Goal: Task Accomplishment & Management: Complete application form

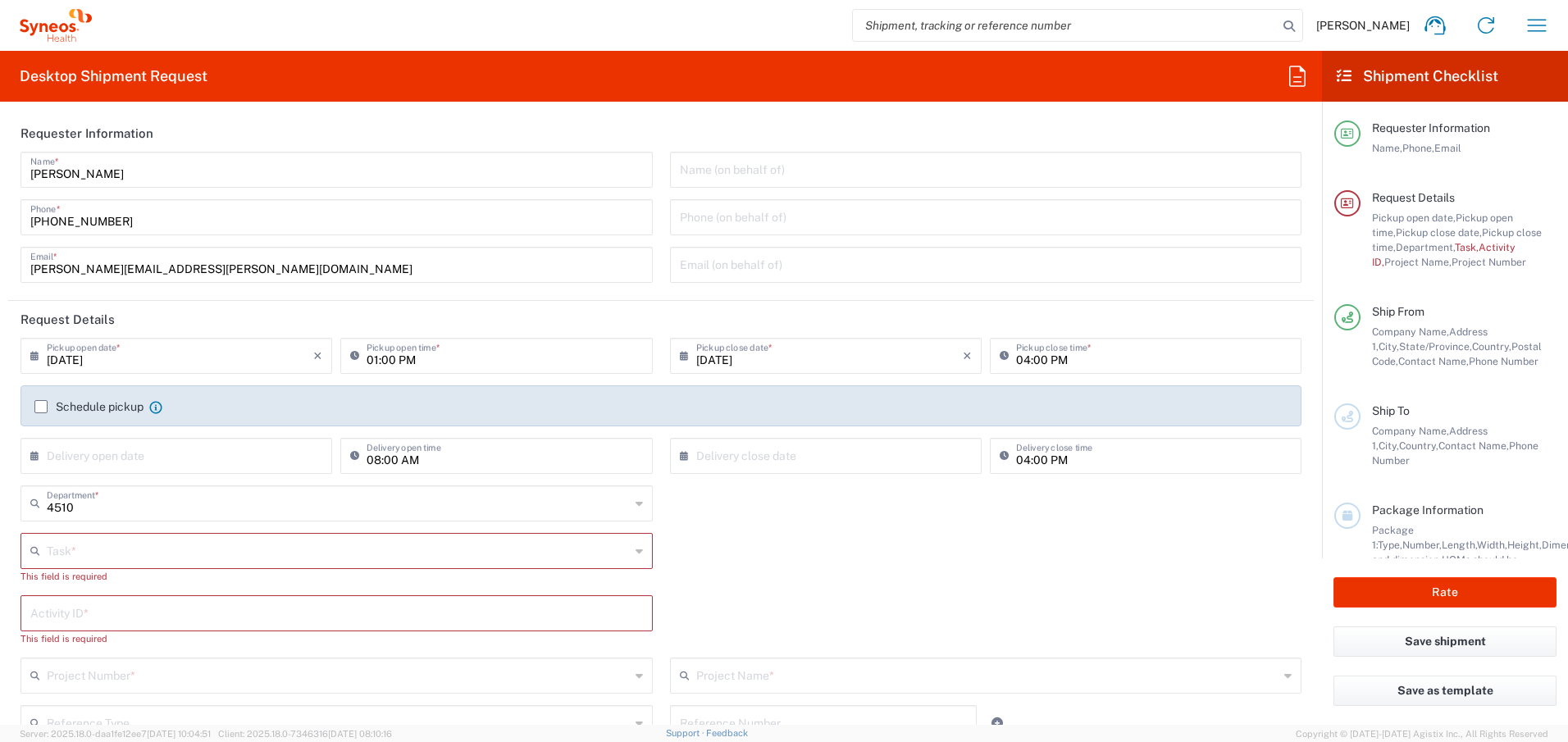
type input "Syneos Health Canada LP- [GEOGRAPHIC_DATA]"
click at [39, 409] on label "Schedule pickup" at bounding box center [89, 407] width 109 height 13
click at [41, 407] on input "Schedule pickup" at bounding box center [41, 407] width 0 height 0
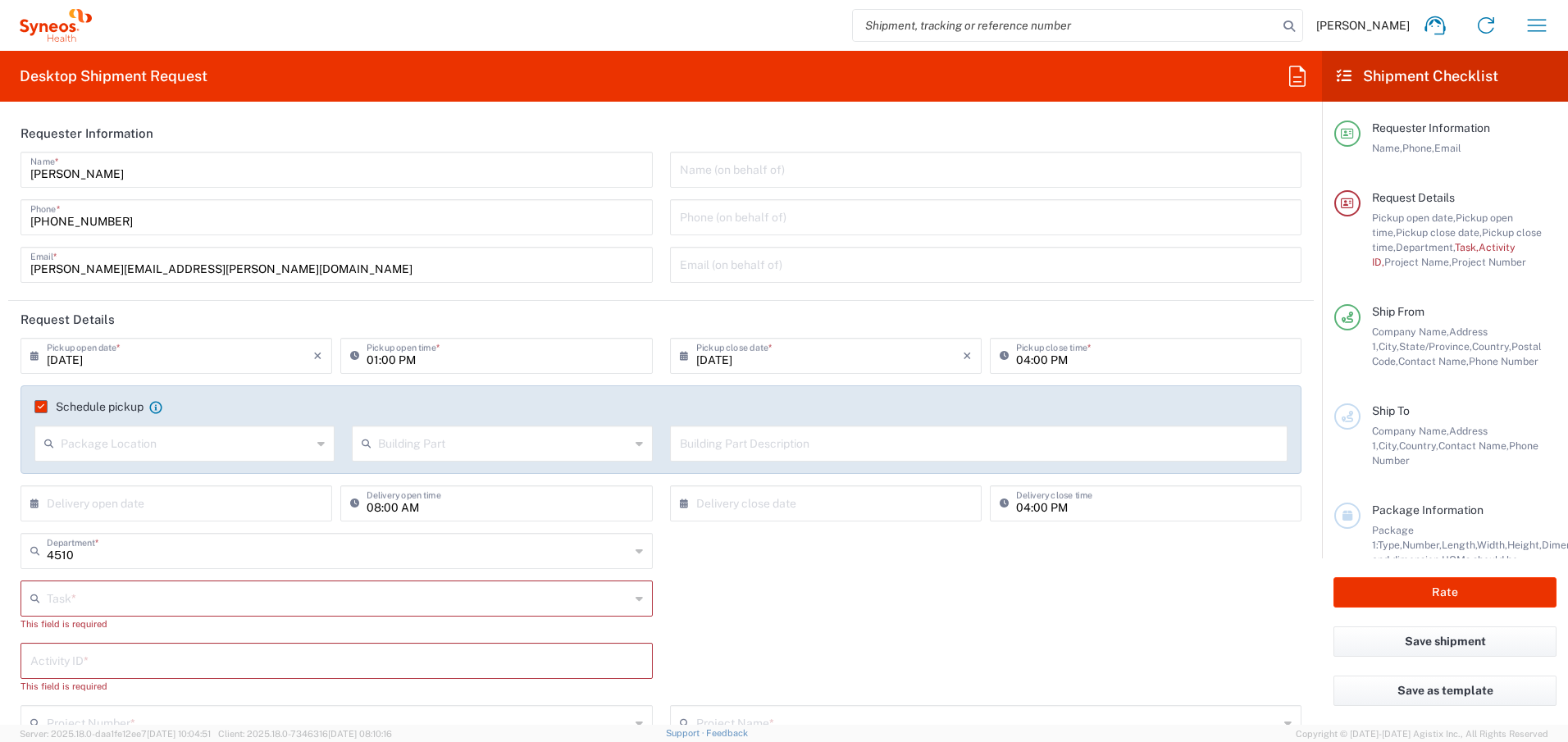
click at [162, 363] on input "[DATE]" at bounding box center [180, 354] width 266 height 28
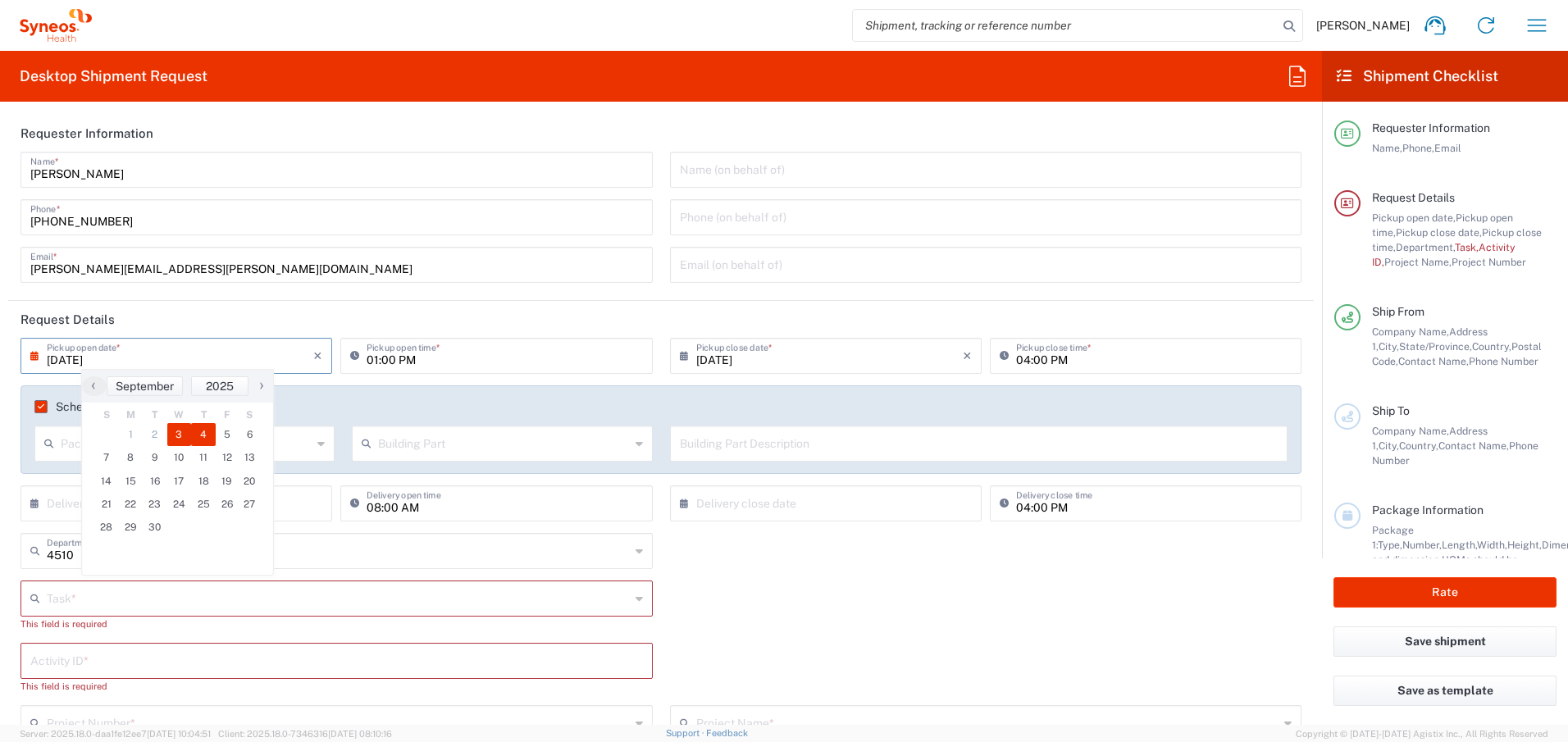
click at [193, 432] on span "4" at bounding box center [203, 434] width 24 height 23
type input "[DATE]"
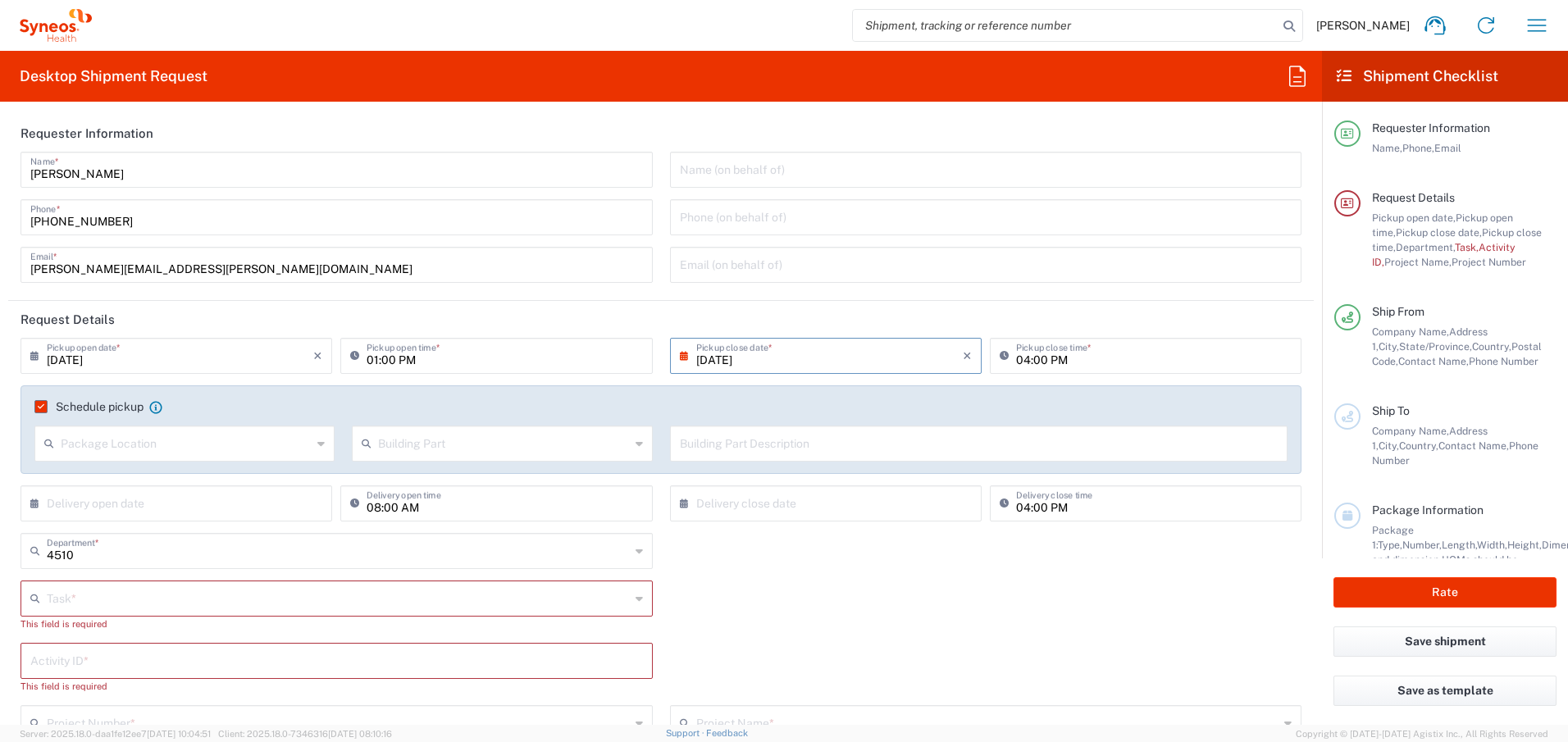
click at [370, 358] on input "01:00 PM" at bounding box center [504, 354] width 276 height 28
type input "10:00 AM"
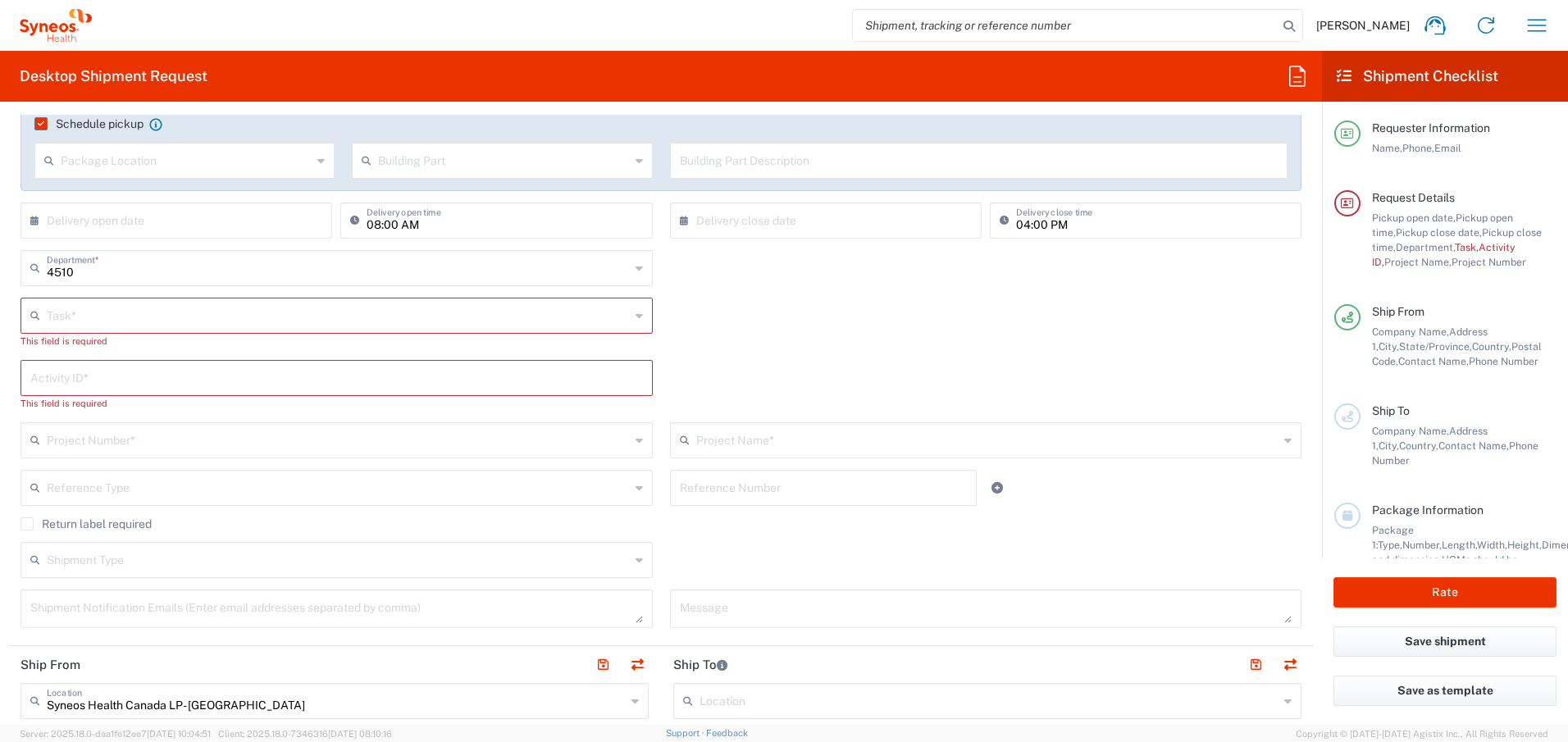
scroll to position [285, 0]
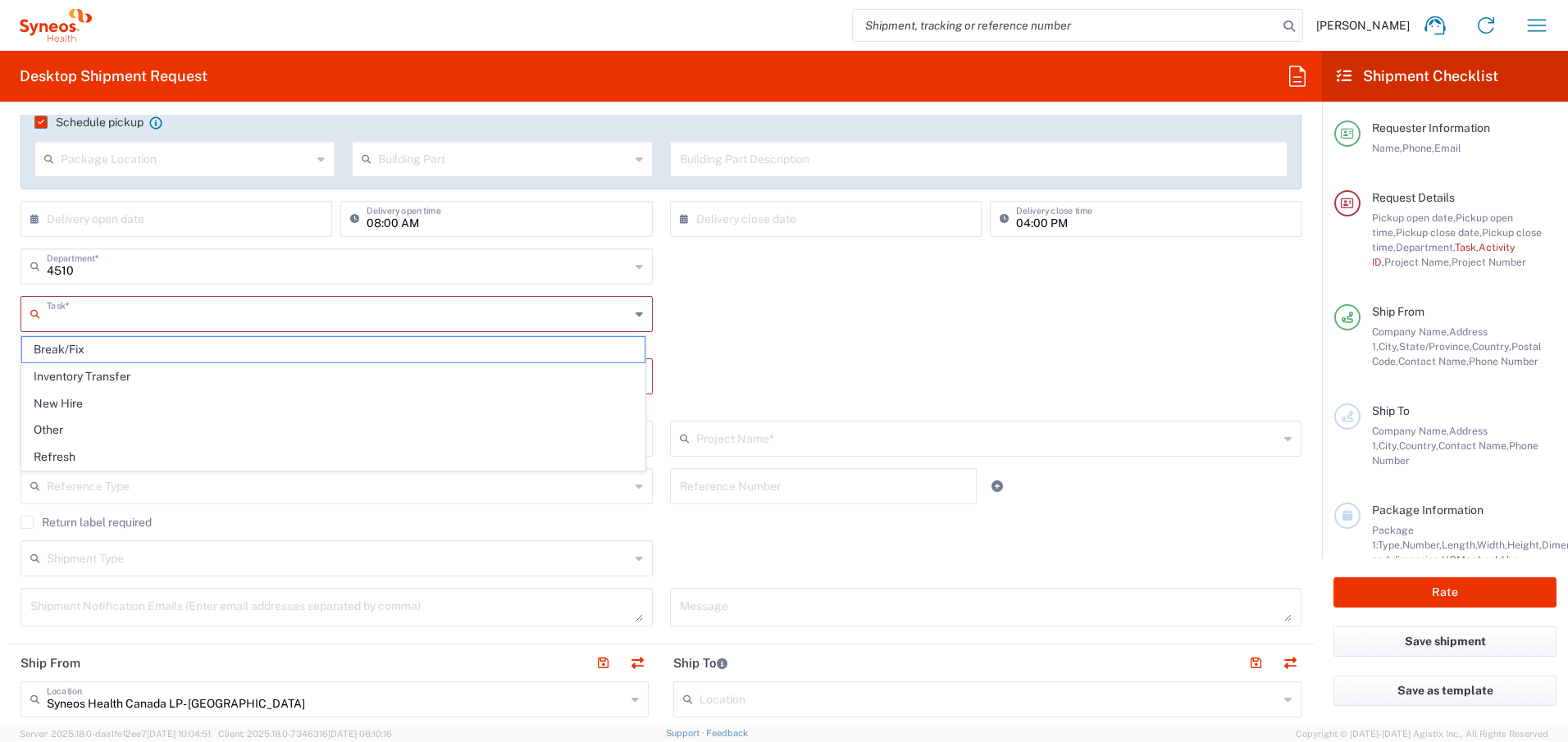
click at [188, 319] on input "text" at bounding box center [338, 312] width 583 height 28
click at [184, 358] on span "Break/Fix" at bounding box center [333, 349] width 622 height 25
type input "Break/Fix"
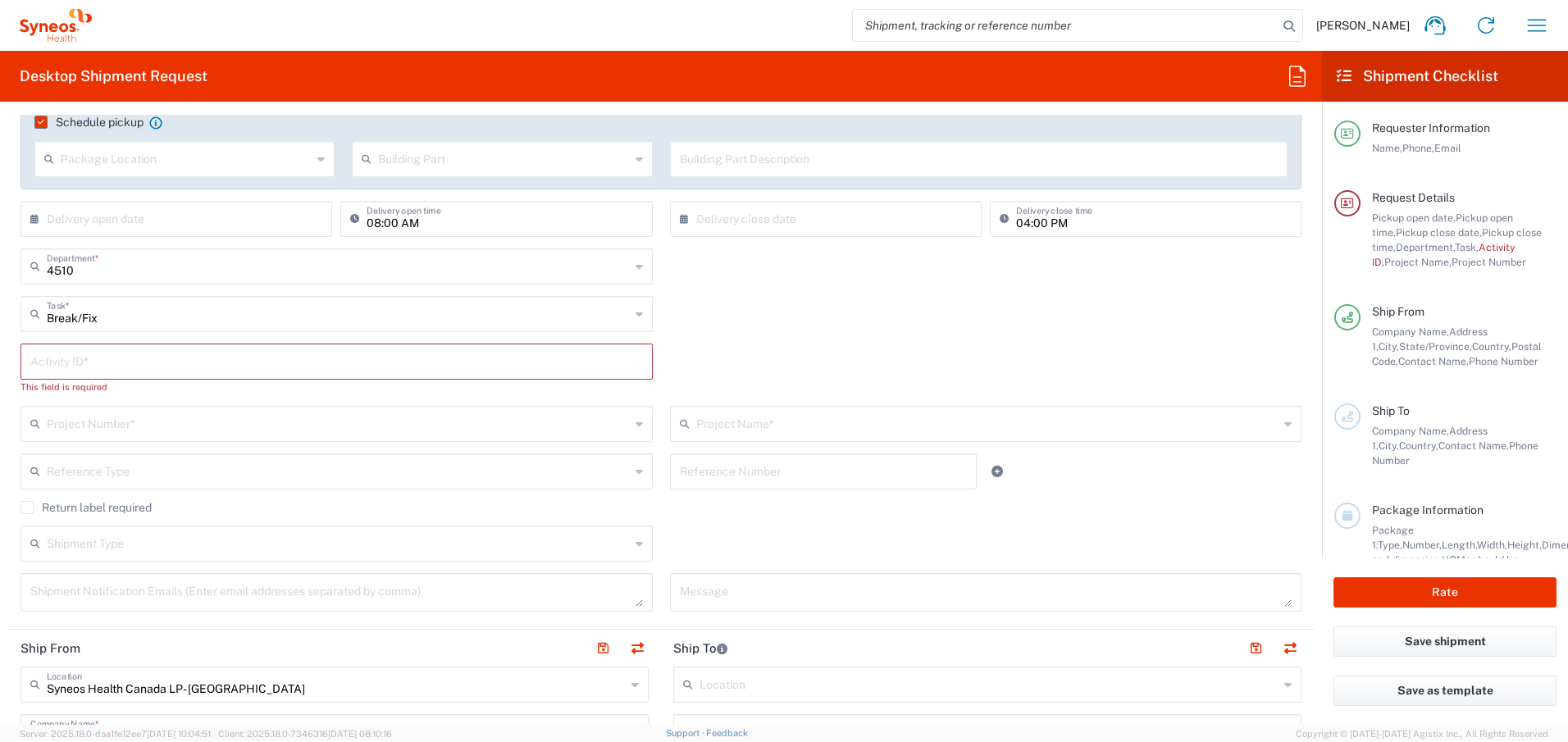
click at [204, 360] on input "text" at bounding box center [336, 360] width 612 height 28
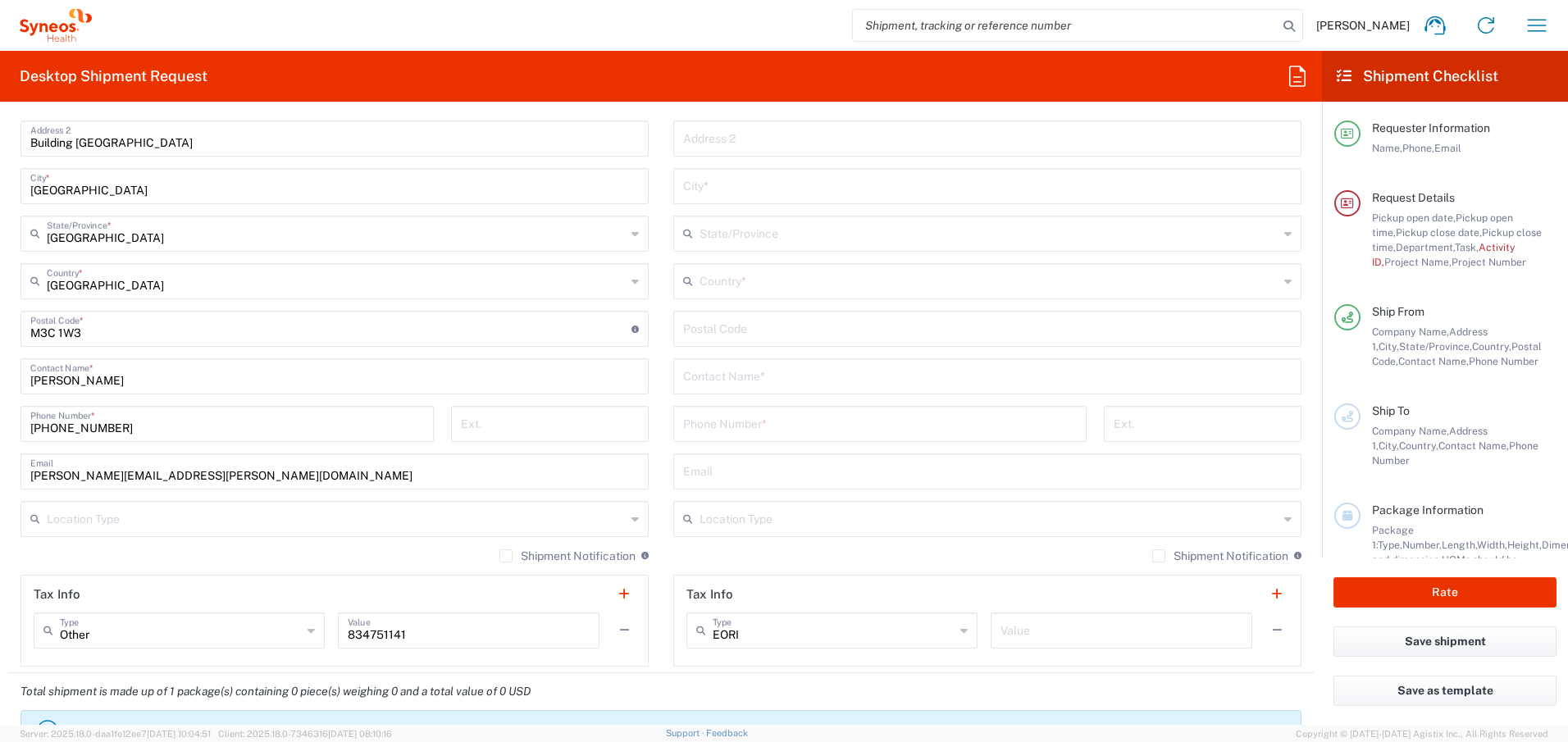
scroll to position [997, 0]
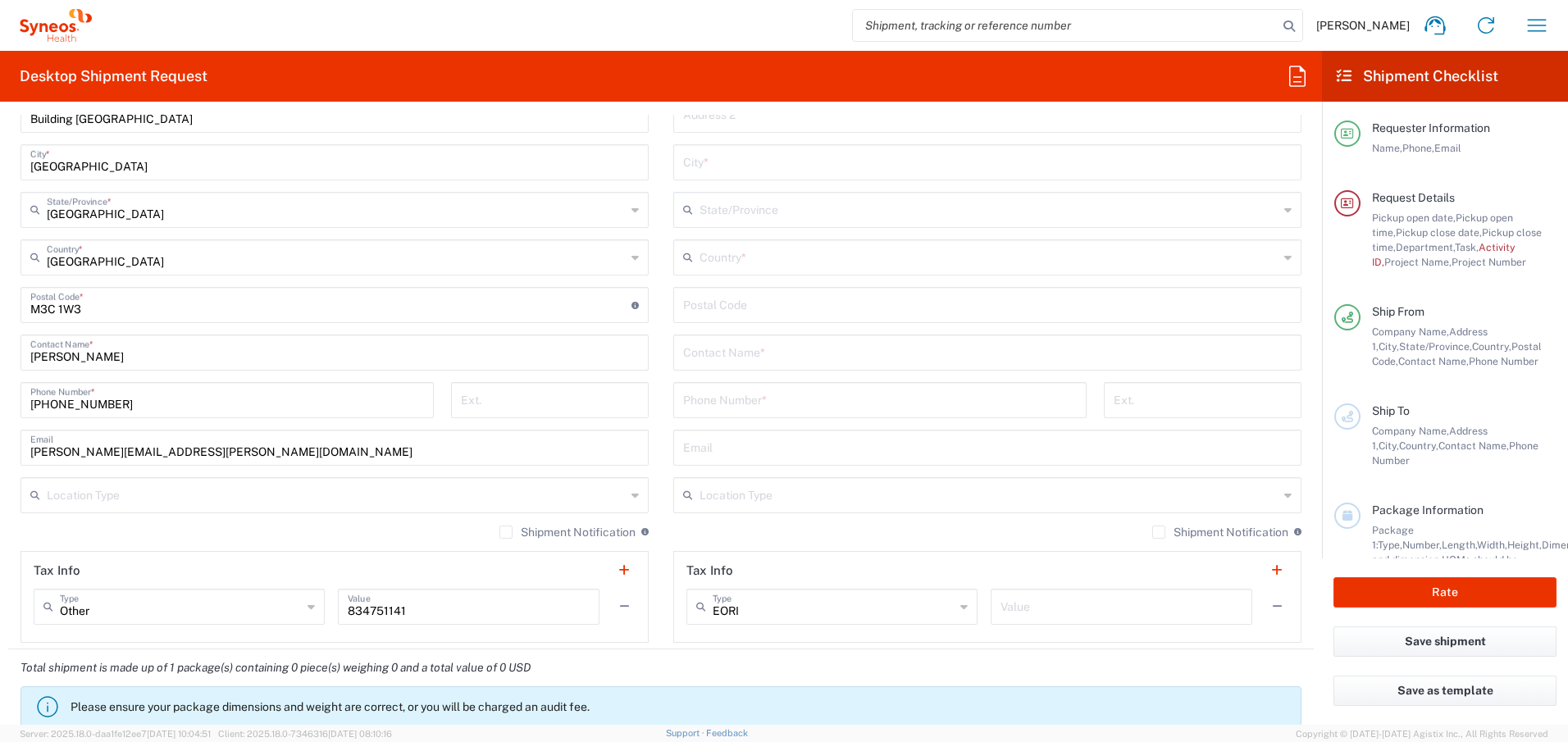
click at [713, 358] on input "text" at bounding box center [987, 351] width 608 height 28
paste input "[PERSON_NAME]"
type input "[PERSON_NAME]"
click at [724, 256] on input "text" at bounding box center [988, 256] width 579 height 28
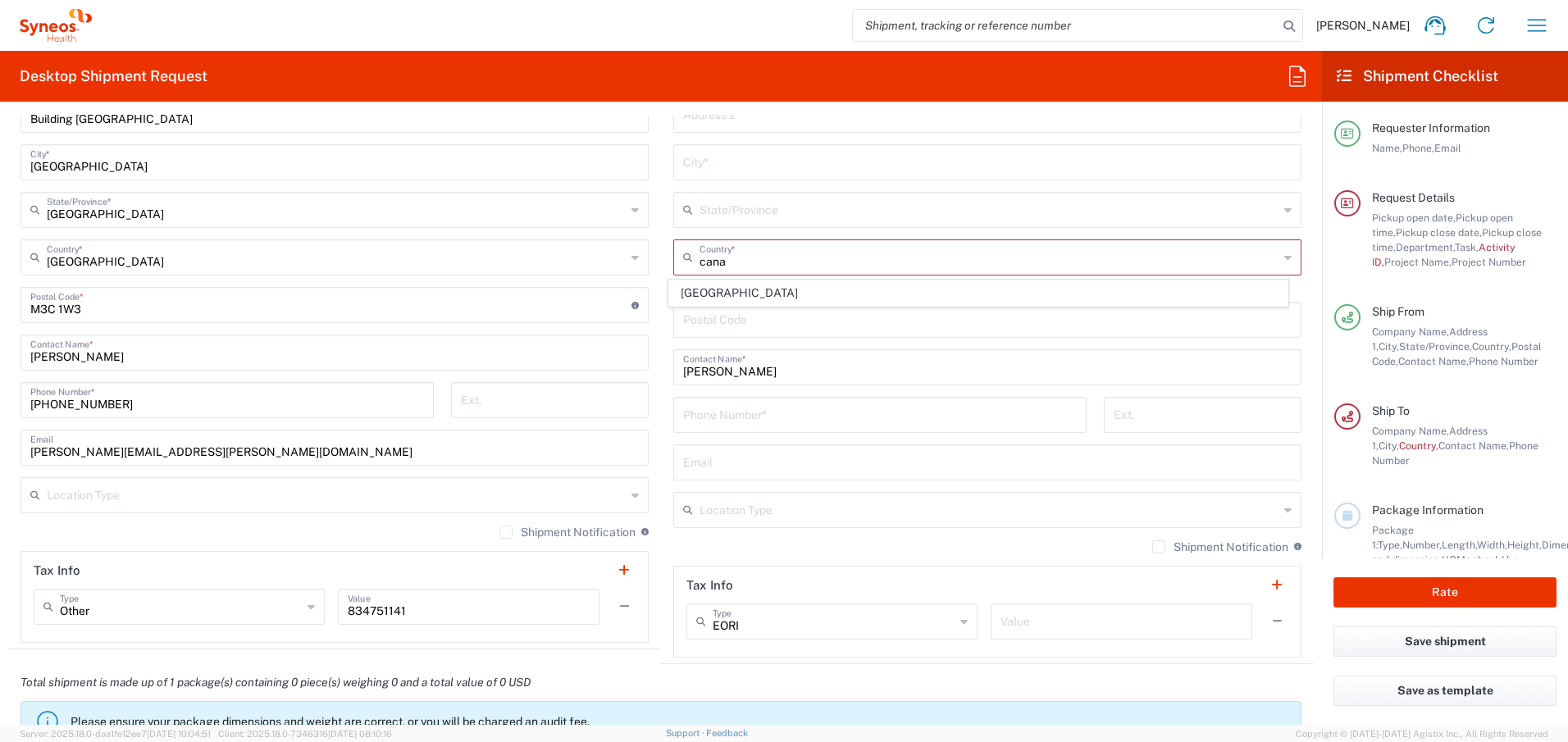
click at [685, 294] on span "[GEOGRAPHIC_DATA]" at bounding box center [978, 293] width 619 height 25
type input "[GEOGRAPHIC_DATA]"
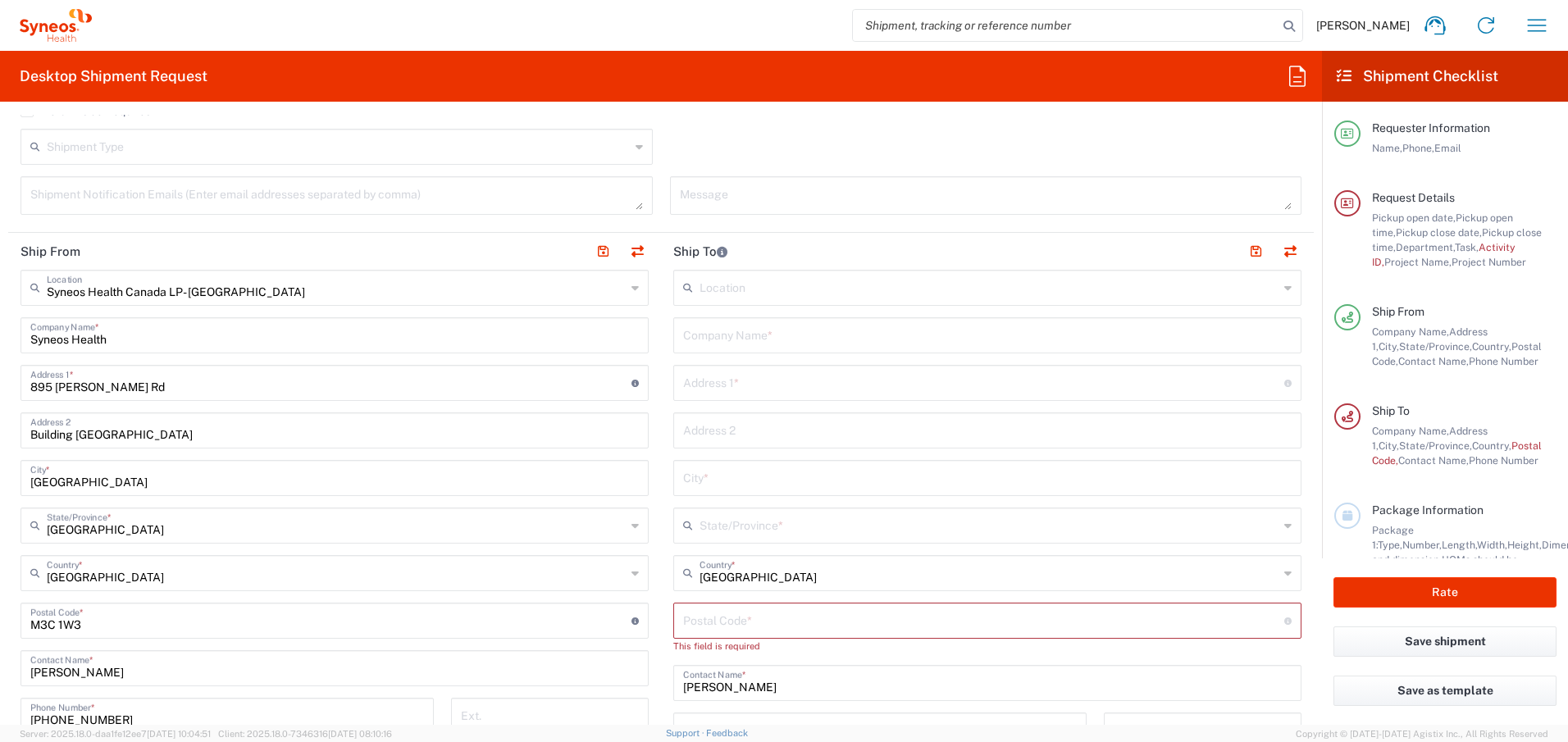
scroll to position [678, 0]
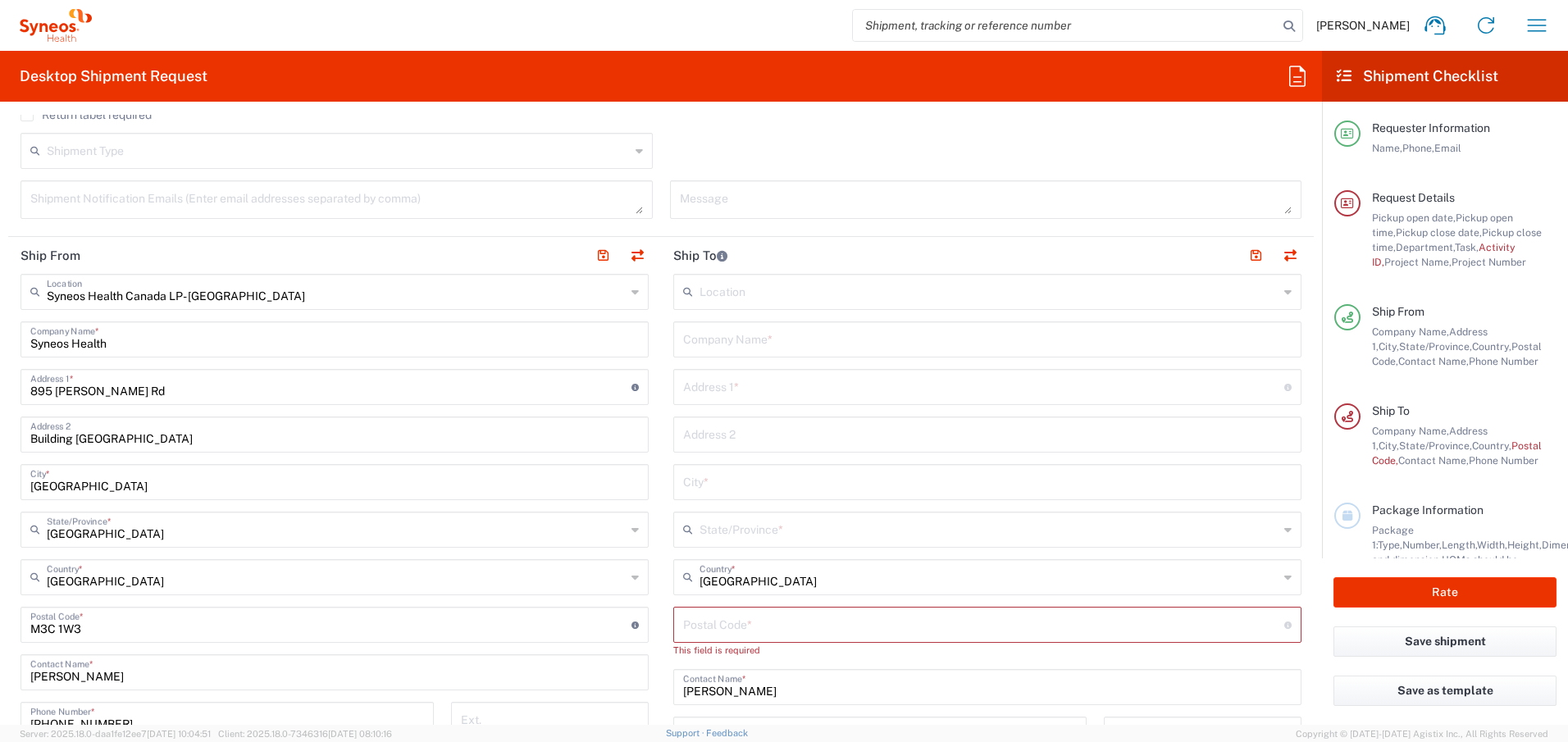
click at [730, 337] on input "text" at bounding box center [987, 338] width 608 height 28
paste input "[PERSON_NAME]"
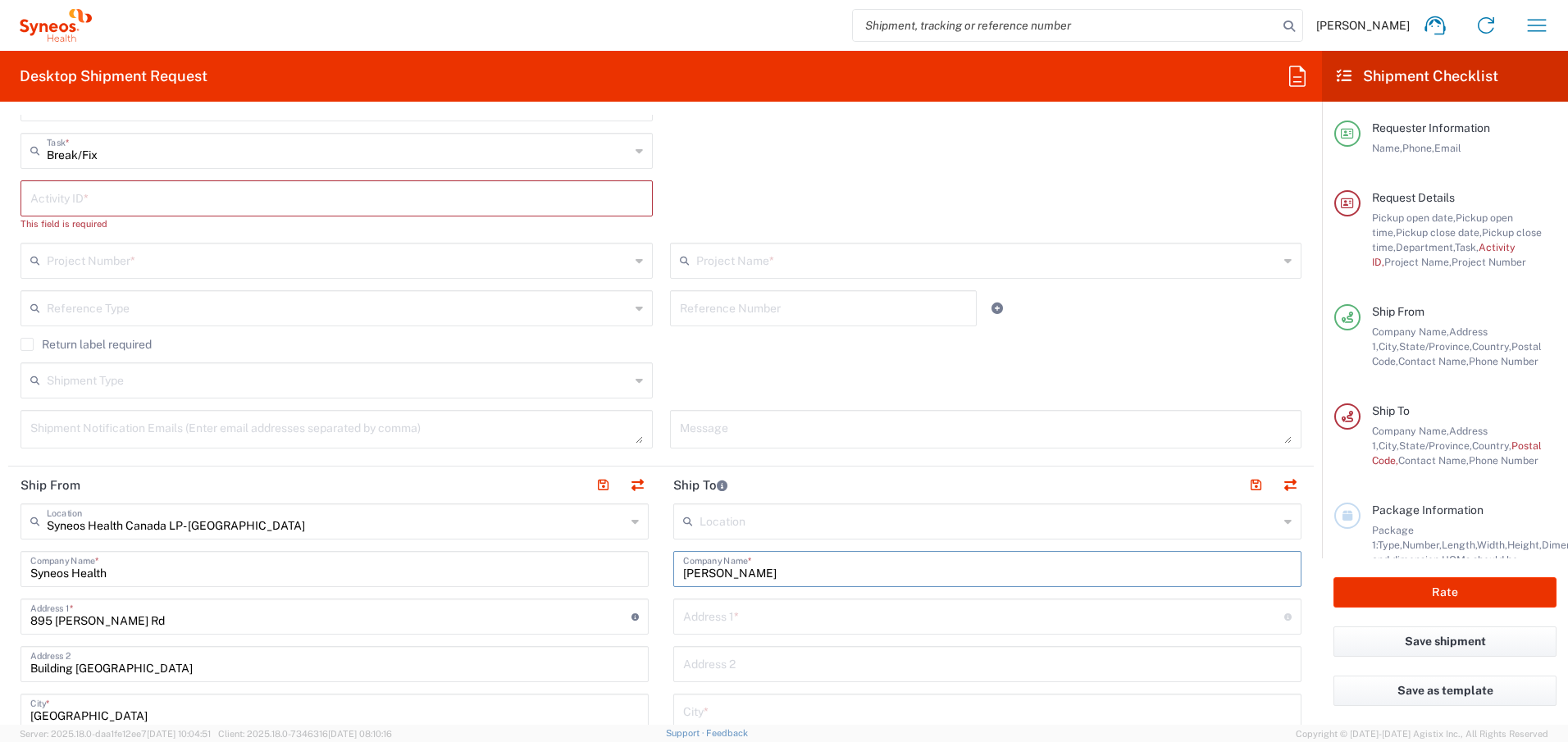
scroll to position [320, 0]
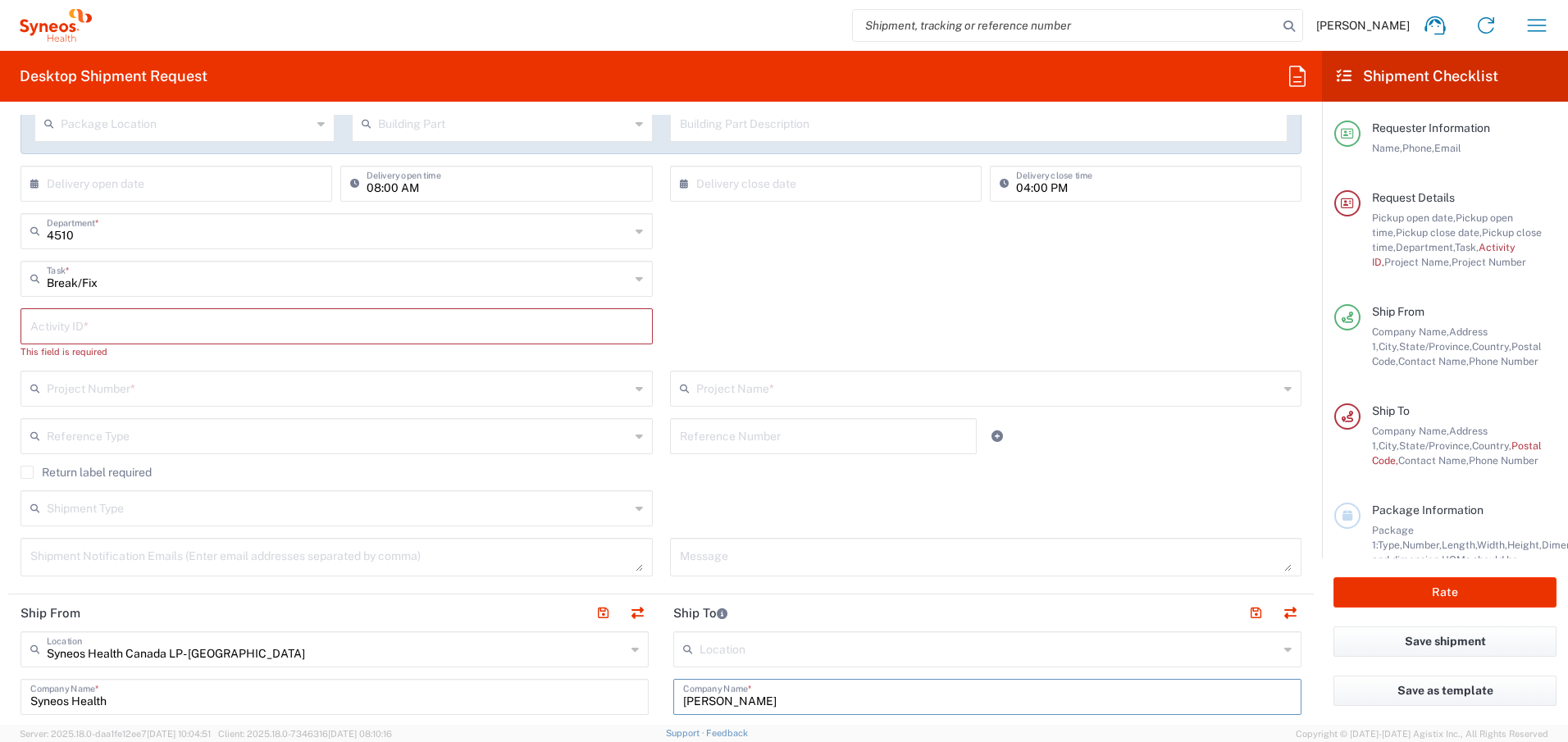
paste input "INC2637110"
type input "[PERSON_NAME]"
click at [291, 327] on input "text" at bounding box center [336, 325] width 612 height 28
paste input "INC2637110"
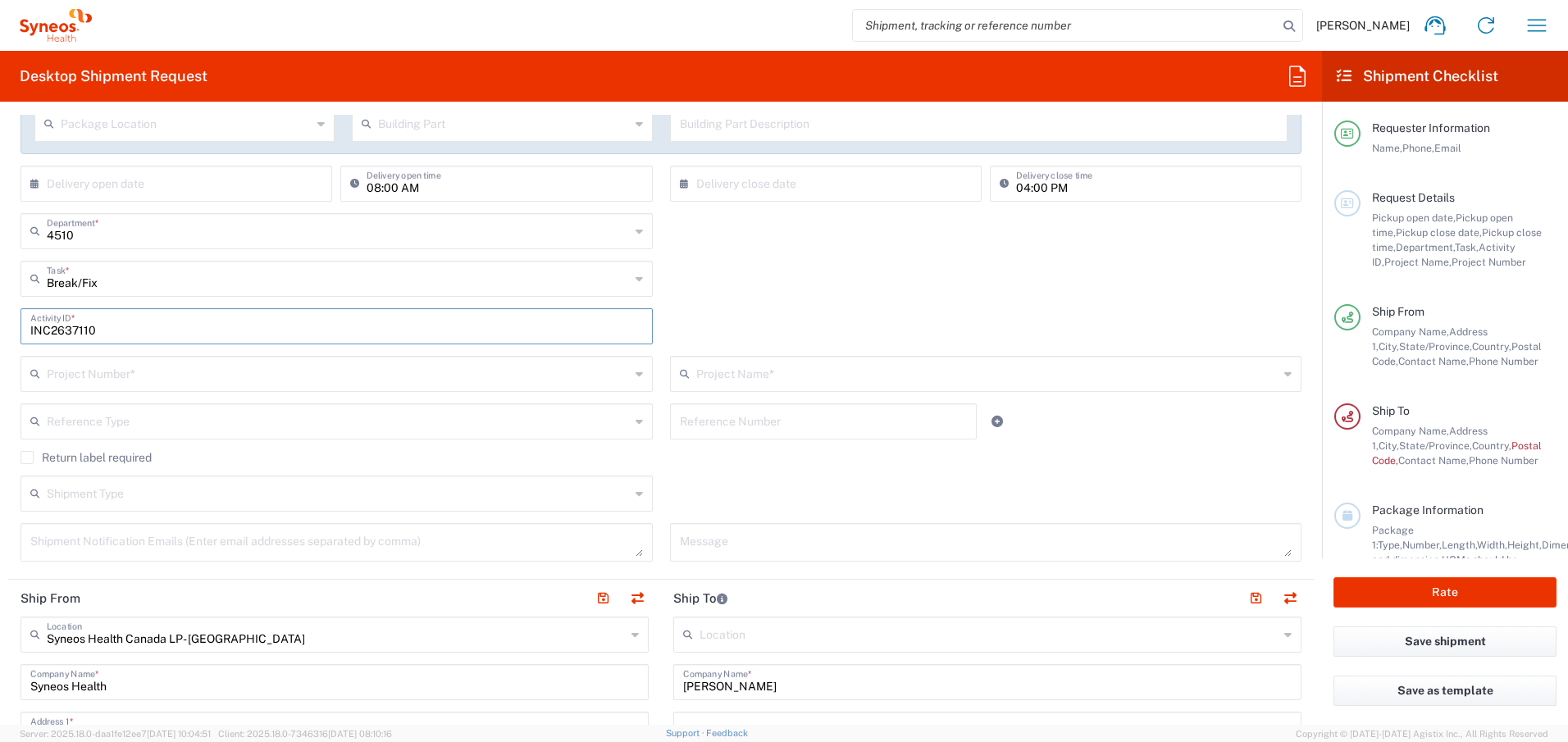
type input "INC2637110"
click at [297, 369] on input "text" at bounding box center [338, 373] width 583 height 28
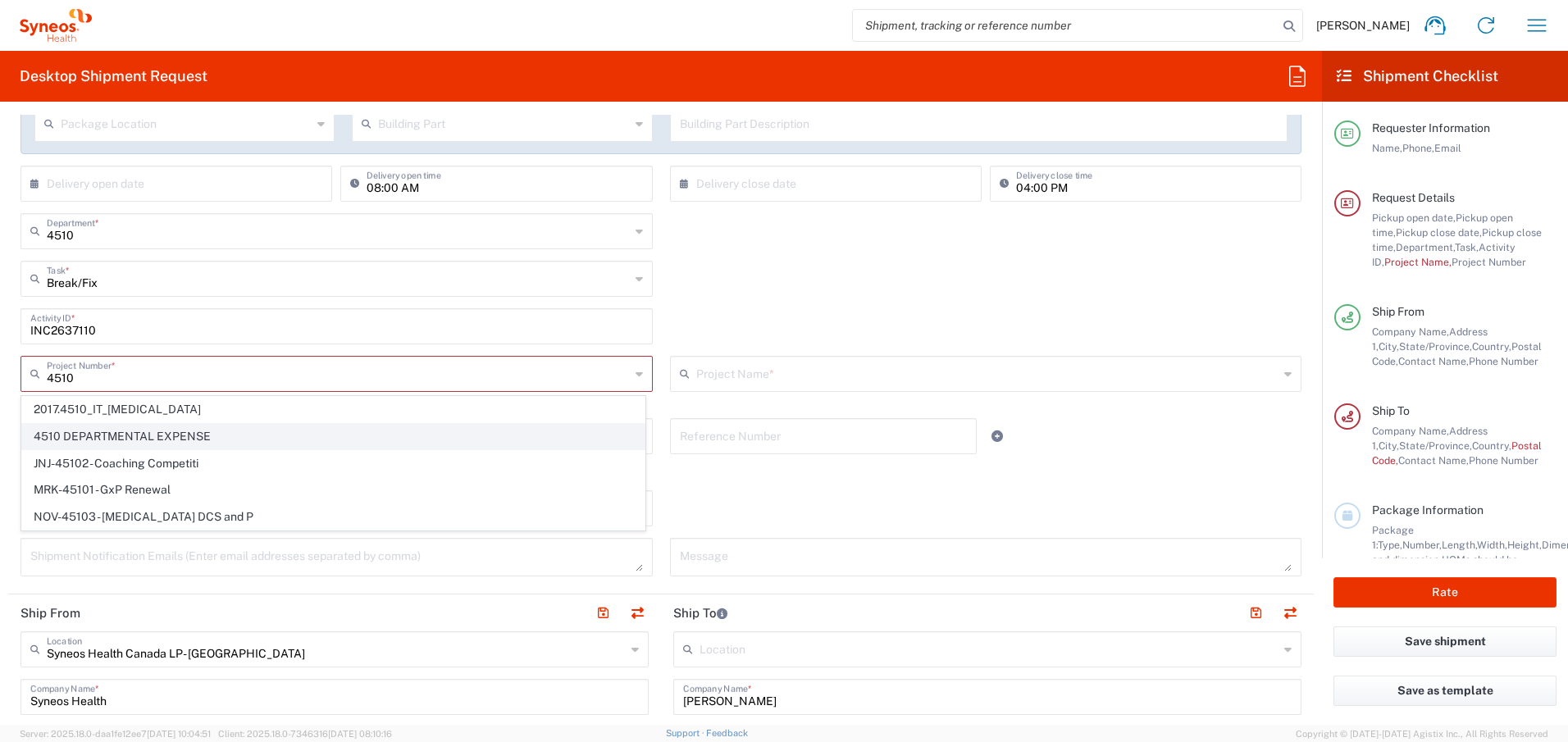
click at [193, 438] on span "4510 DEPARTMENTAL EXPENSE" at bounding box center [333, 436] width 622 height 25
type input "4510 DEPARTMENTAL EXPENSE"
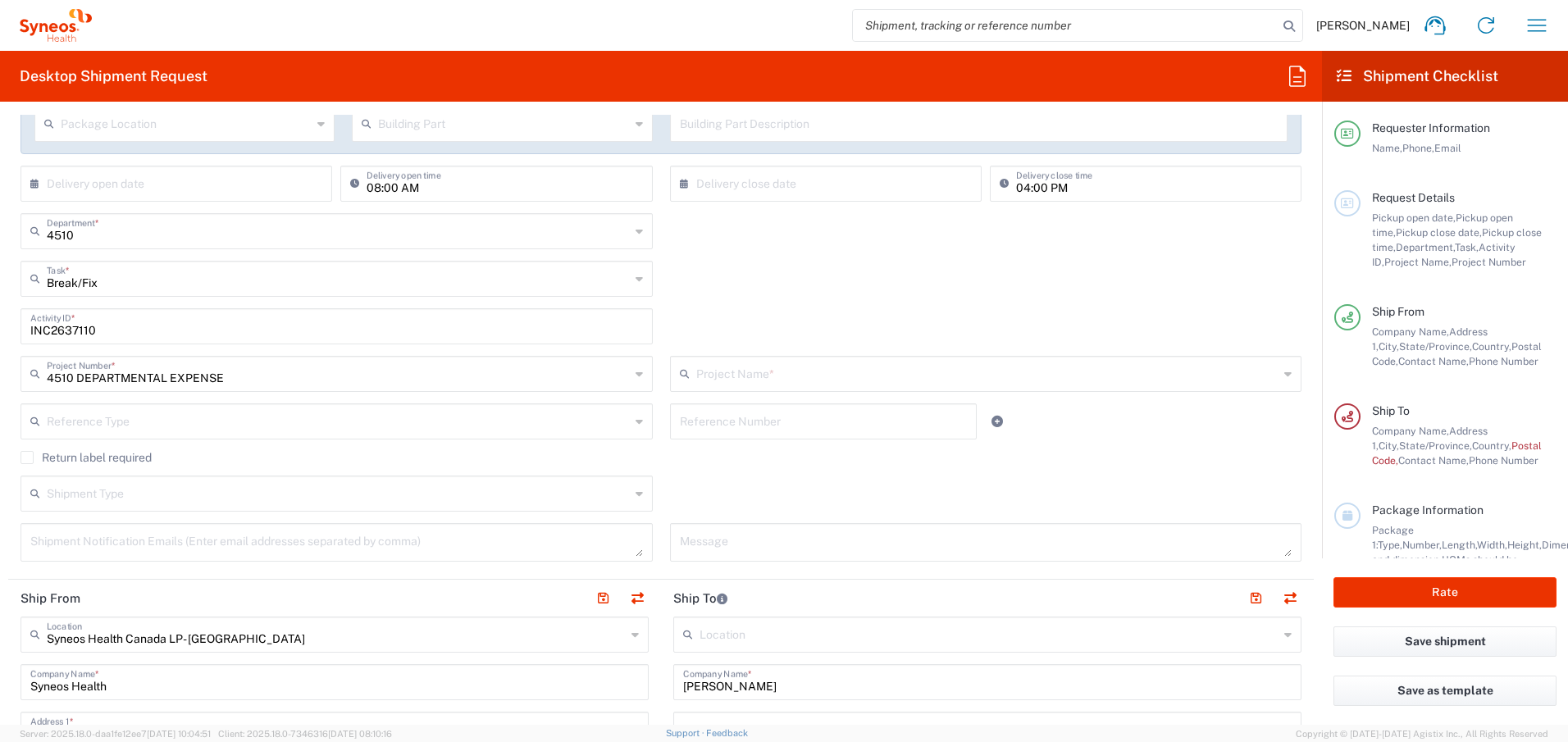
type input "4510 DEPARTMENTAL EXPENSE"
click at [23, 459] on label "Return label required" at bounding box center [85, 457] width 132 height 13
click at [27, 457] on input "Return label required" at bounding box center [27, 457] width 0 height 0
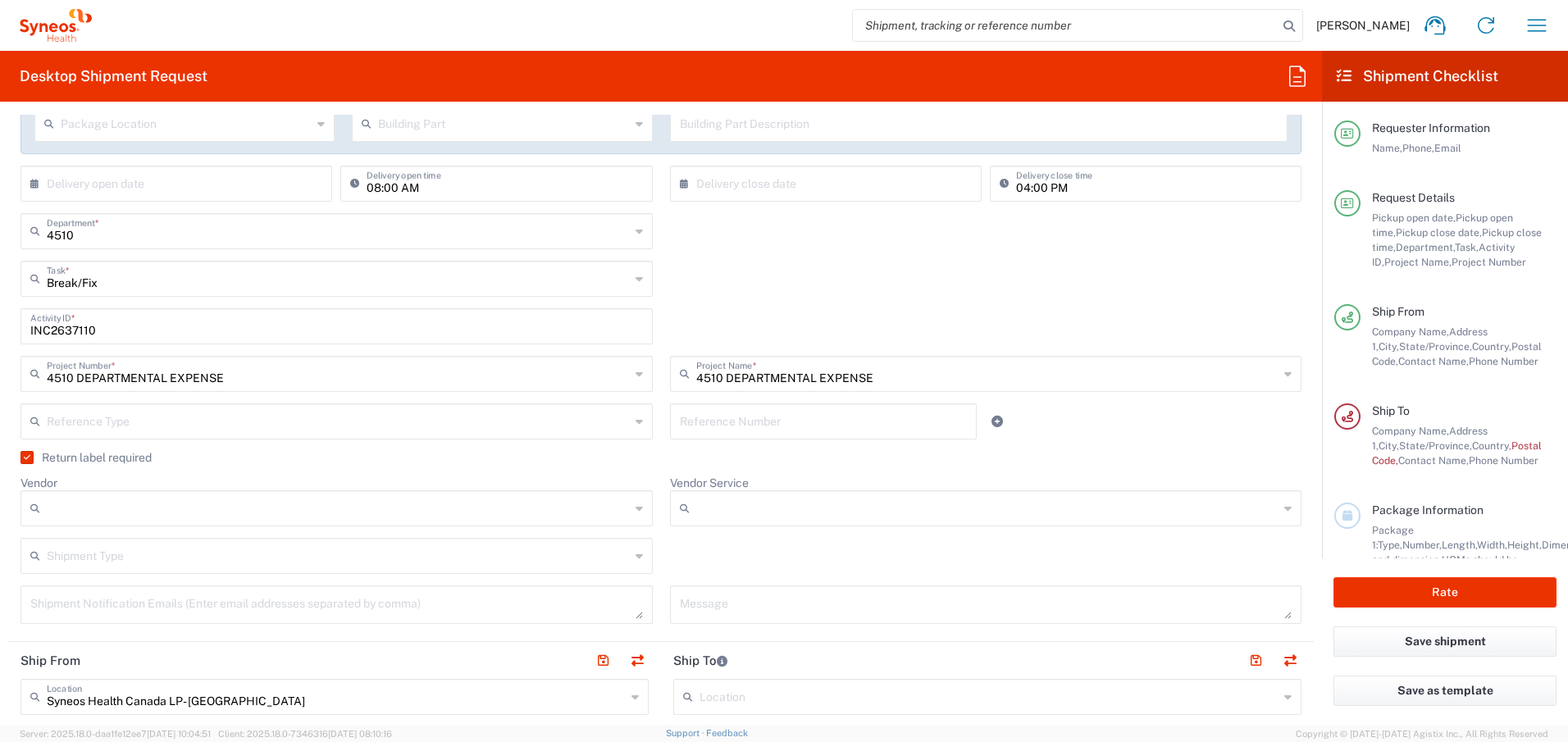
click at [193, 421] on input "text" at bounding box center [338, 420] width 583 height 28
click at [669, 461] on agx-checkbox-control "Return label required" at bounding box center [660, 457] width 1281 height 13
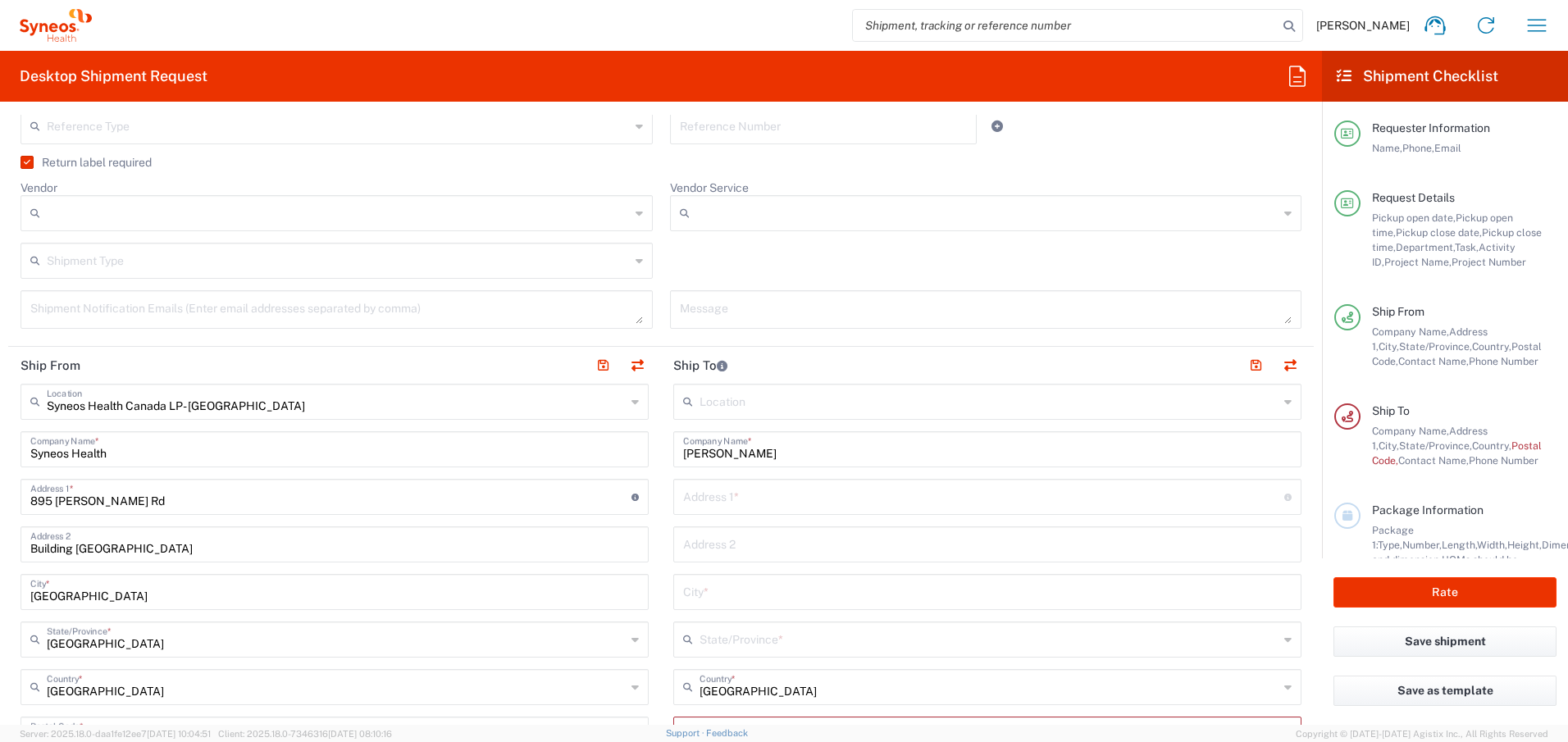
scroll to position [644, 0]
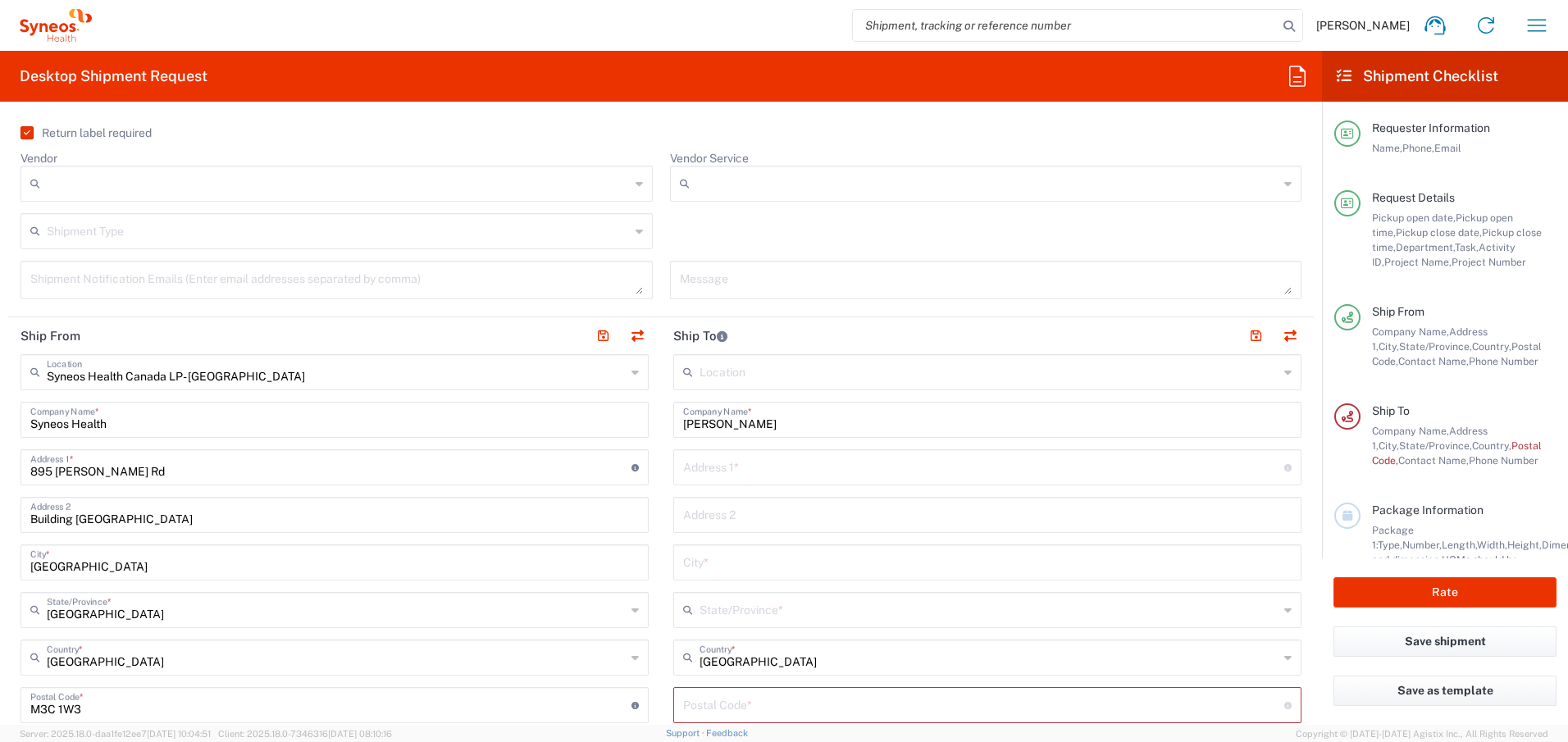
click at [115, 180] on input "Vendor" at bounding box center [338, 183] width 583 height 26
click at [104, 243] on span "FedEx Express" at bounding box center [333, 246] width 622 height 25
type input "FedEx Express"
click at [149, 227] on input "text" at bounding box center [338, 229] width 583 height 28
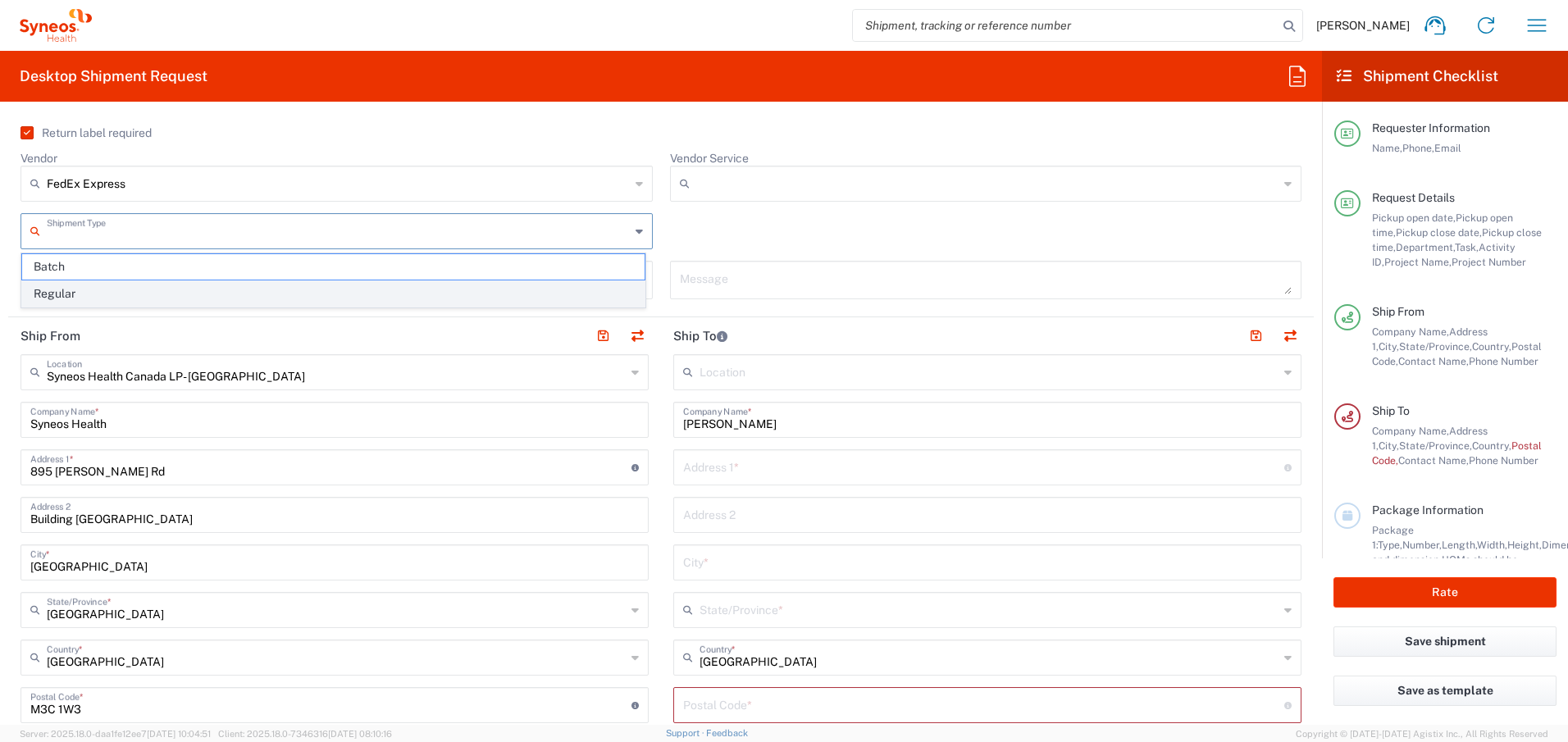
click at [134, 288] on span "Regular" at bounding box center [333, 294] width 622 height 25
type input "Regular"
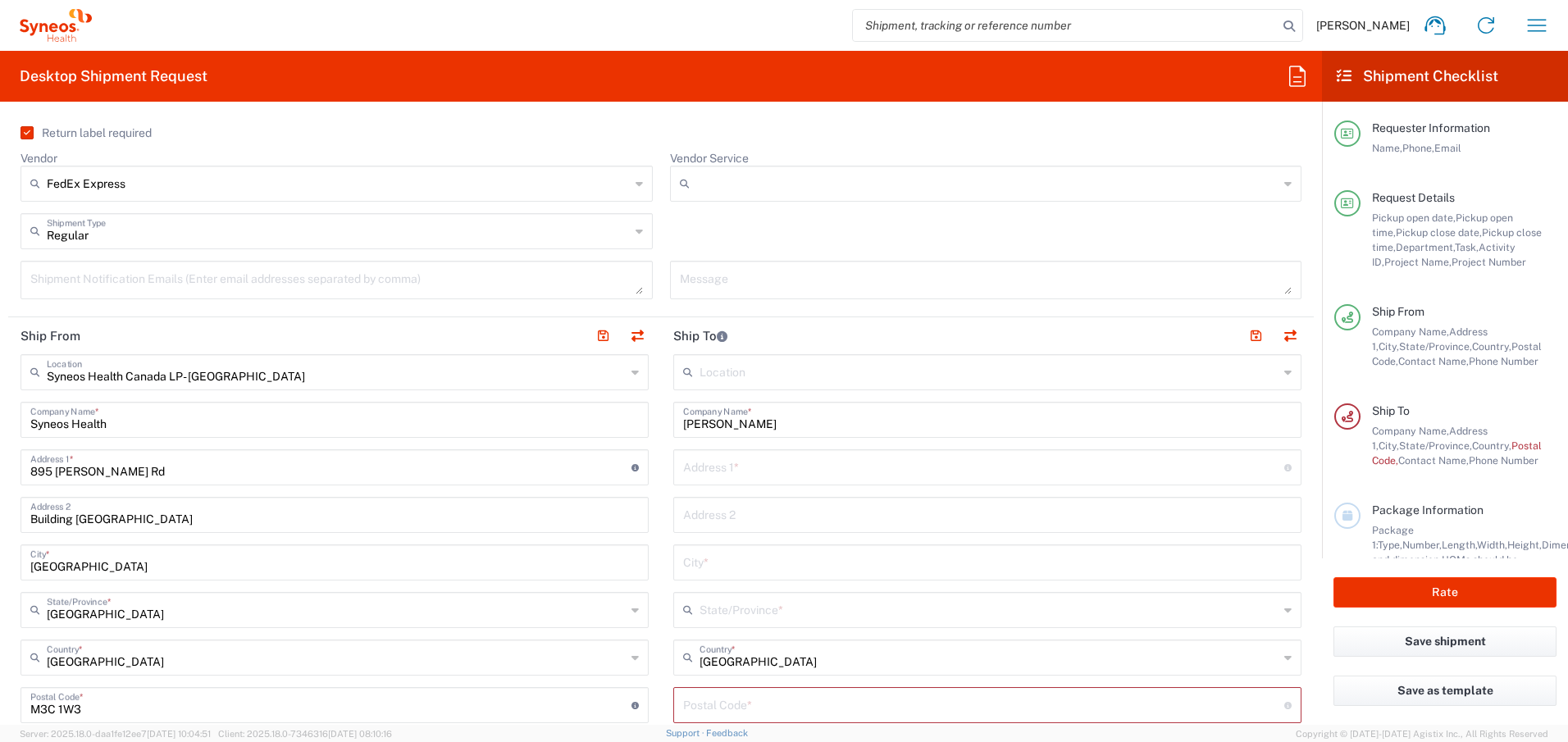
click at [722, 176] on input "Vendor Service" at bounding box center [988, 183] width 583 height 26
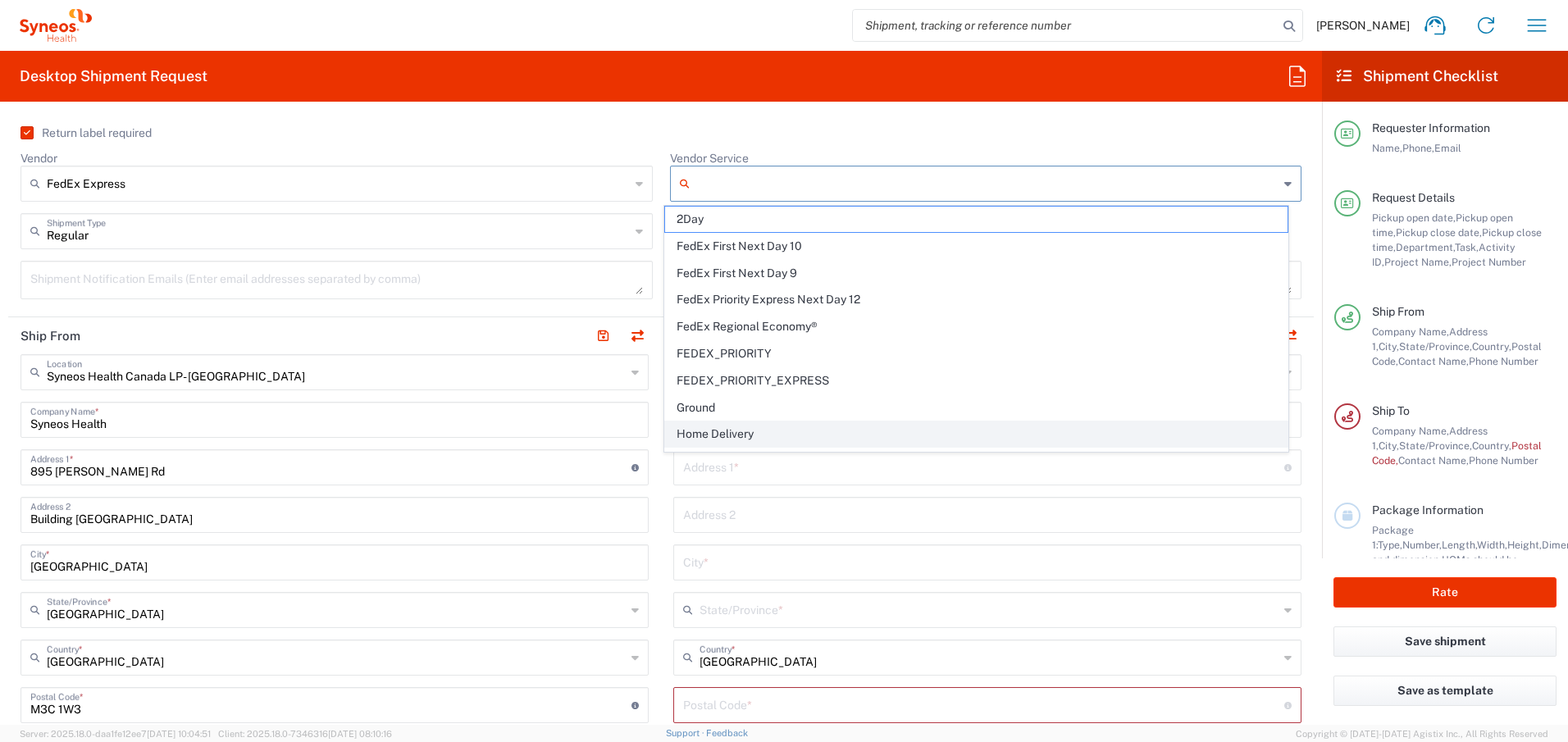
scroll to position [131, 0]
click at [740, 436] on span "Standard Overnight" at bounding box center [976, 438] width 622 height 25
type input "Standard Overnight"
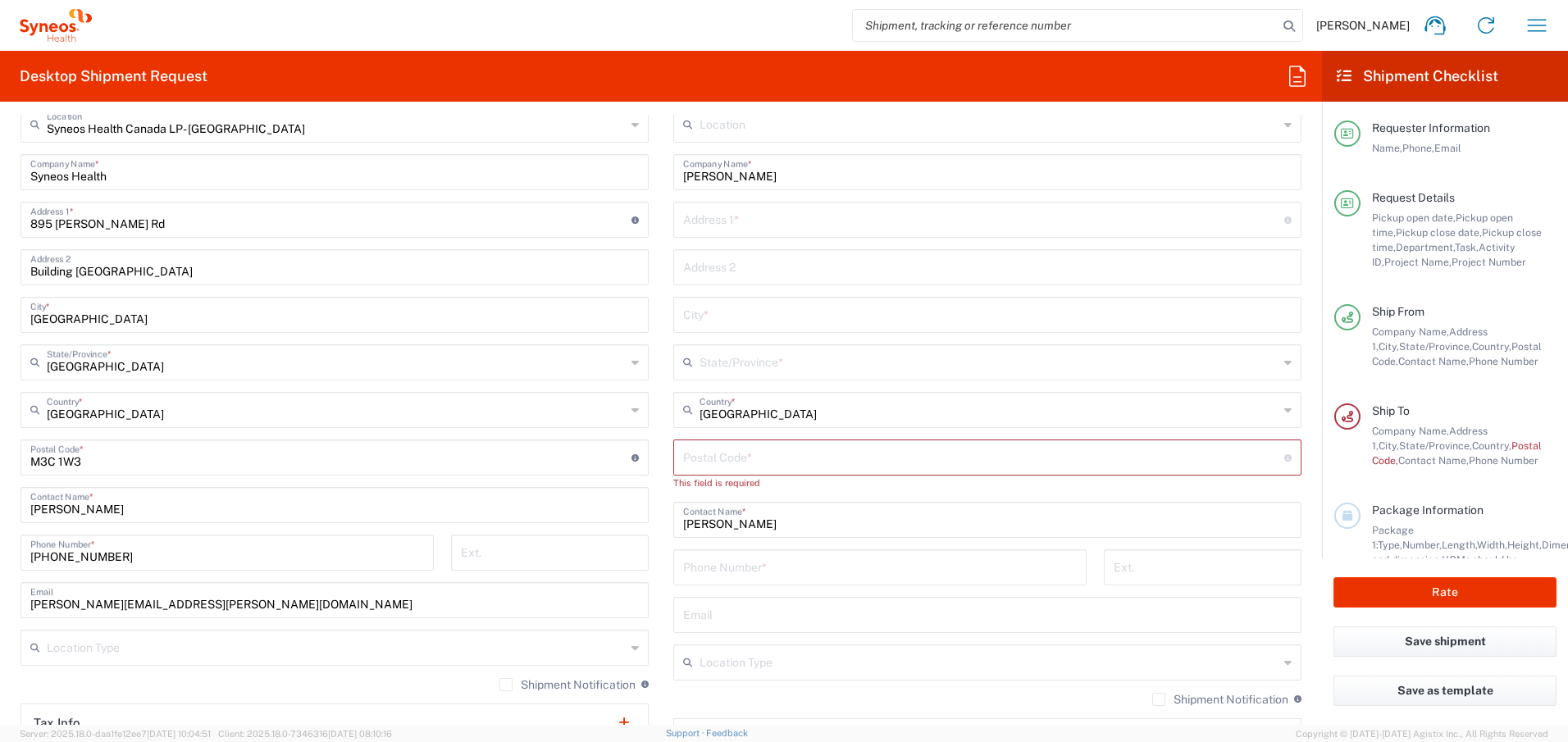
scroll to position [897, 0]
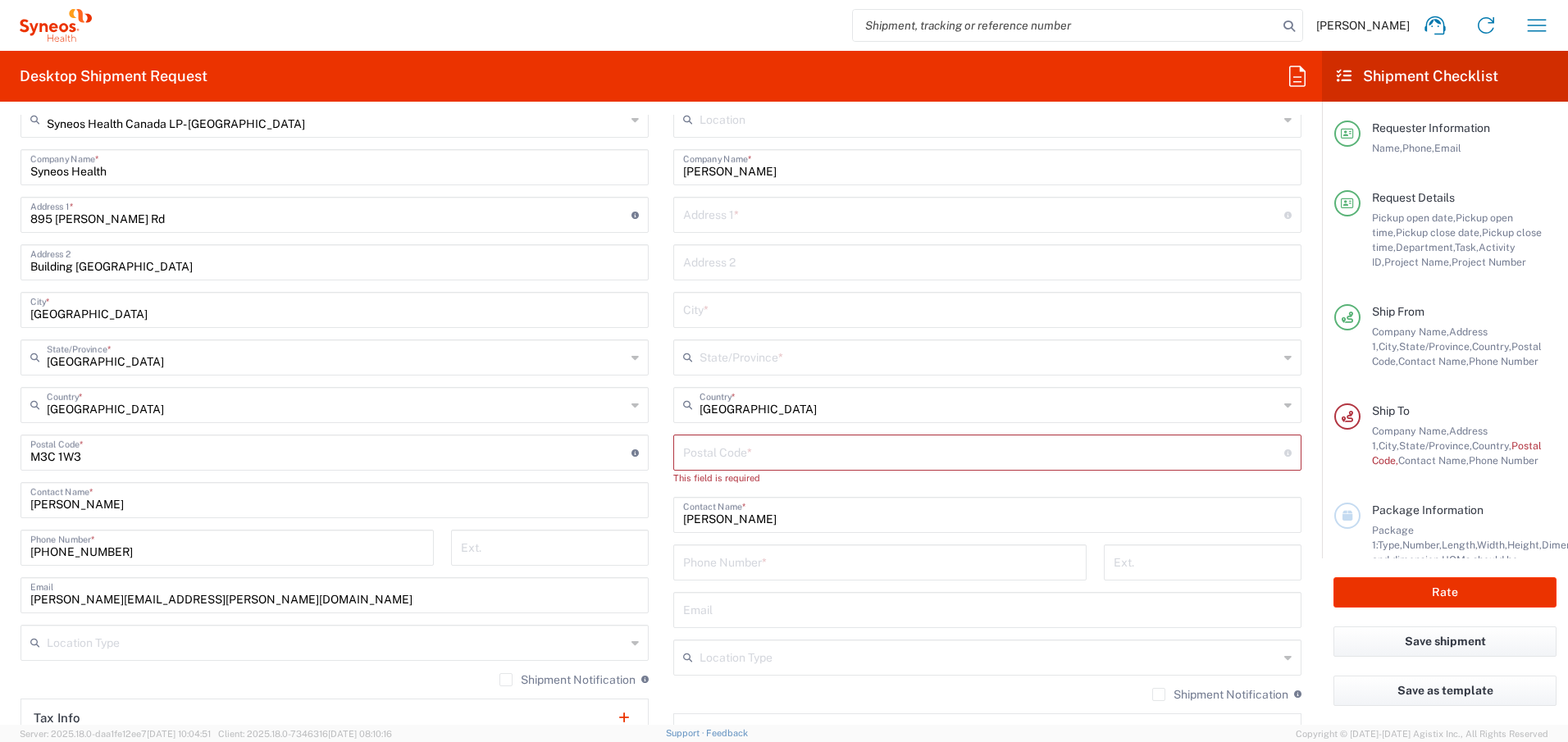
click at [716, 218] on input "text" at bounding box center [983, 214] width 601 height 28
paste input "[STREET_ADDRESS][PERSON_NAME]"
type input "[STREET_ADDRESS][PERSON_NAME]"
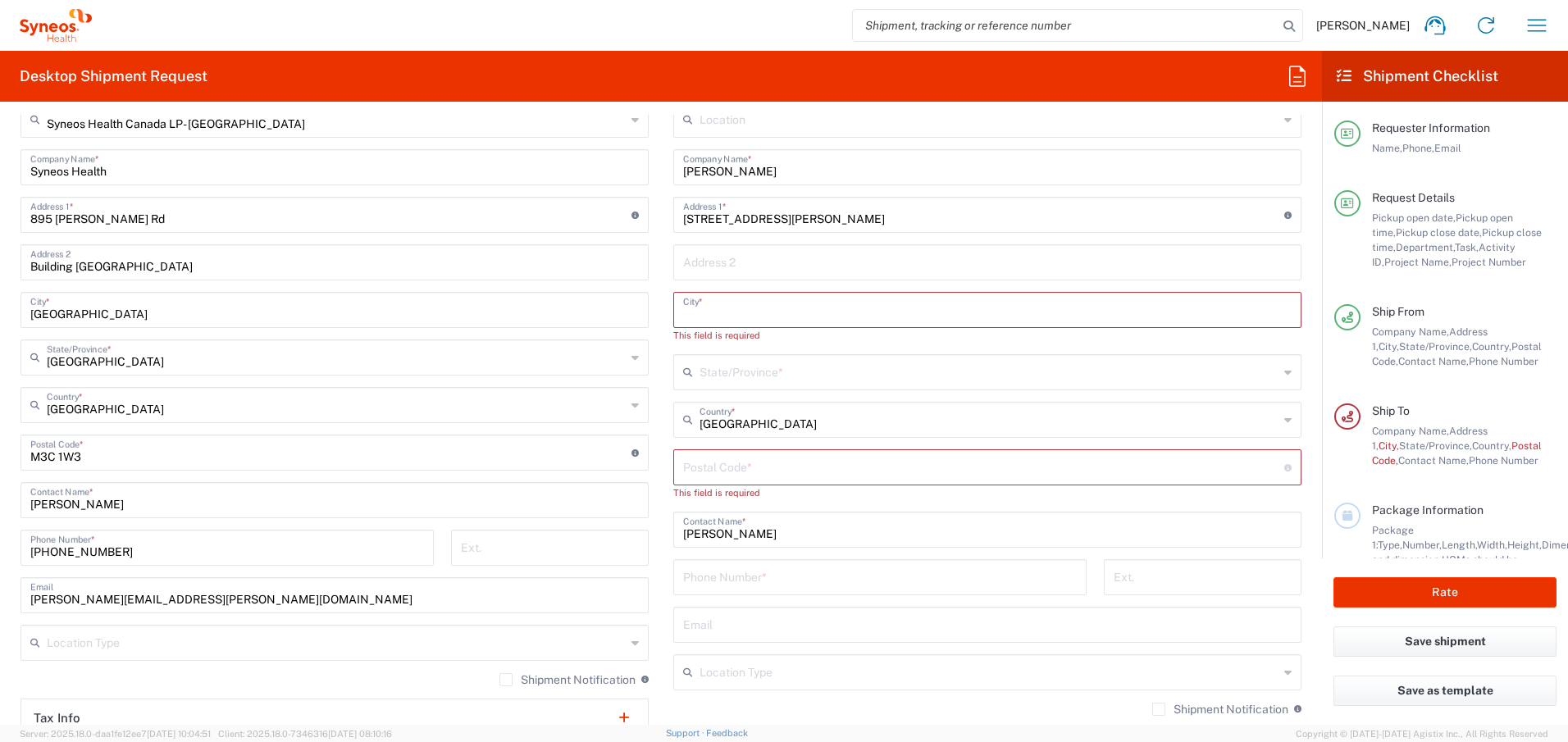
paste input "St. Catharines"
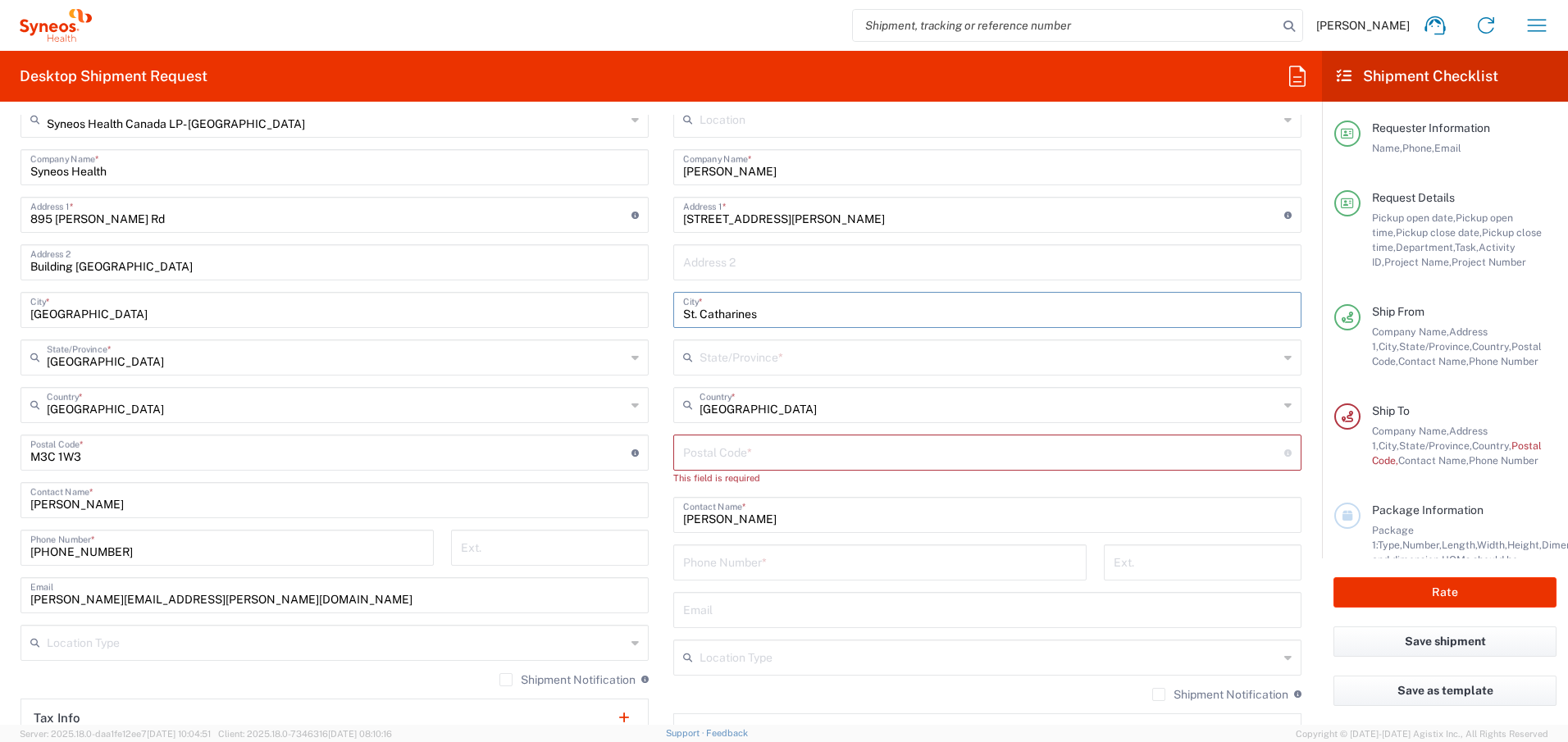
type input "St. Catharines"
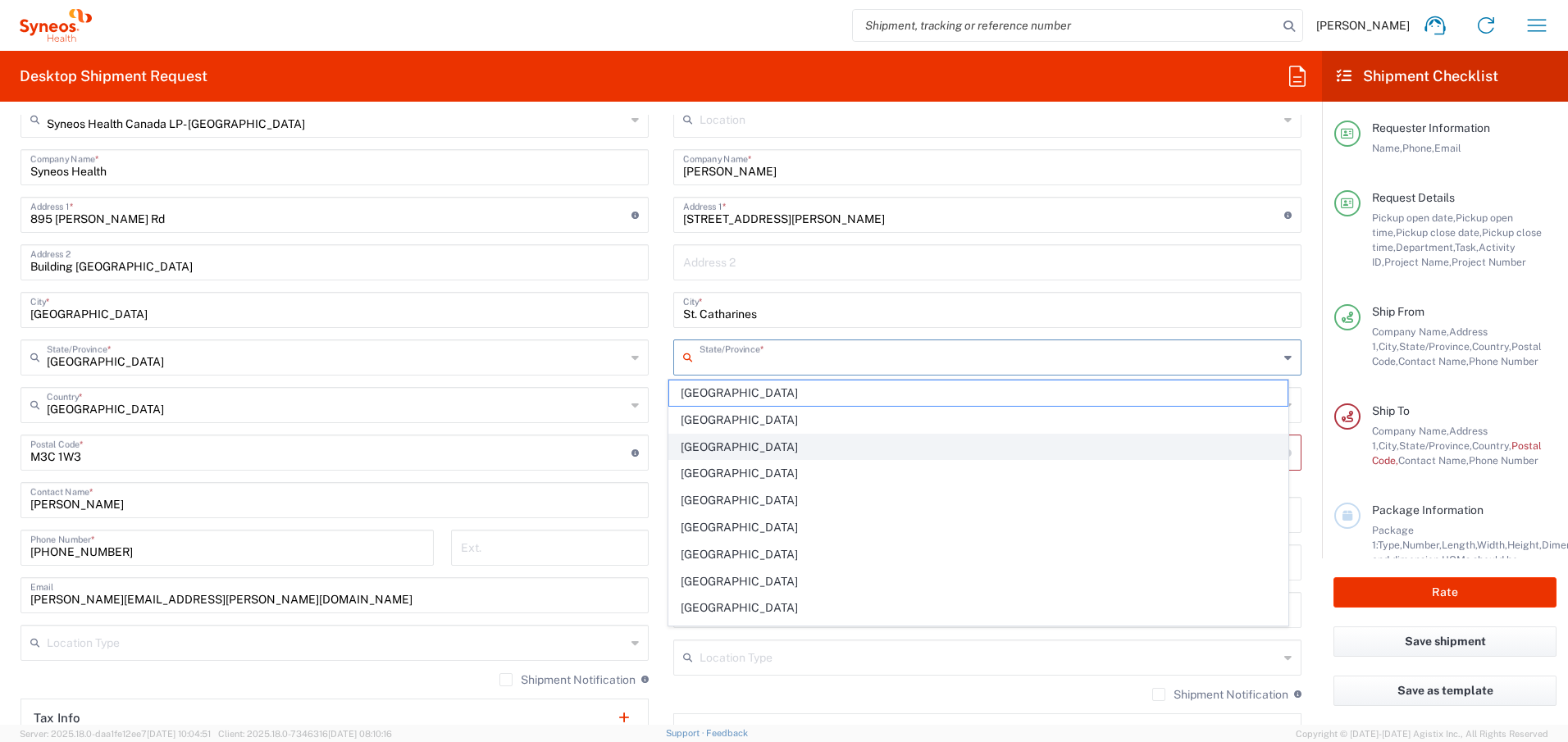
scroll to position [103, 0]
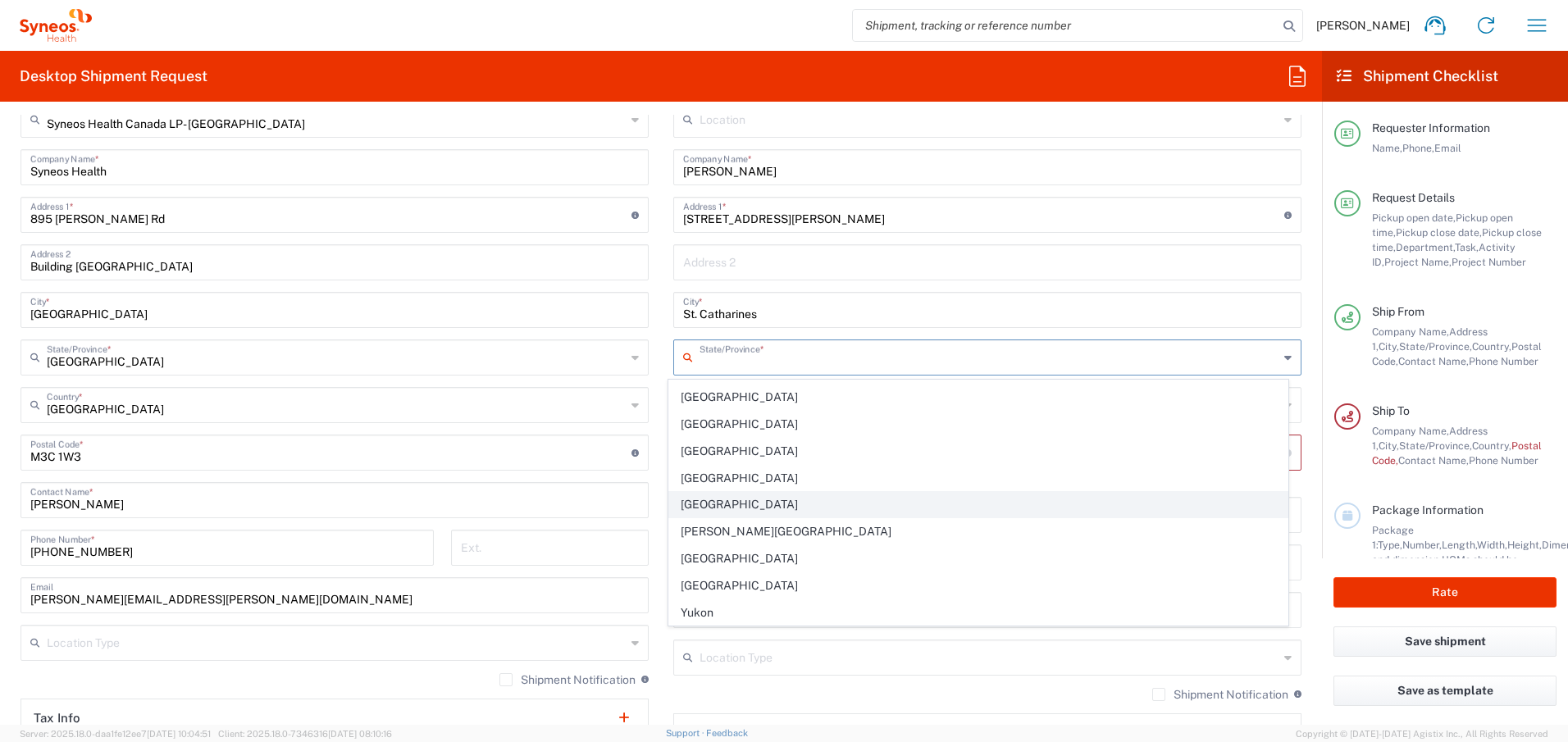
click at [730, 497] on span "[GEOGRAPHIC_DATA]" at bounding box center [978, 504] width 619 height 25
type input "[GEOGRAPHIC_DATA]"
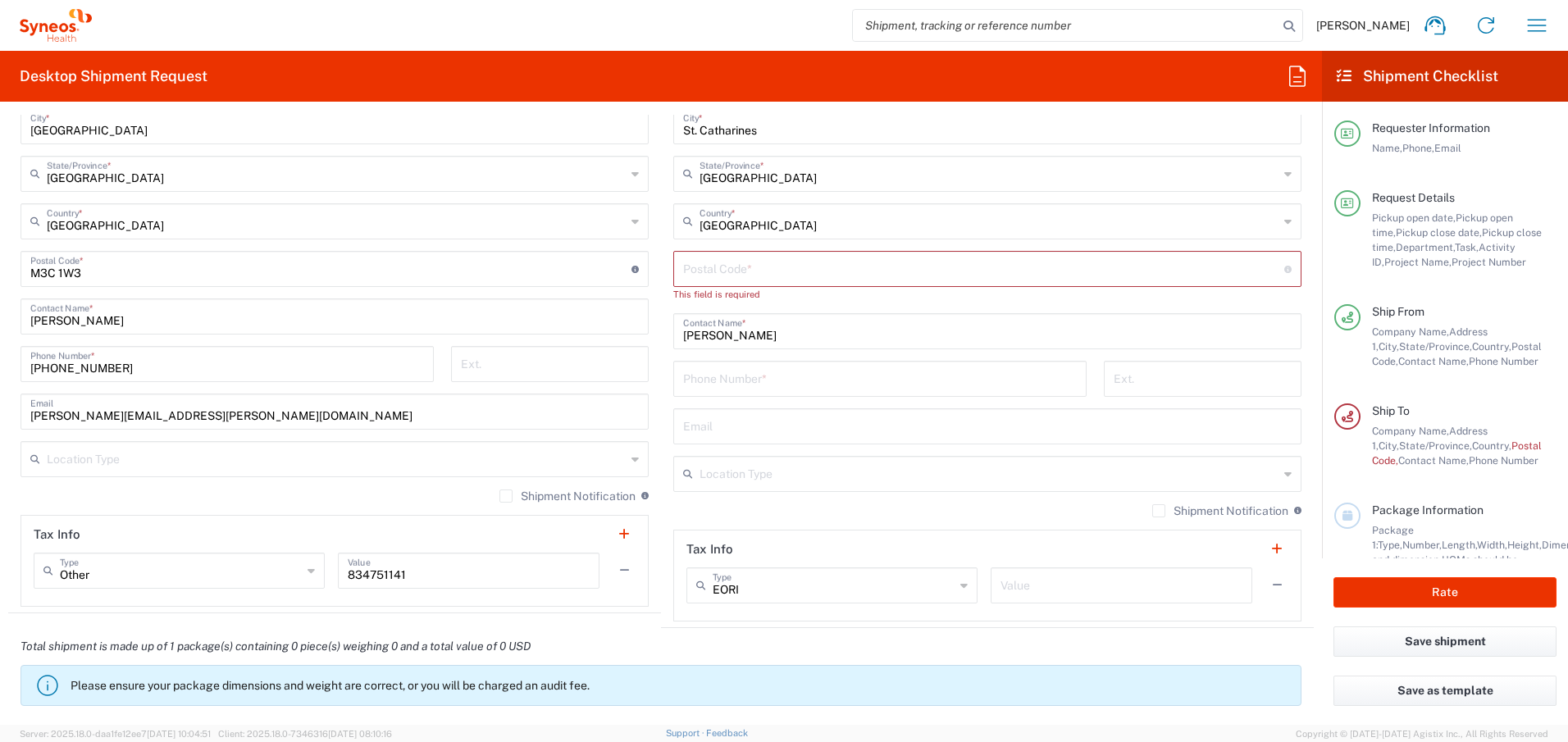
scroll to position [1102, 0]
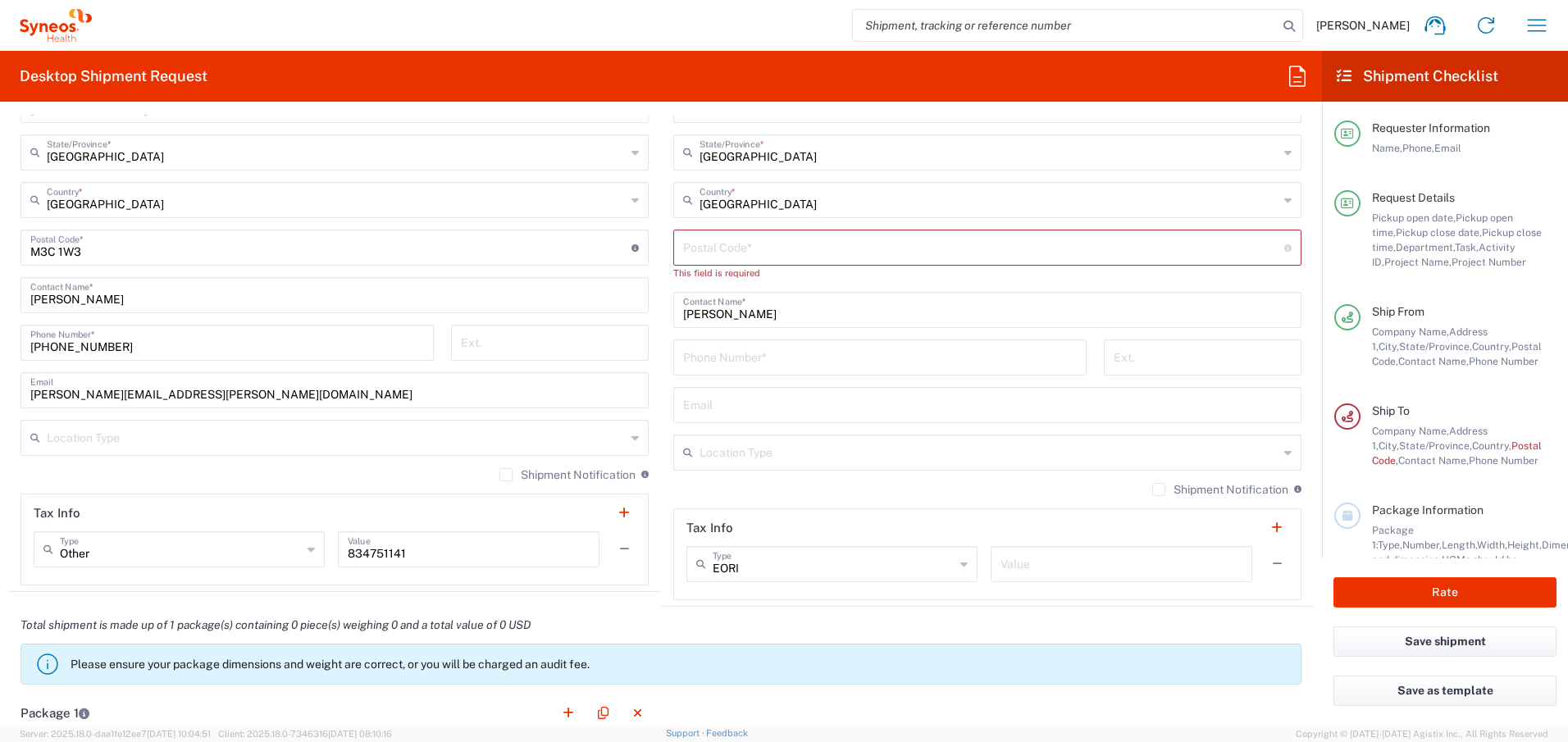
type input "[GEOGRAPHIC_DATA]"
paste input "St. Catharines"
type input "St. Catharines"
paste input "L2P 0A9"
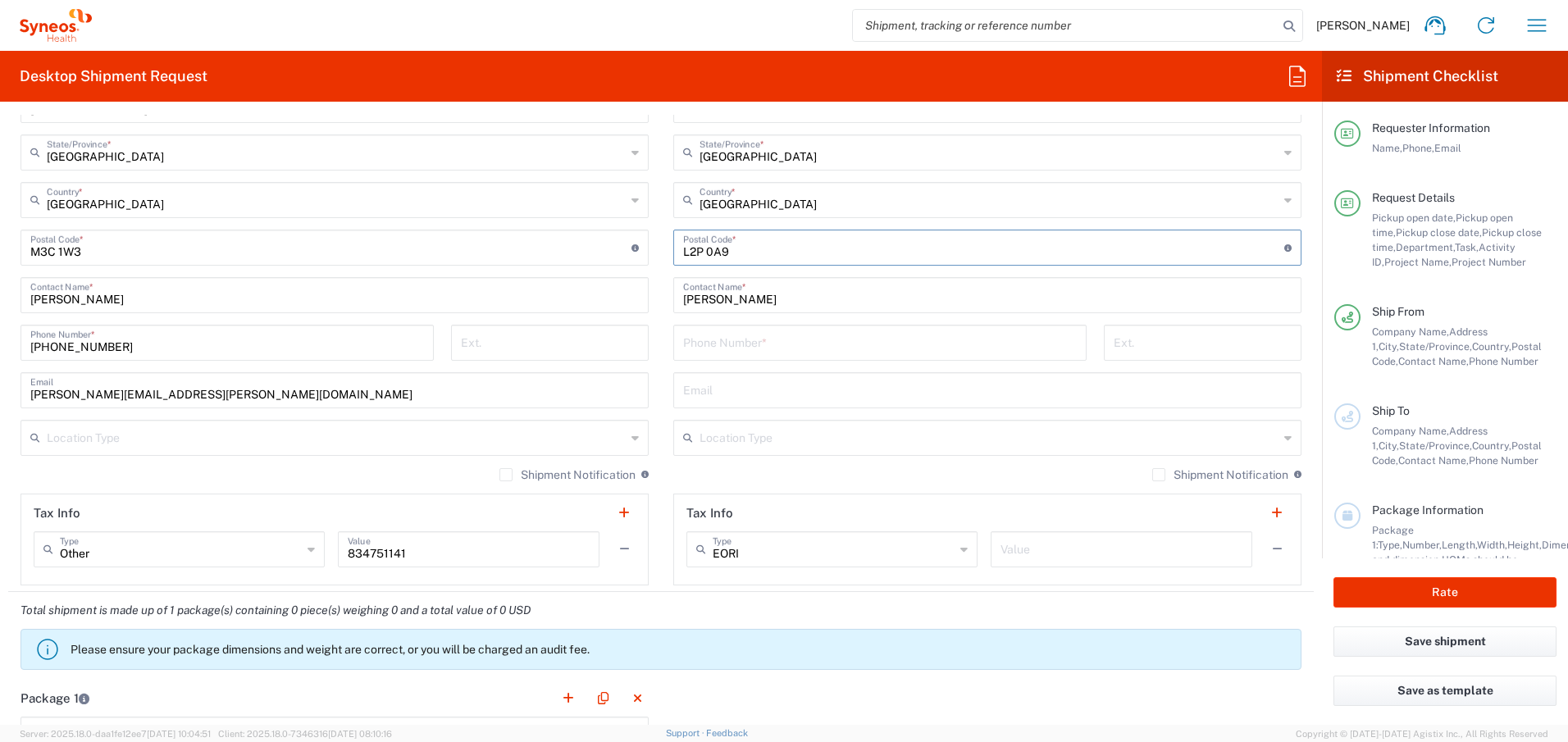
type input "L2P 0A9"
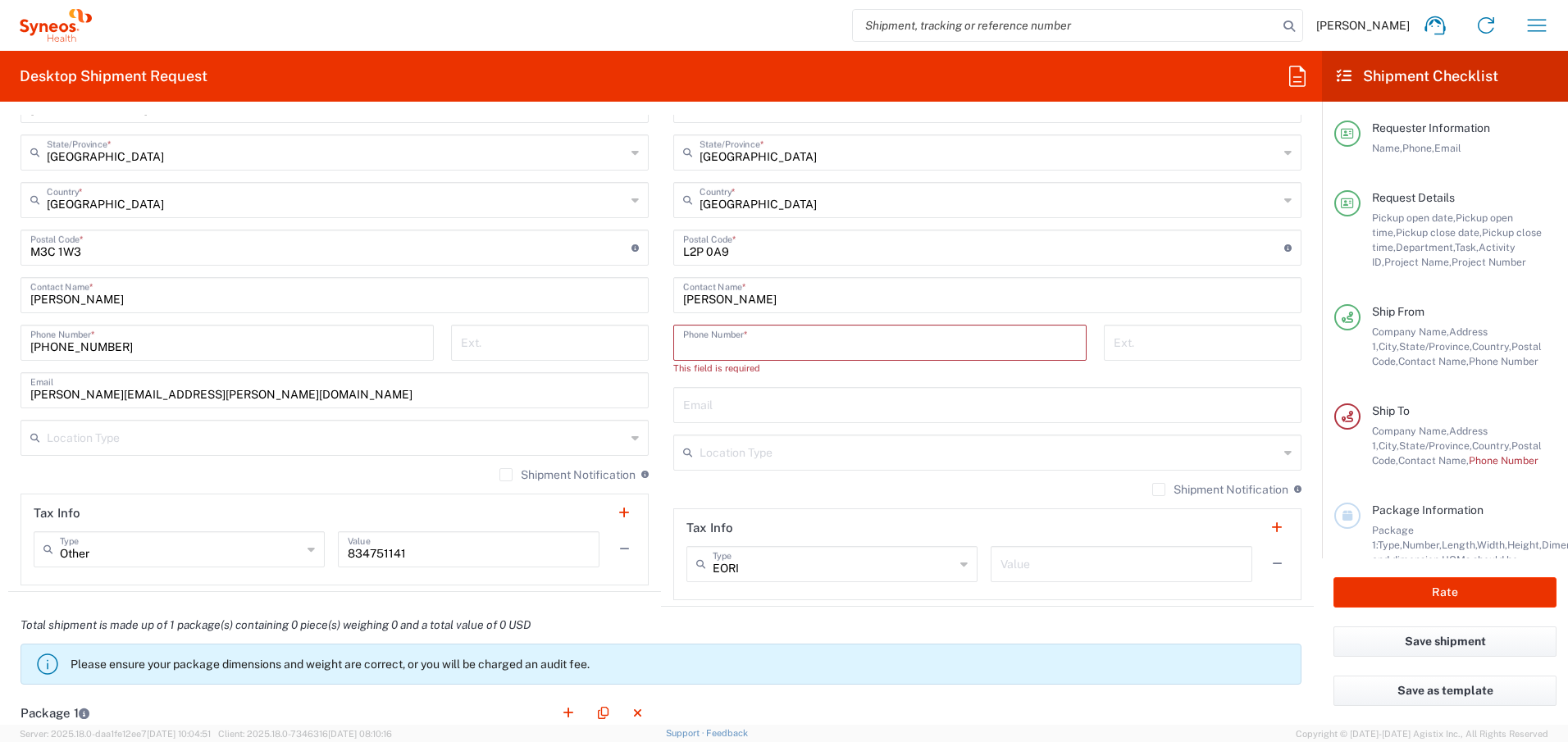
paste input "[PHONE_NUMBER]"
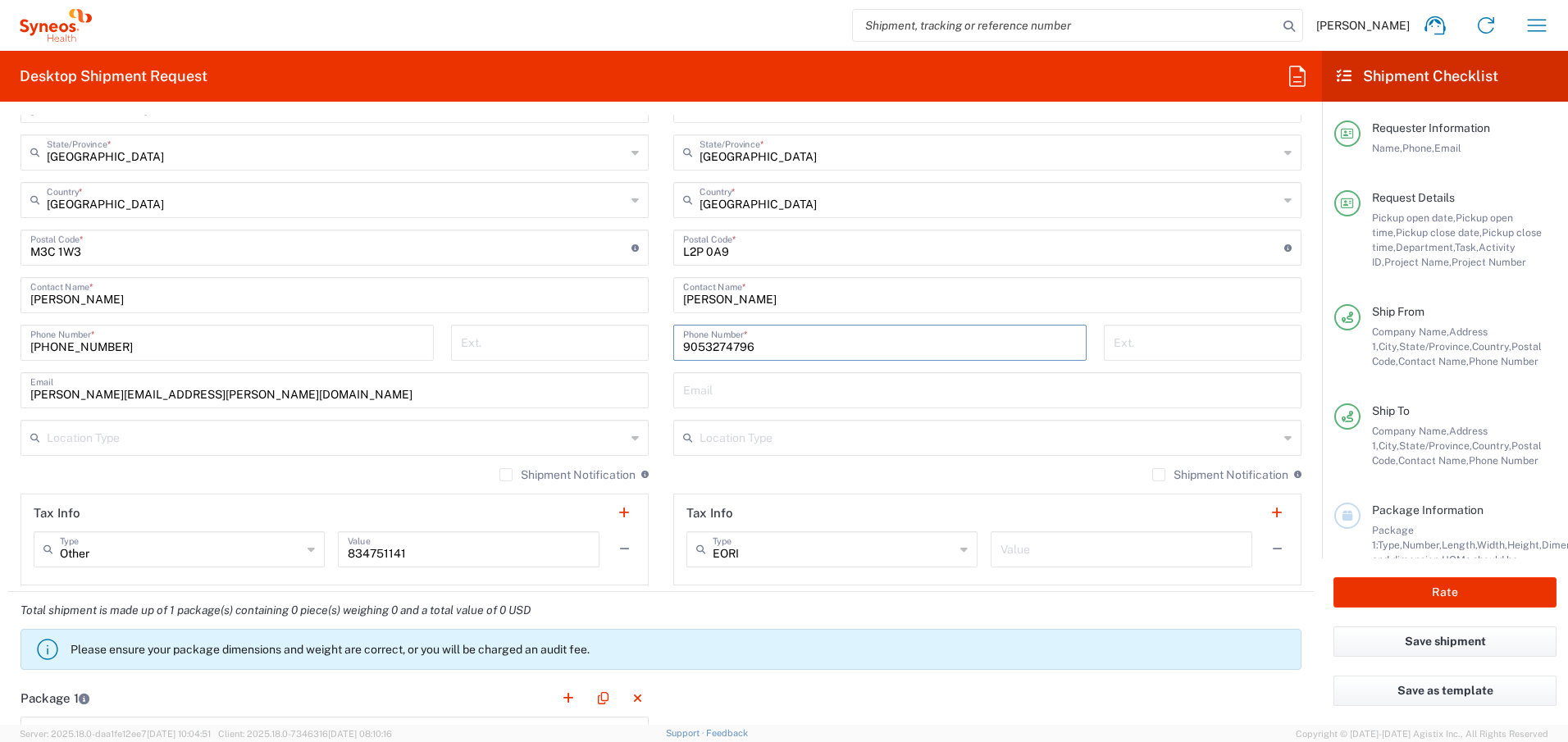
type input "9053274796"
paste input "[PERSON_NAME][EMAIL_ADDRESS][PERSON_NAME][DOMAIN_NAME]"
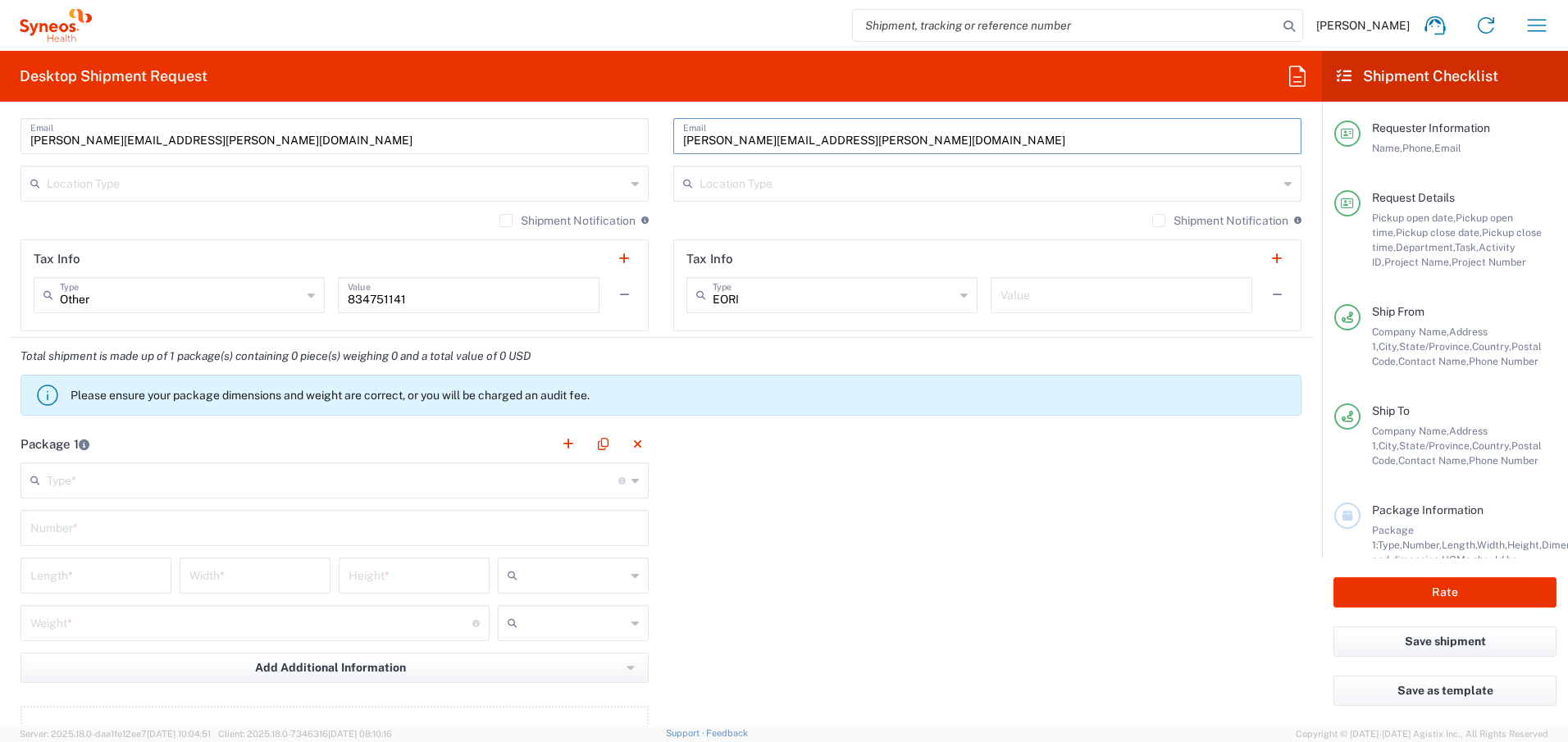
scroll to position [1357, 0]
type input "[PERSON_NAME][EMAIL_ADDRESS][PERSON_NAME][DOMAIN_NAME]"
click at [579, 190] on input "text" at bounding box center [336, 182] width 579 height 28
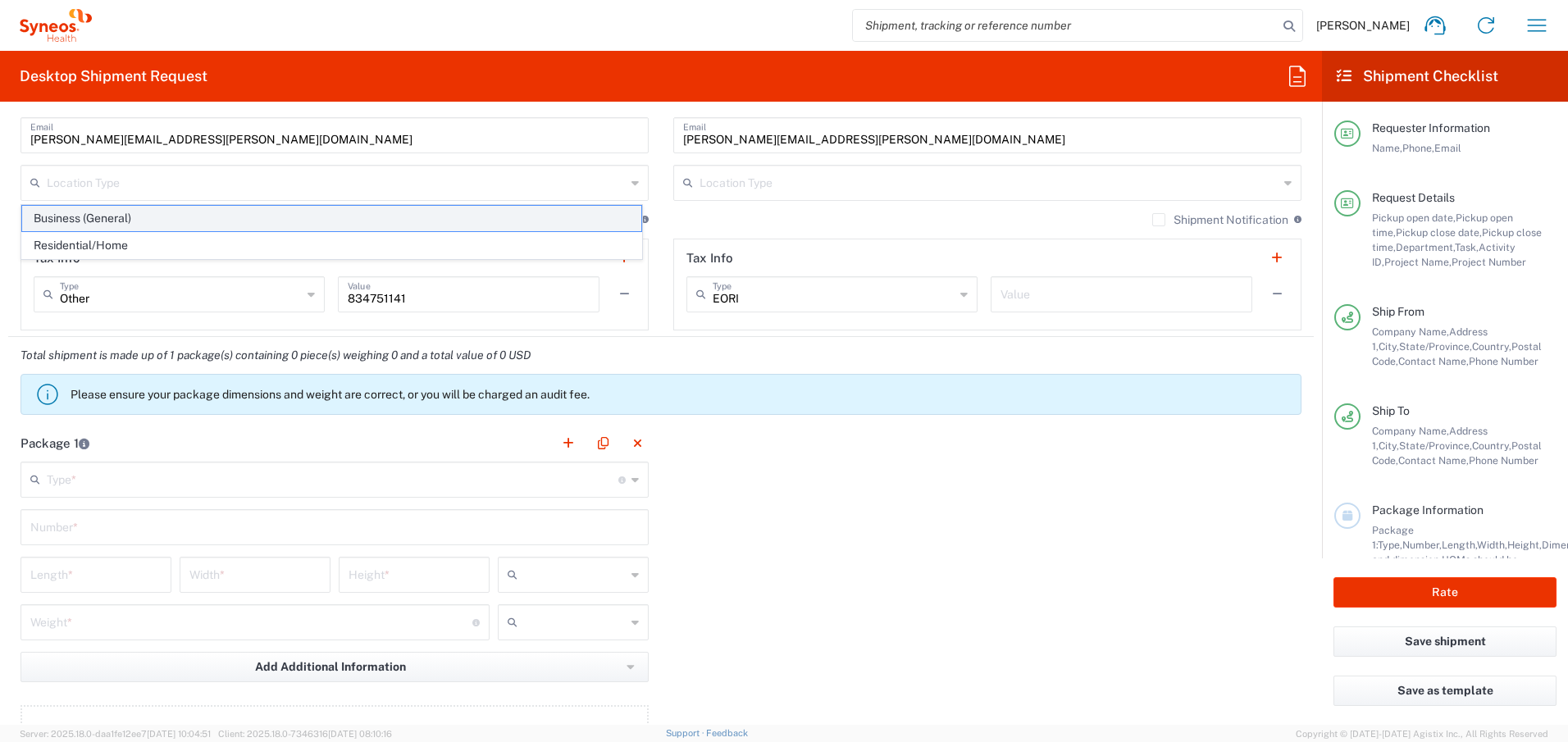
click at [564, 216] on span "Business (General)" at bounding box center [331, 219] width 619 height 25
type input "Business (General)"
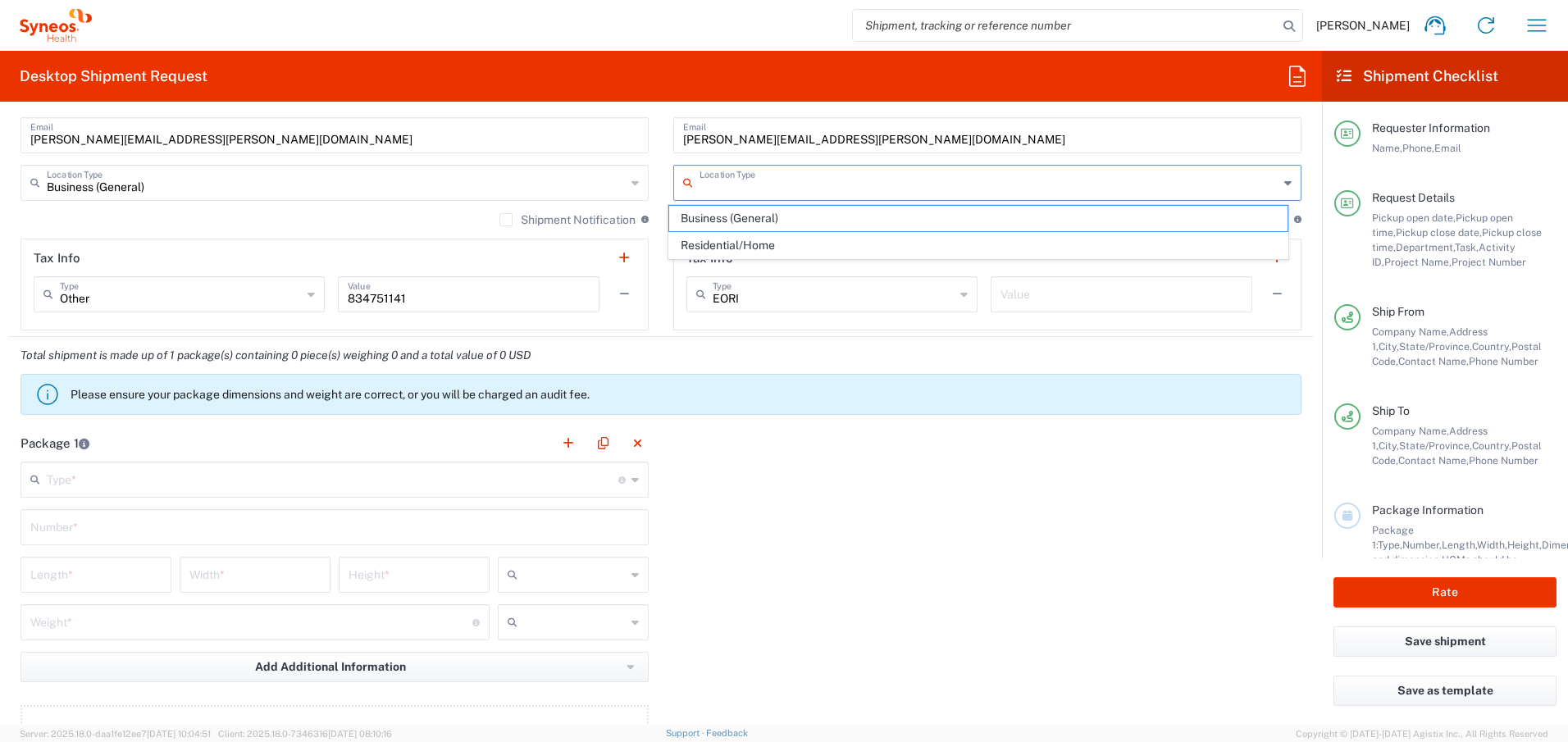
click at [740, 178] on input "text" at bounding box center [988, 182] width 579 height 28
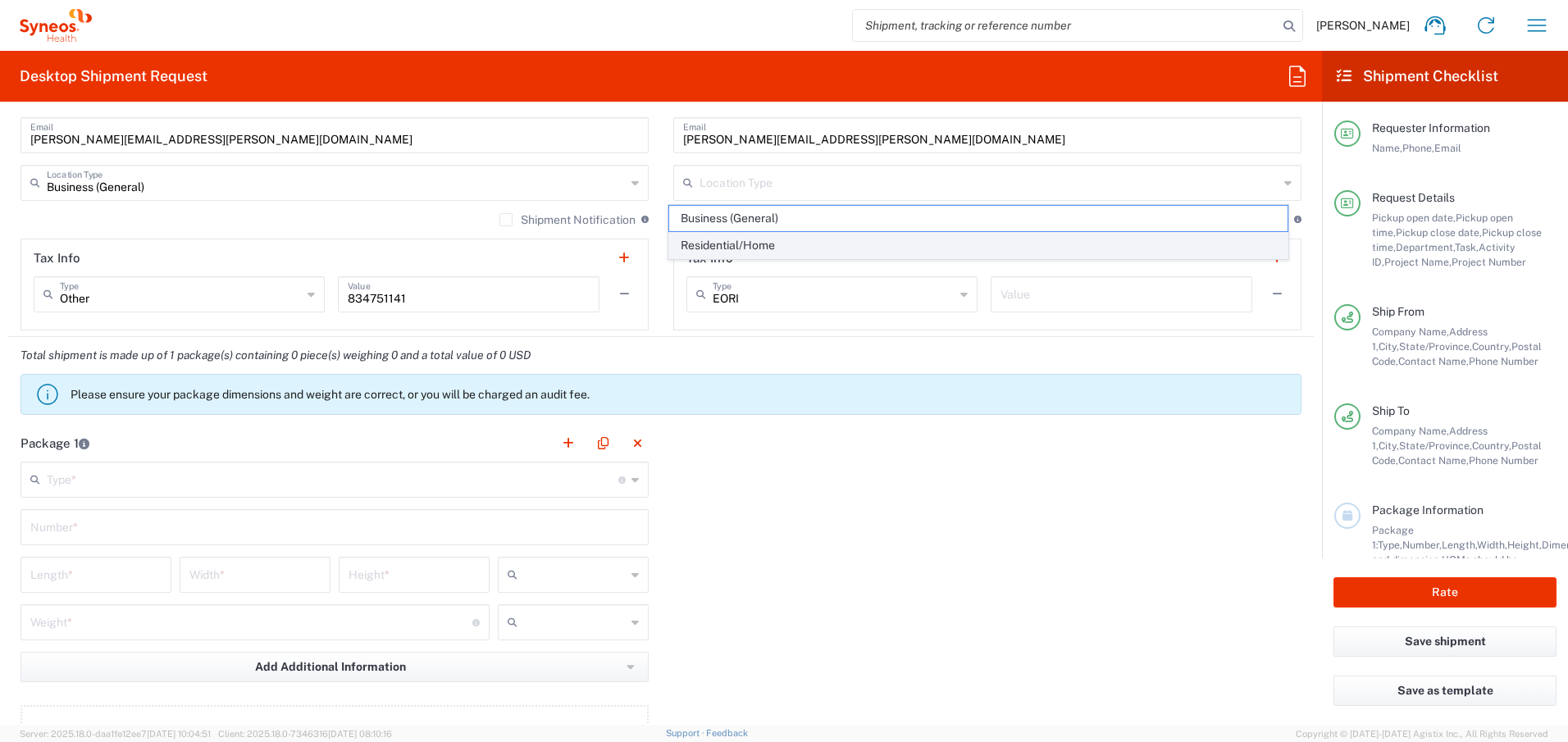
click at [735, 246] on span "Residential/Home" at bounding box center [978, 245] width 619 height 25
type input "Residential/Home"
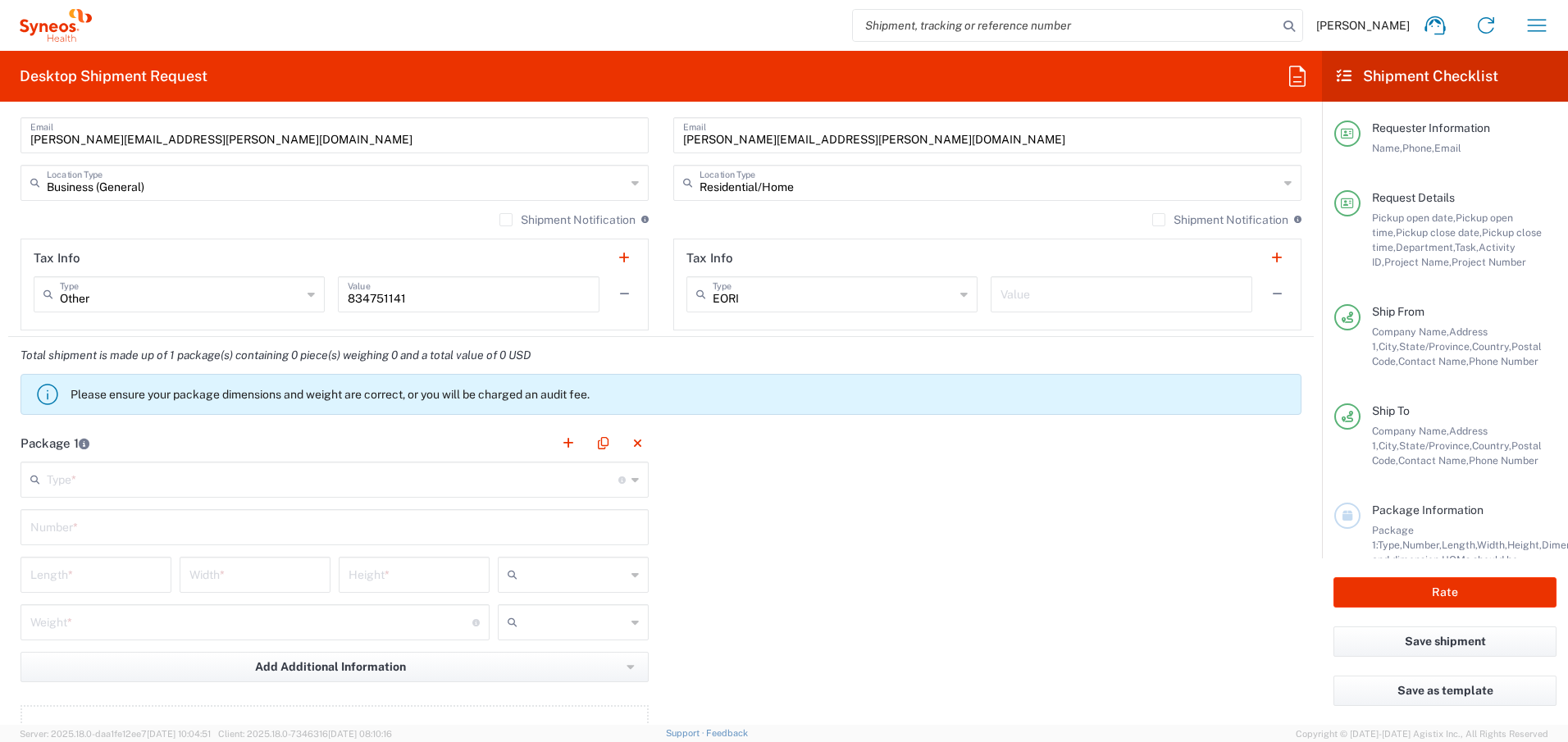
click at [1152, 220] on label "Shipment Notification" at bounding box center [1220, 220] width 137 height 13
click at [1158, 219] on input "Shipment Notification" at bounding box center [1158, 219] width 0 height 0
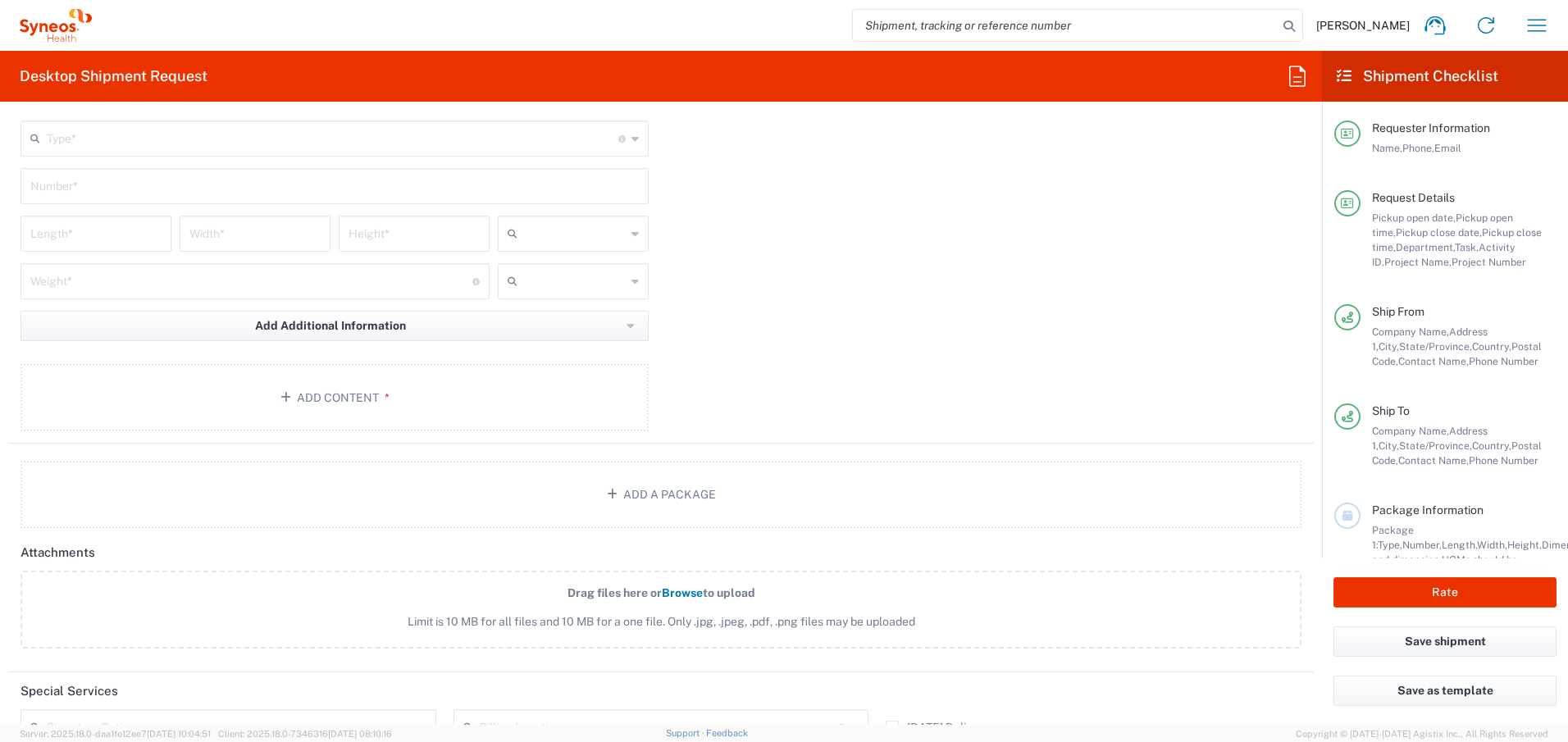
scroll to position [1704, 0]
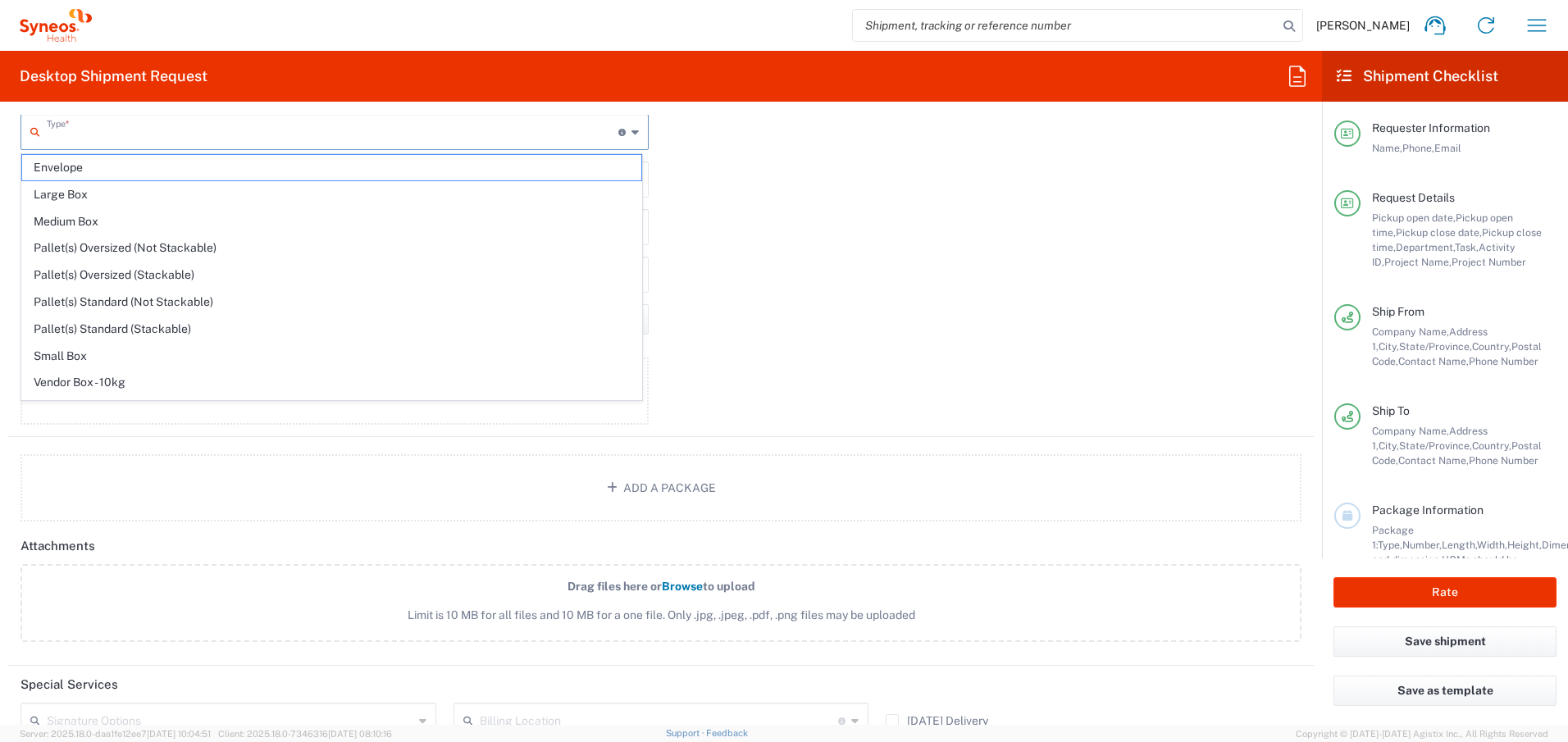
click at [455, 128] on input "text" at bounding box center [333, 131] width 571 height 28
click at [431, 220] on span "Medium Box" at bounding box center [331, 222] width 619 height 25
type input "Medium Box"
type input "13"
type input "11.5"
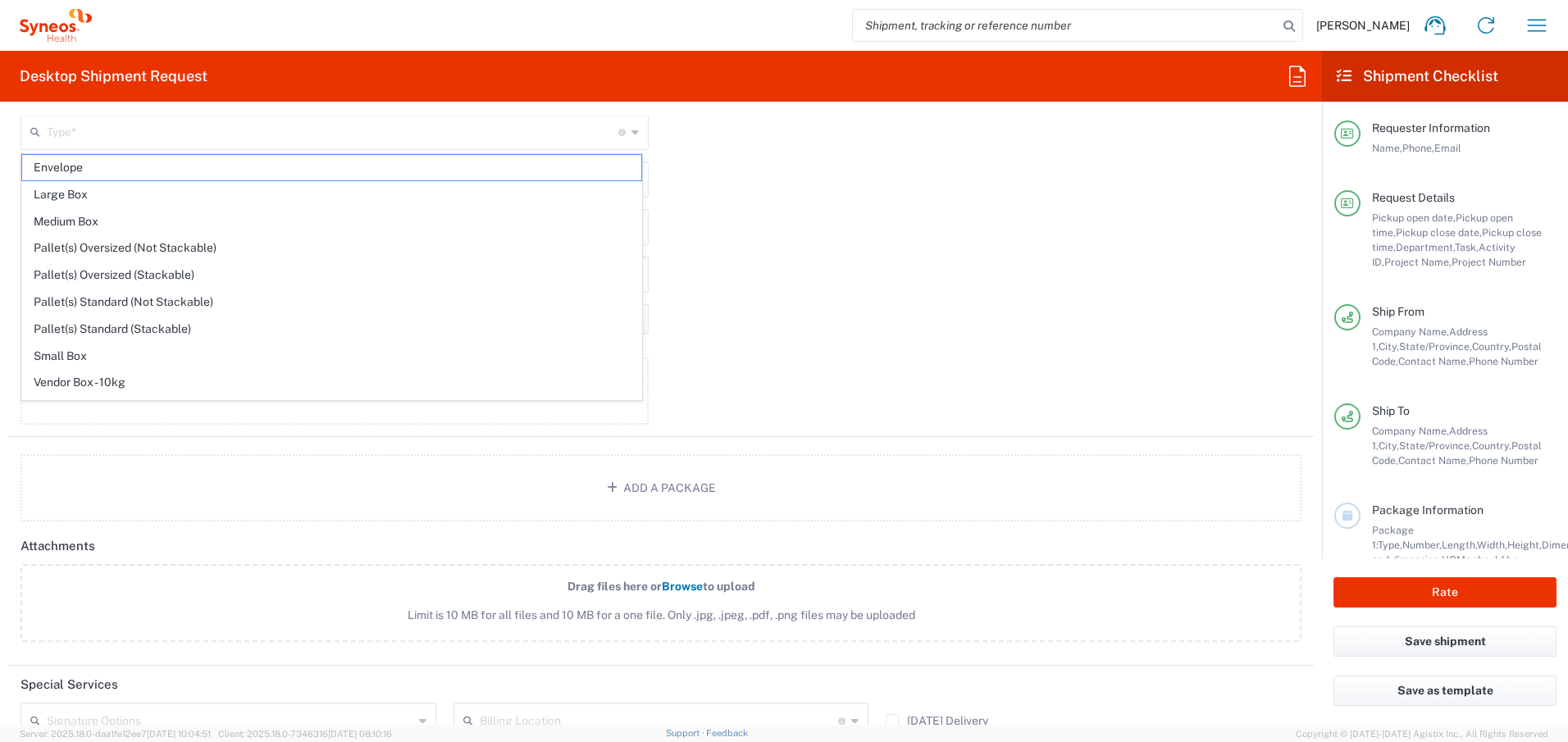
type input "2.5"
type input "in"
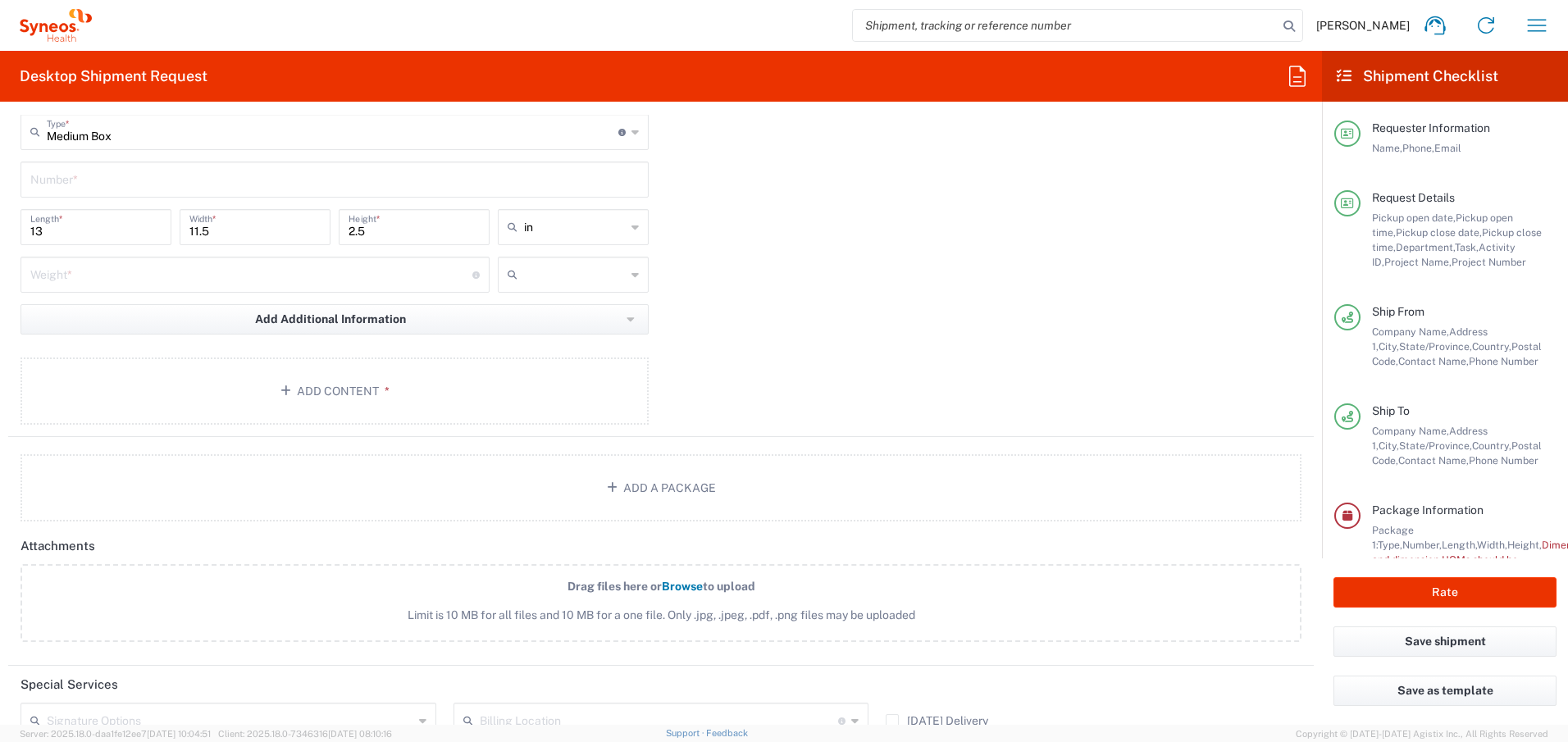
click at [308, 183] on input "text" at bounding box center [334, 178] width 608 height 28
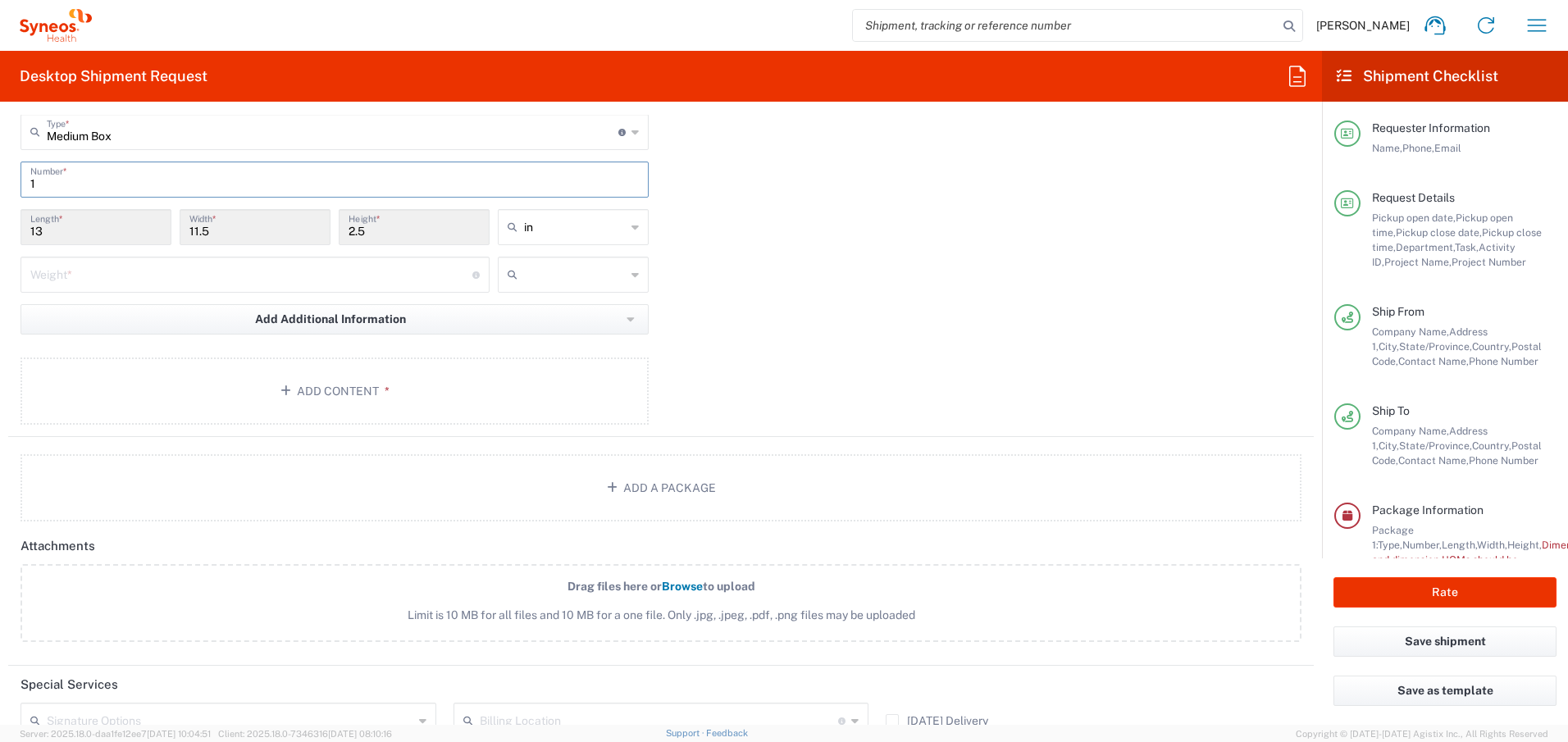
type input "1"
click at [215, 274] on input "number" at bounding box center [251, 273] width 442 height 28
type input "7"
click at [525, 338] on span "lbs" at bounding box center [567, 338] width 146 height 25
type input "lbs"
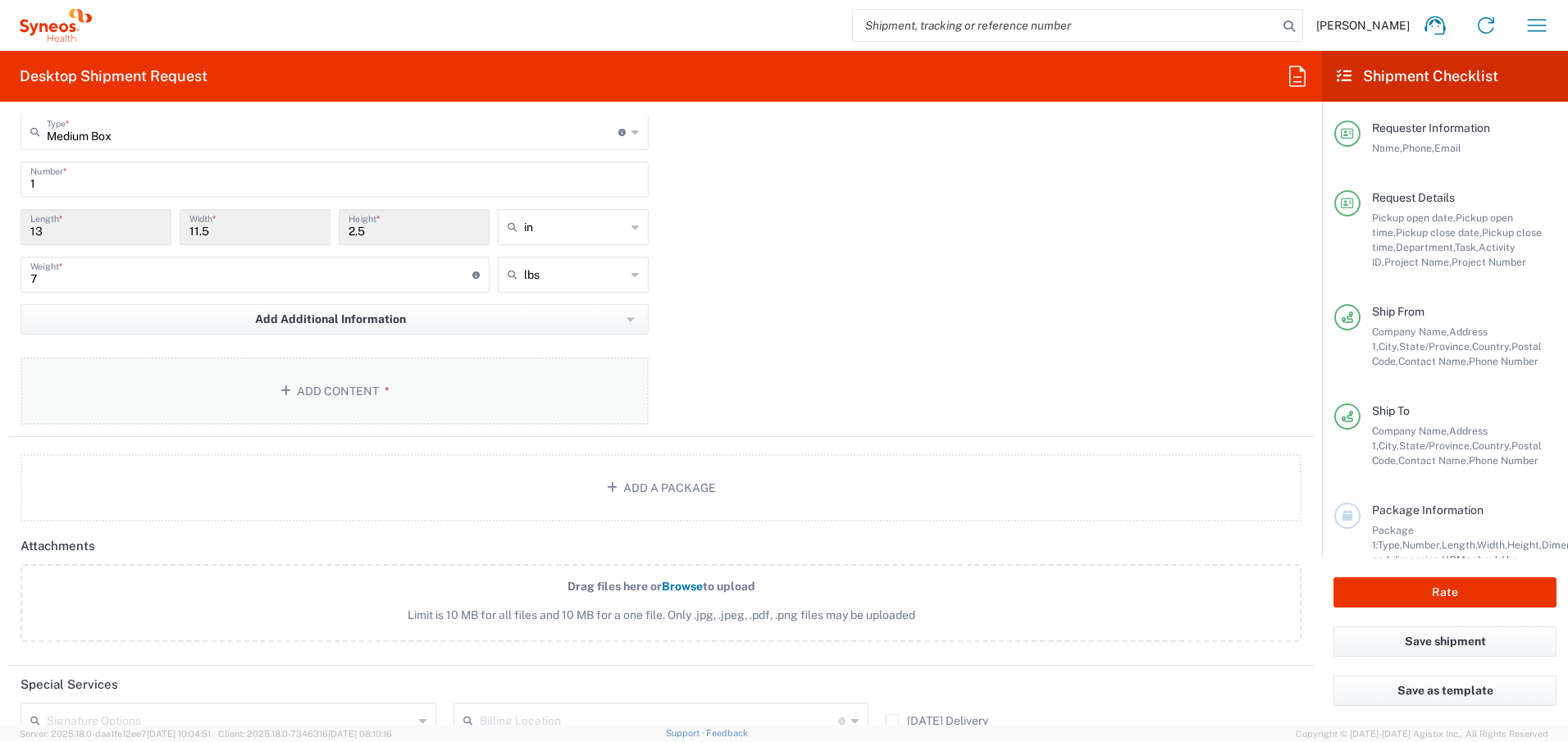
click at [429, 384] on button "Add Content *" at bounding box center [334, 391] width 628 height 67
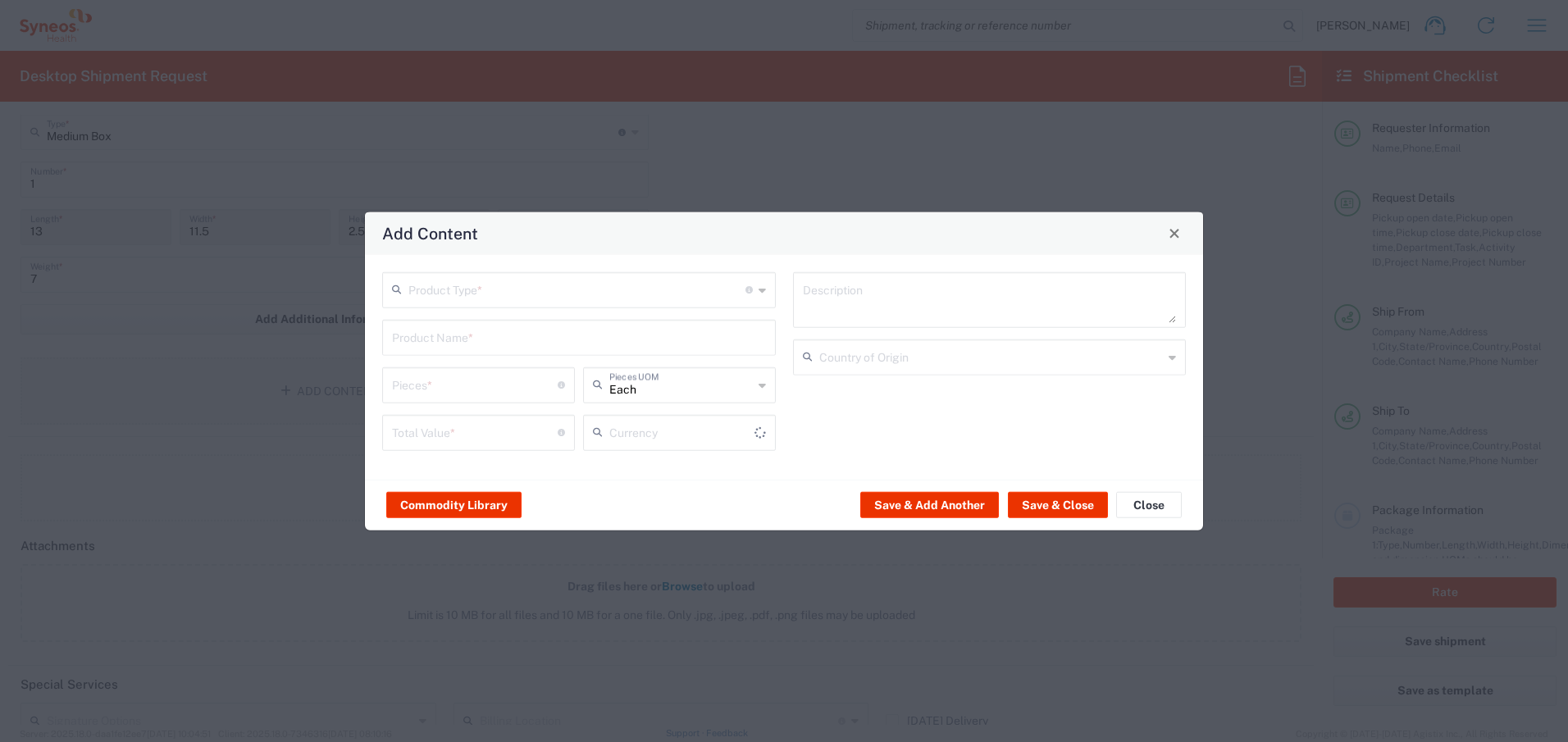
type input "US Dollar"
click at [540, 288] on input "text" at bounding box center [577, 288] width 337 height 28
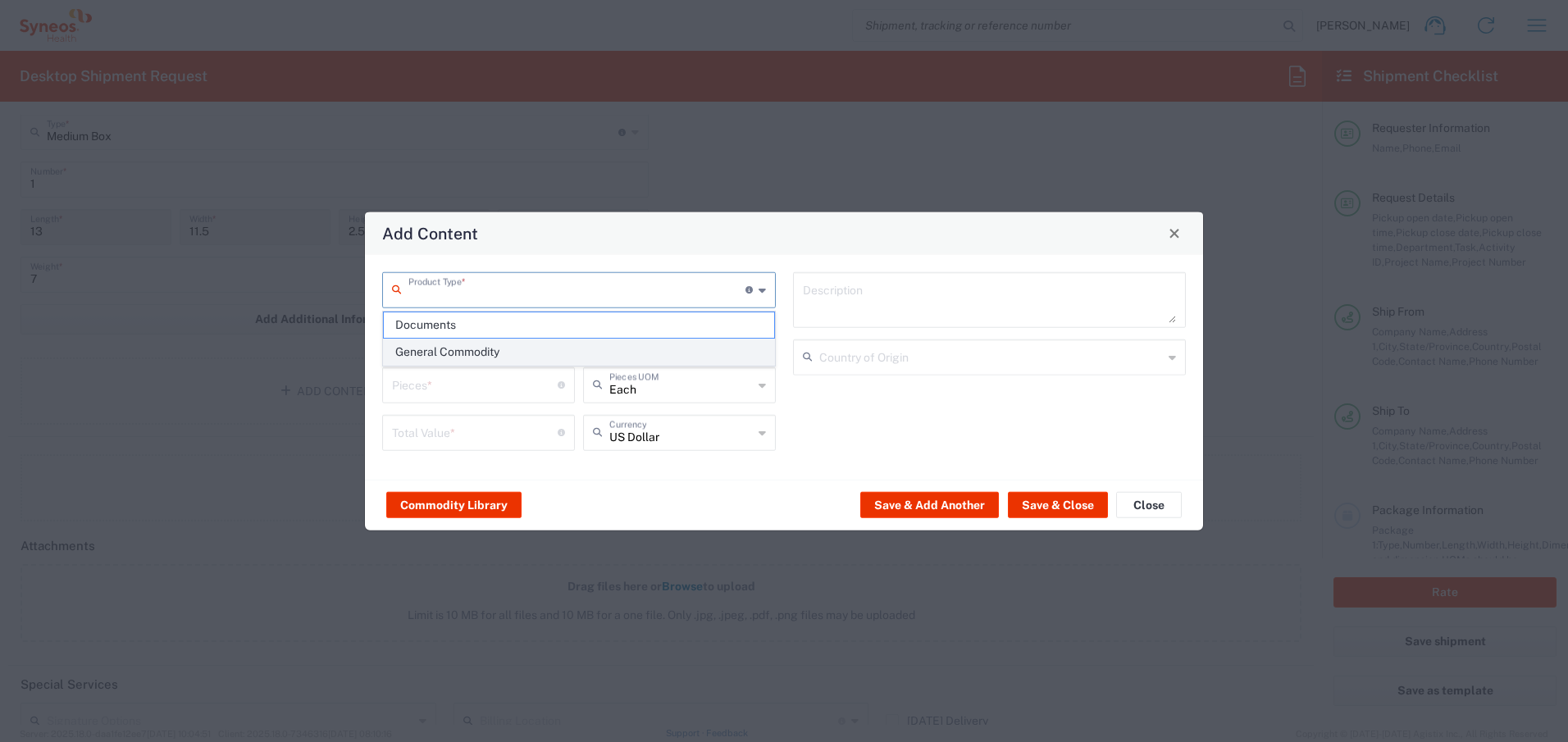
click at [525, 352] on span "General Commodity" at bounding box center [579, 352] width 390 height 25
type input "General Commodity"
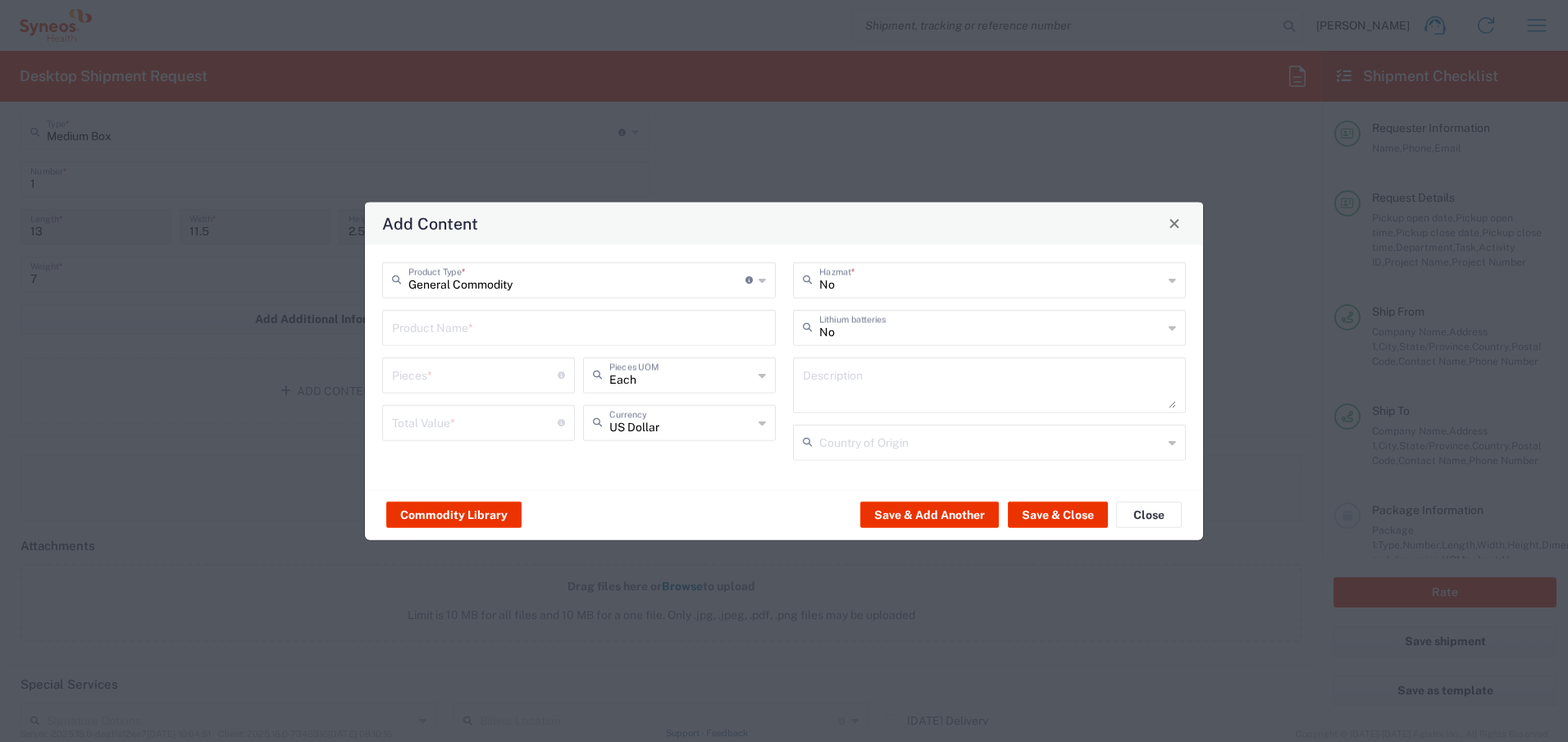
click at [473, 380] on input "number" at bounding box center [475, 374] width 166 height 28
type input "1"
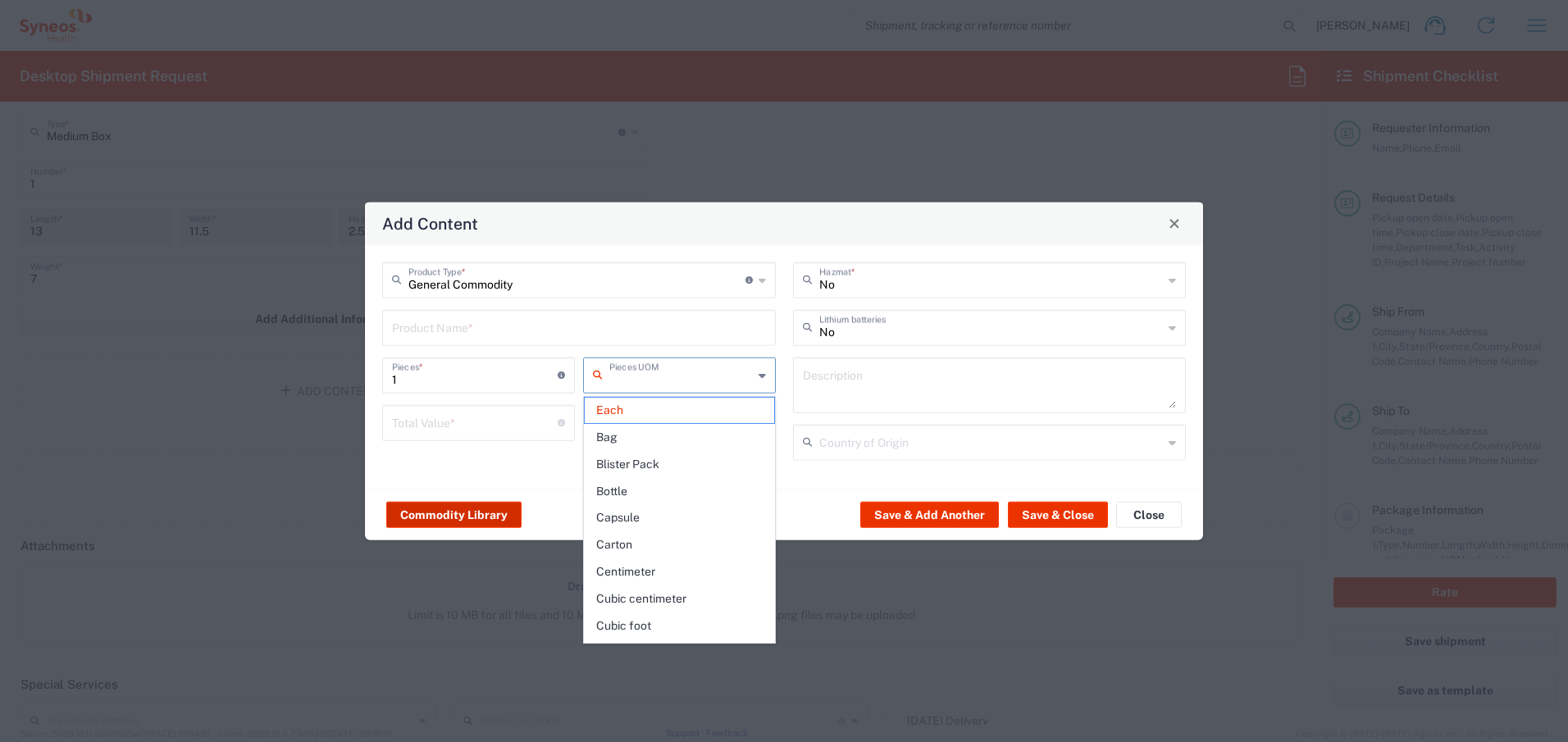
click at [451, 510] on button "Commodity Library" at bounding box center [454, 514] width 136 height 26
type input "Each"
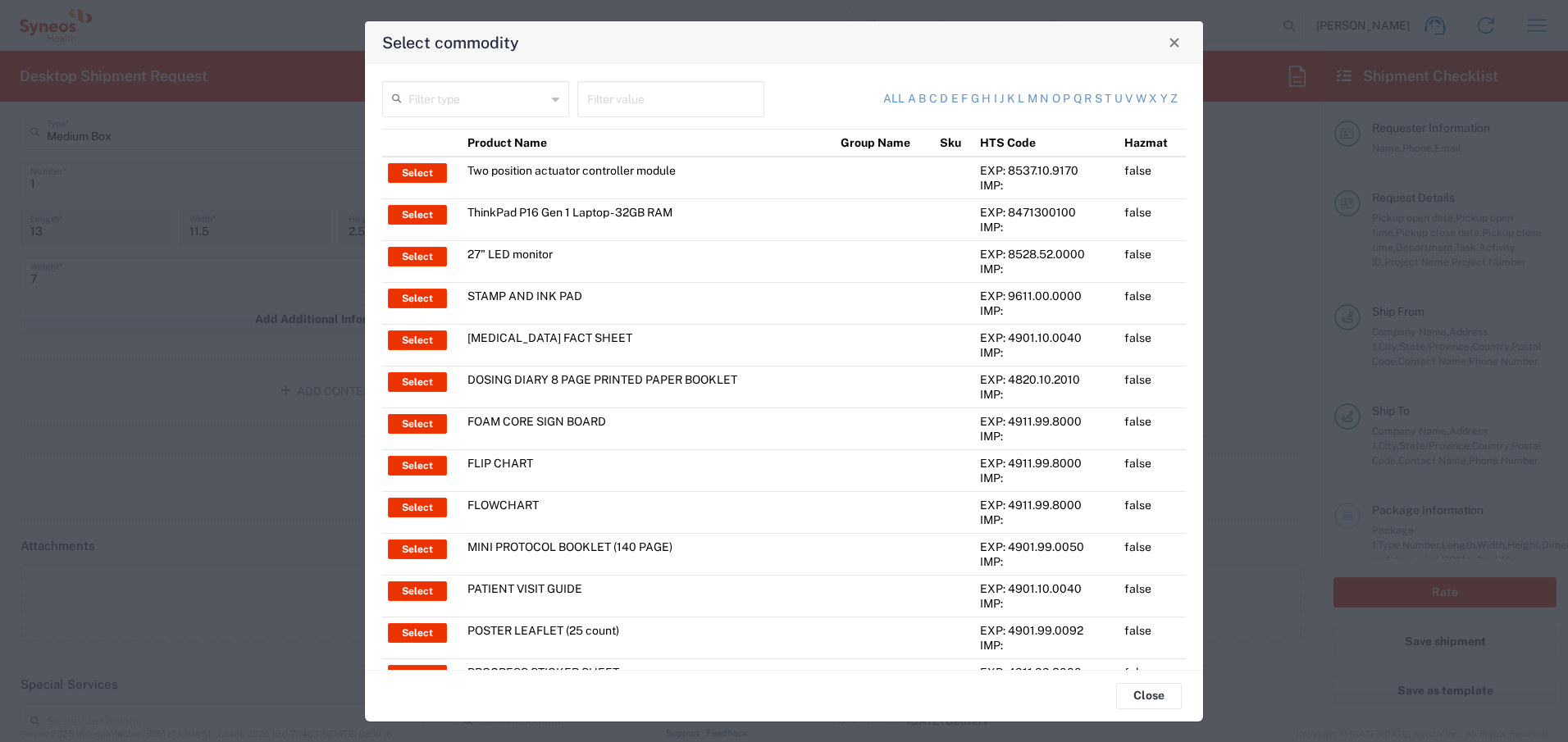
click at [522, 97] on input "text" at bounding box center [477, 98] width 137 height 28
click at [517, 140] on span "Product Name" at bounding box center [473, 135] width 180 height 25
type input "Product Name"
click at [650, 91] on input "text" at bounding box center [671, 98] width 168 height 28
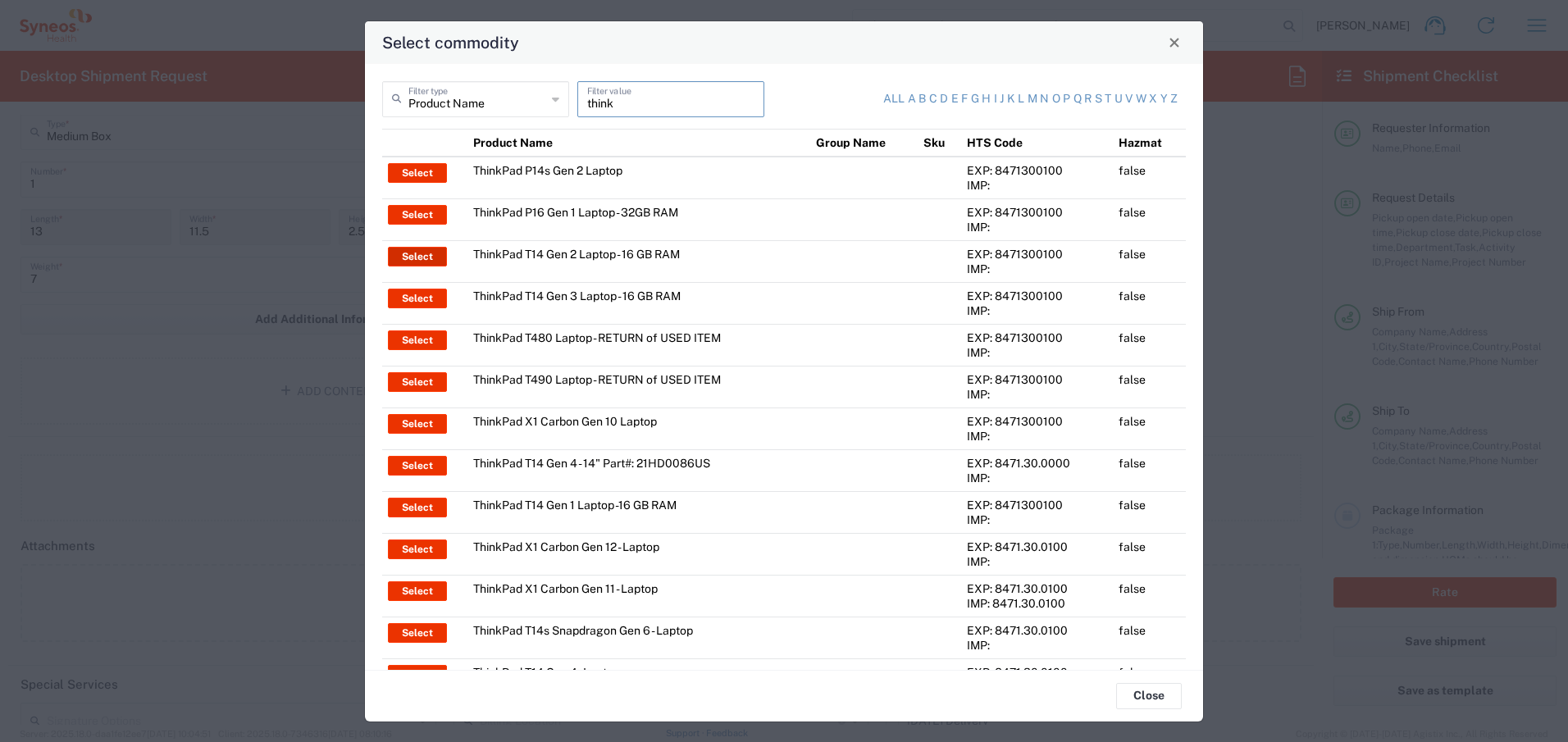
type input "think"
click at [411, 254] on button "Select" at bounding box center [417, 256] width 59 height 19
type input "ThinkPad T14 Gen 2 Laptop - 16 GB RAM"
type textarea "Intel Core i7-1156G7 vProÂ® Processor - 14"- 16 GB RAM - 512 GB SSD"
type input "[GEOGRAPHIC_DATA]"
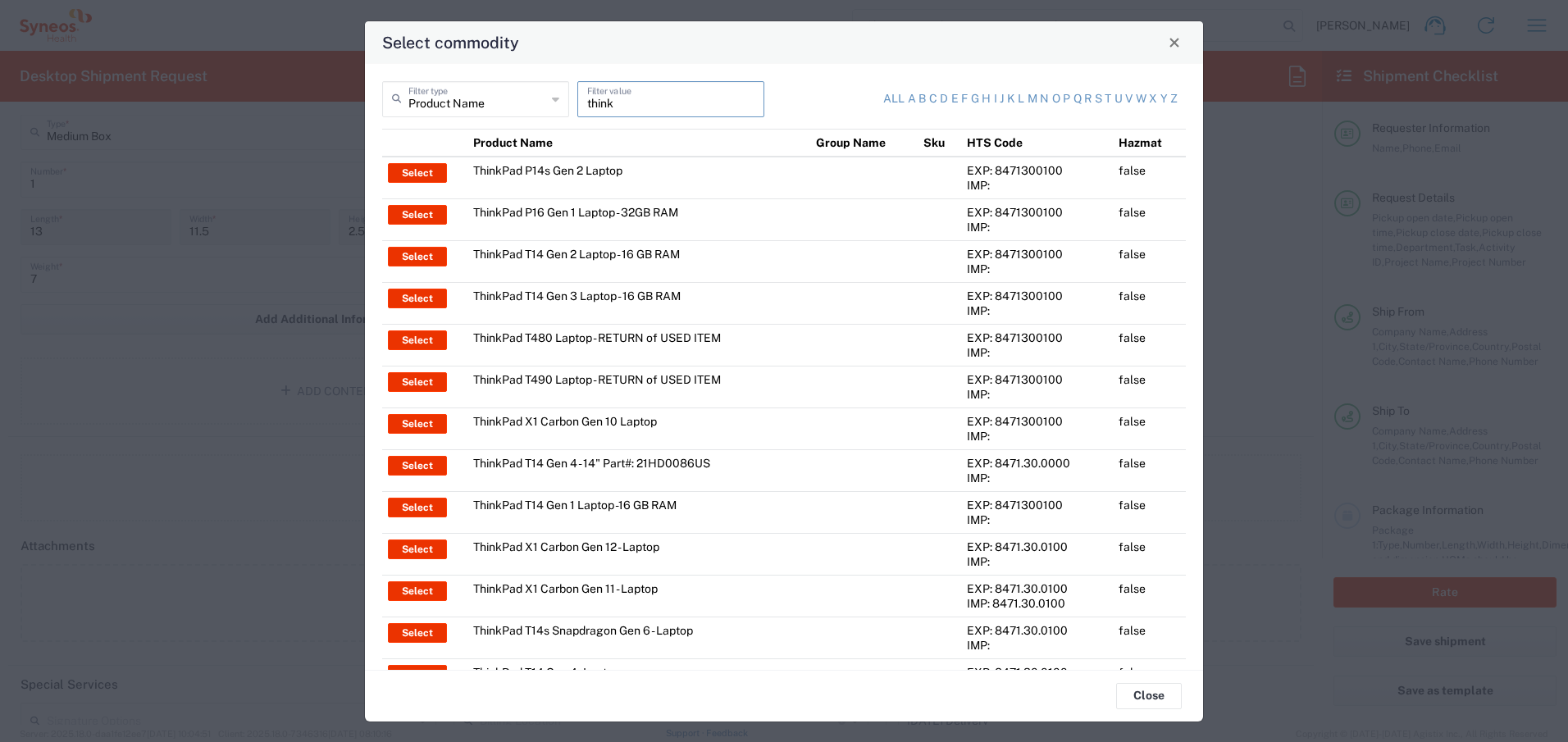
type input "Yes"
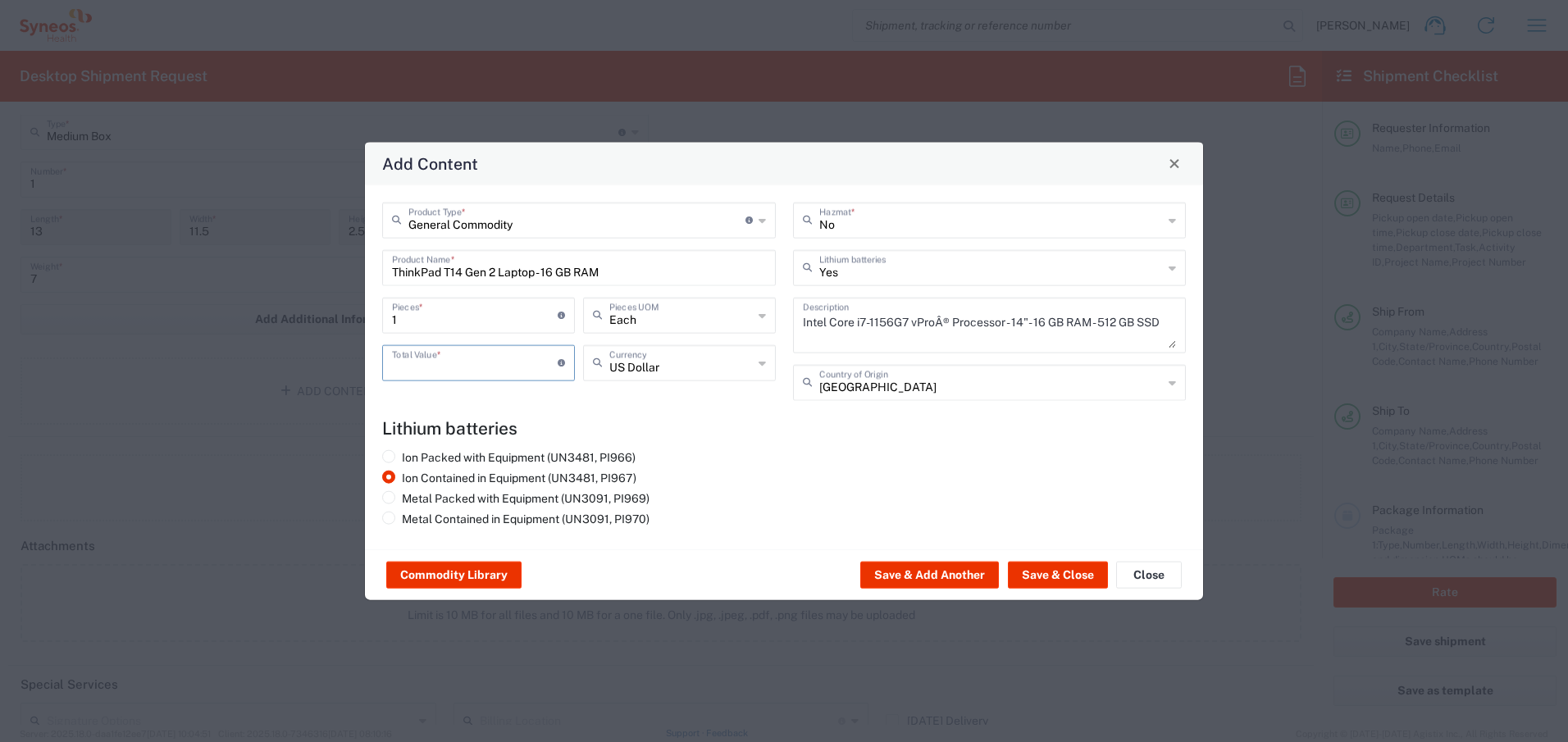
click at [454, 358] on input "number" at bounding box center [475, 361] width 166 height 28
type input "1700"
click at [1044, 575] on button "Save & Close" at bounding box center [1057, 575] width 100 height 26
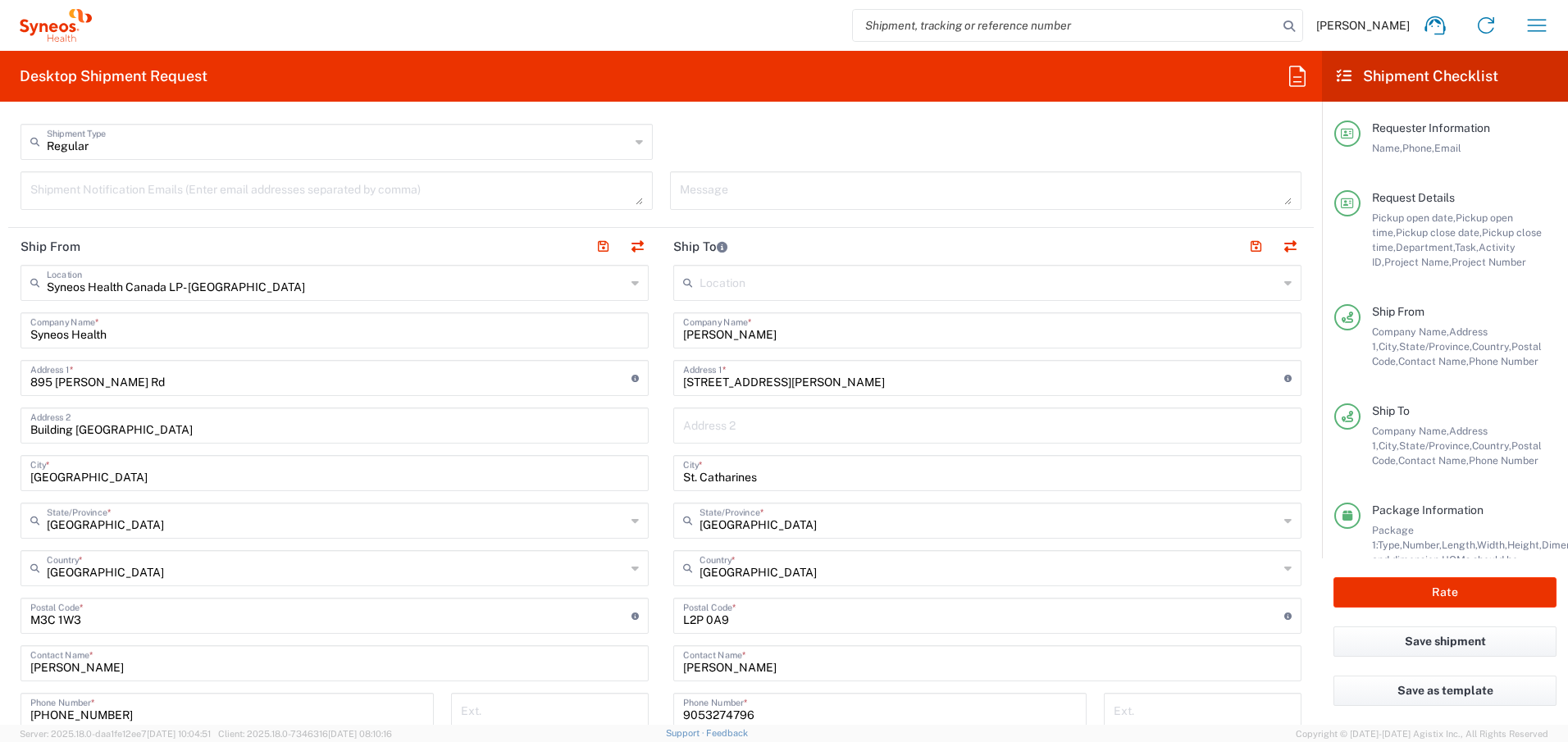
scroll to position [761, 0]
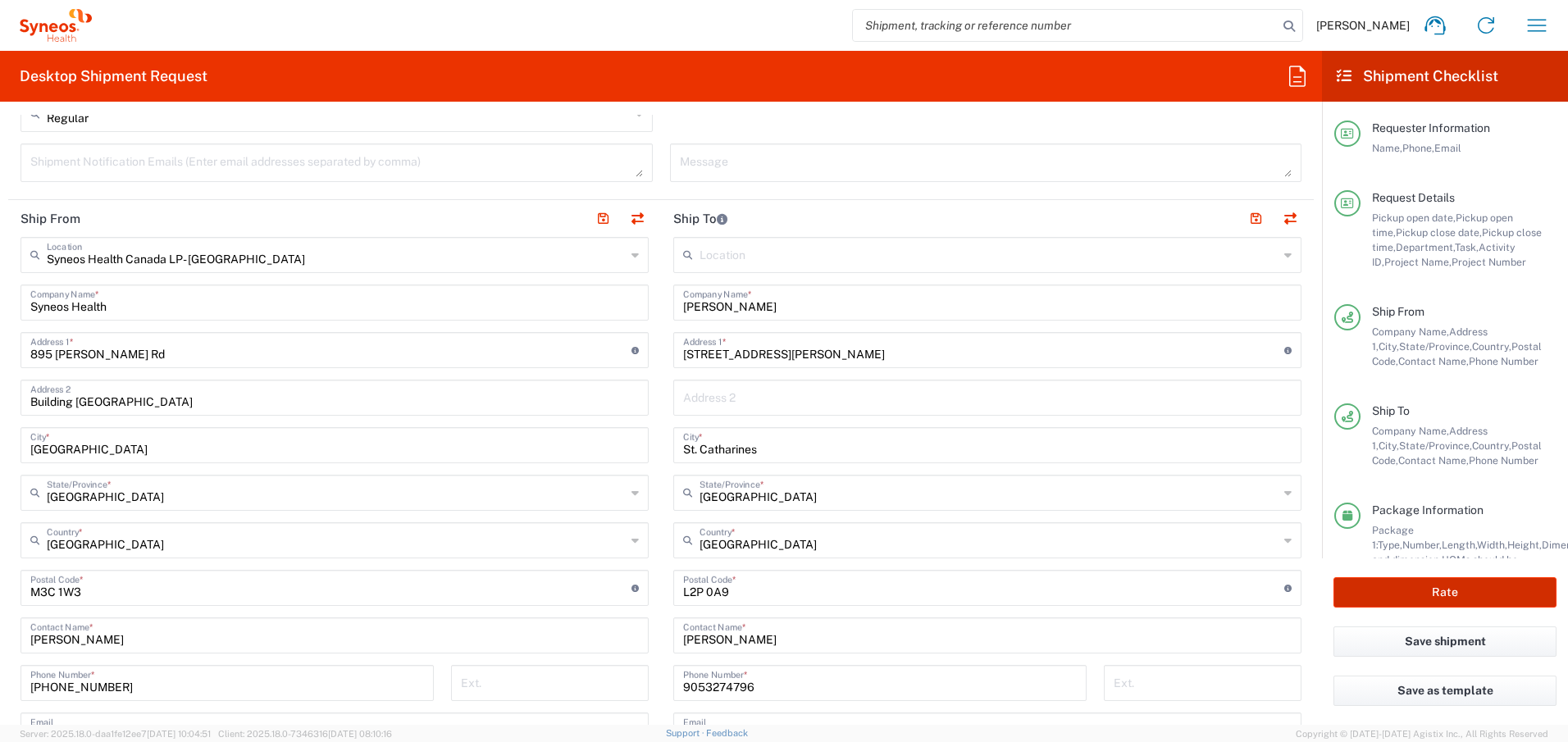
click at [1442, 592] on button "Rate" at bounding box center [1445, 592] width 223 height 30
type input "4510 DEPARTMENTAL EXPENSE"
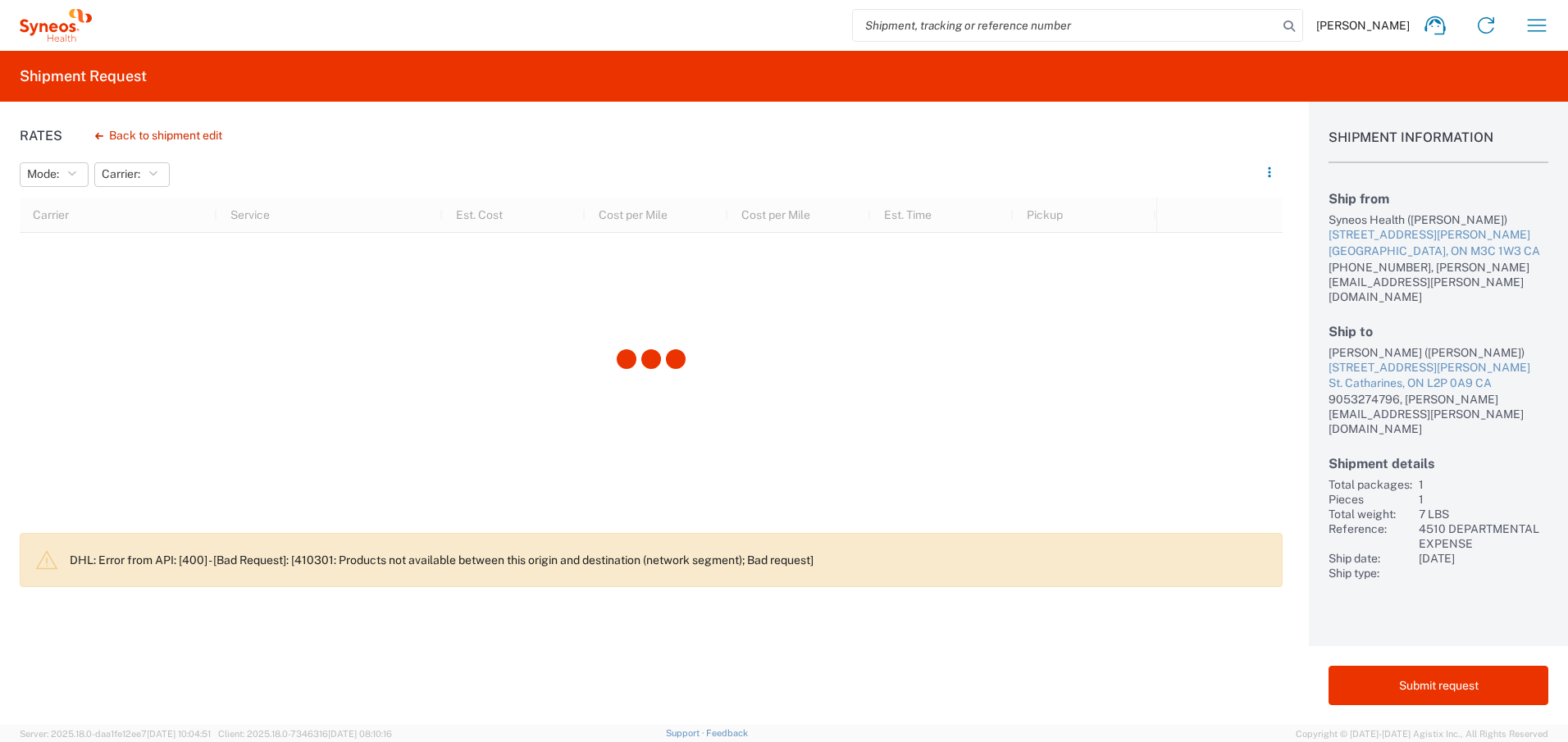
click at [1344, 345] on div "[PERSON_NAME] ([PERSON_NAME])" at bounding box center [1438, 353] width 219 height 15
click at [1383, 345] on div "[PERSON_NAME] ([PERSON_NAME])" at bounding box center [1438, 353] width 219 height 15
copy div "[PERSON_NAME]"
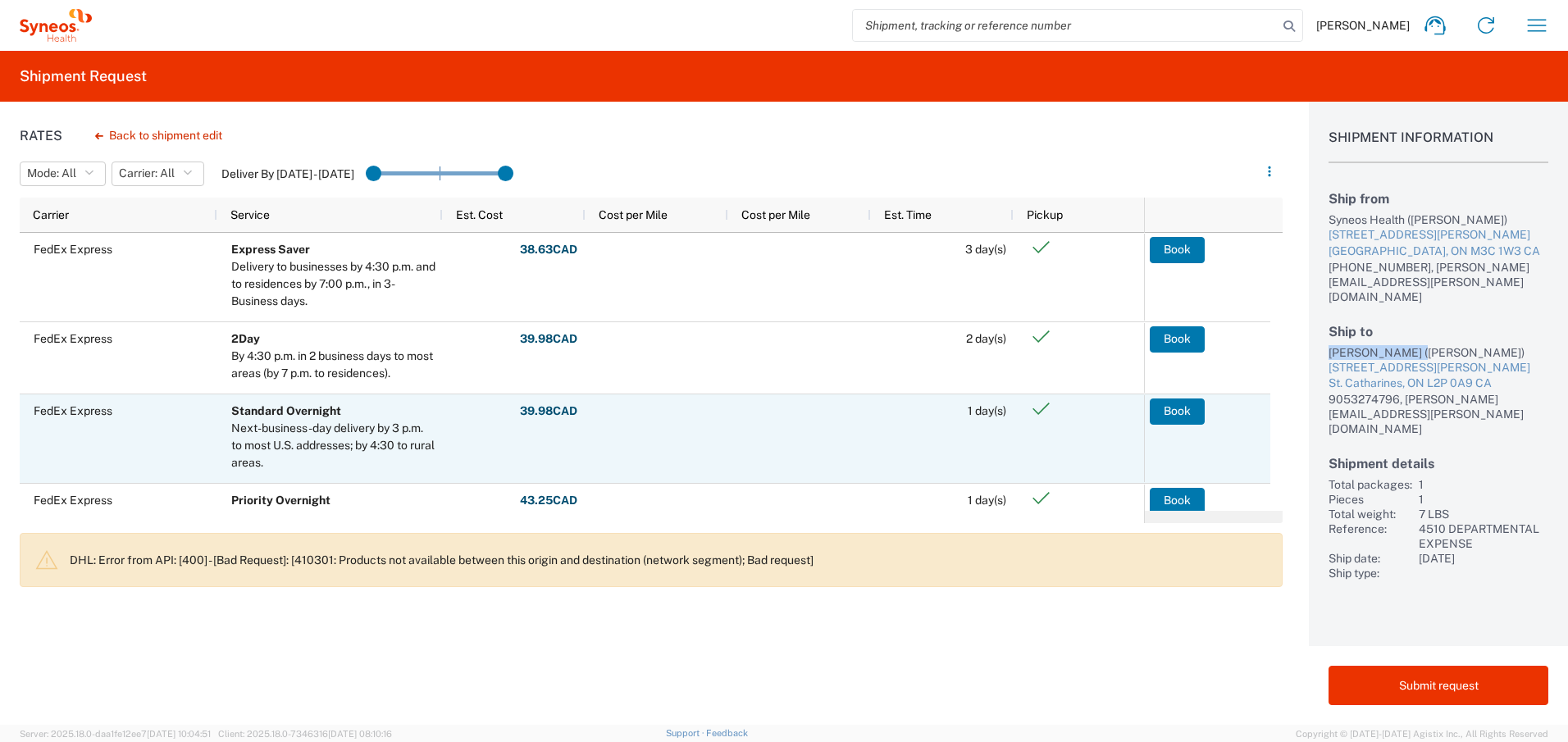
scroll to position [80, 0]
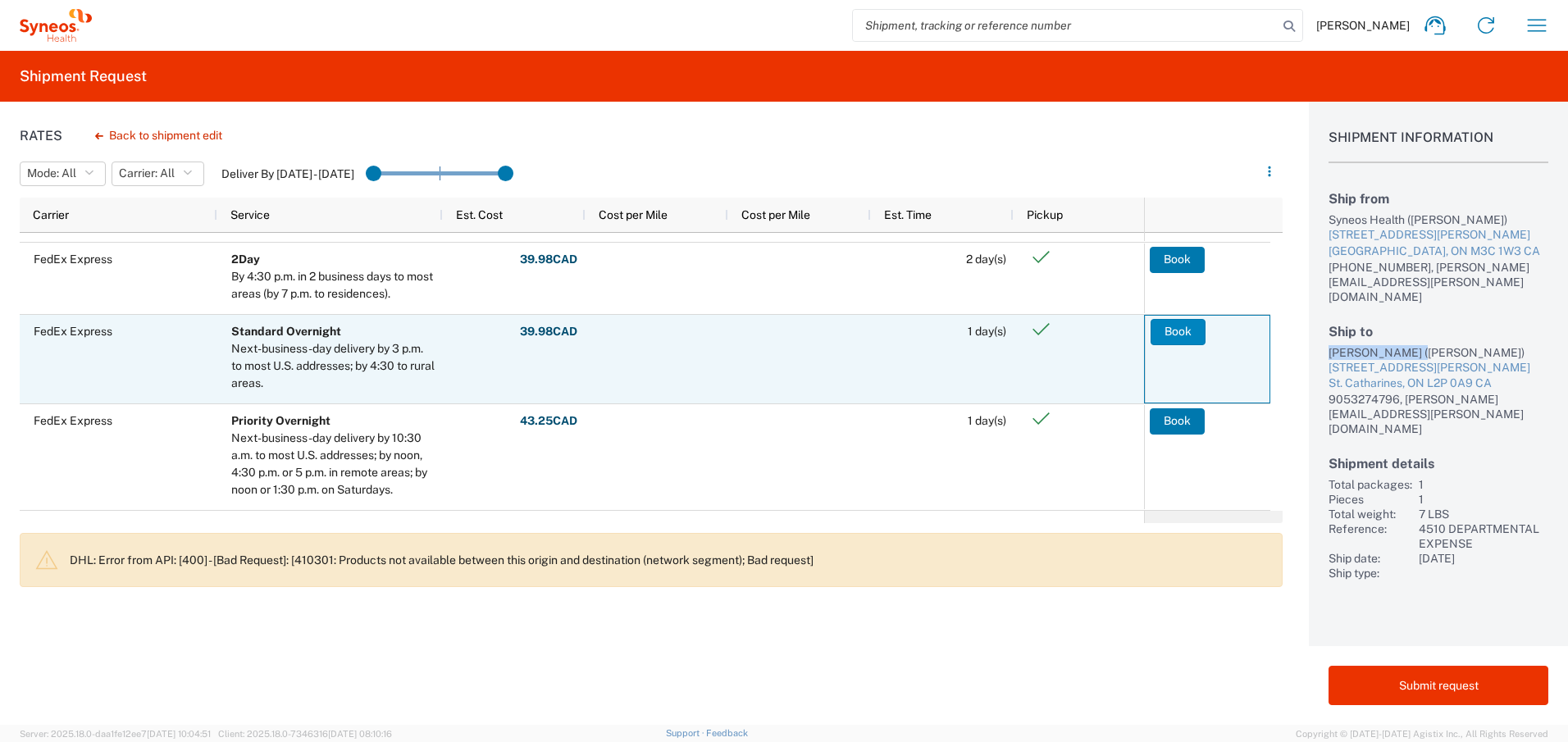
click at [1173, 330] on button "Book" at bounding box center [1178, 332] width 55 height 26
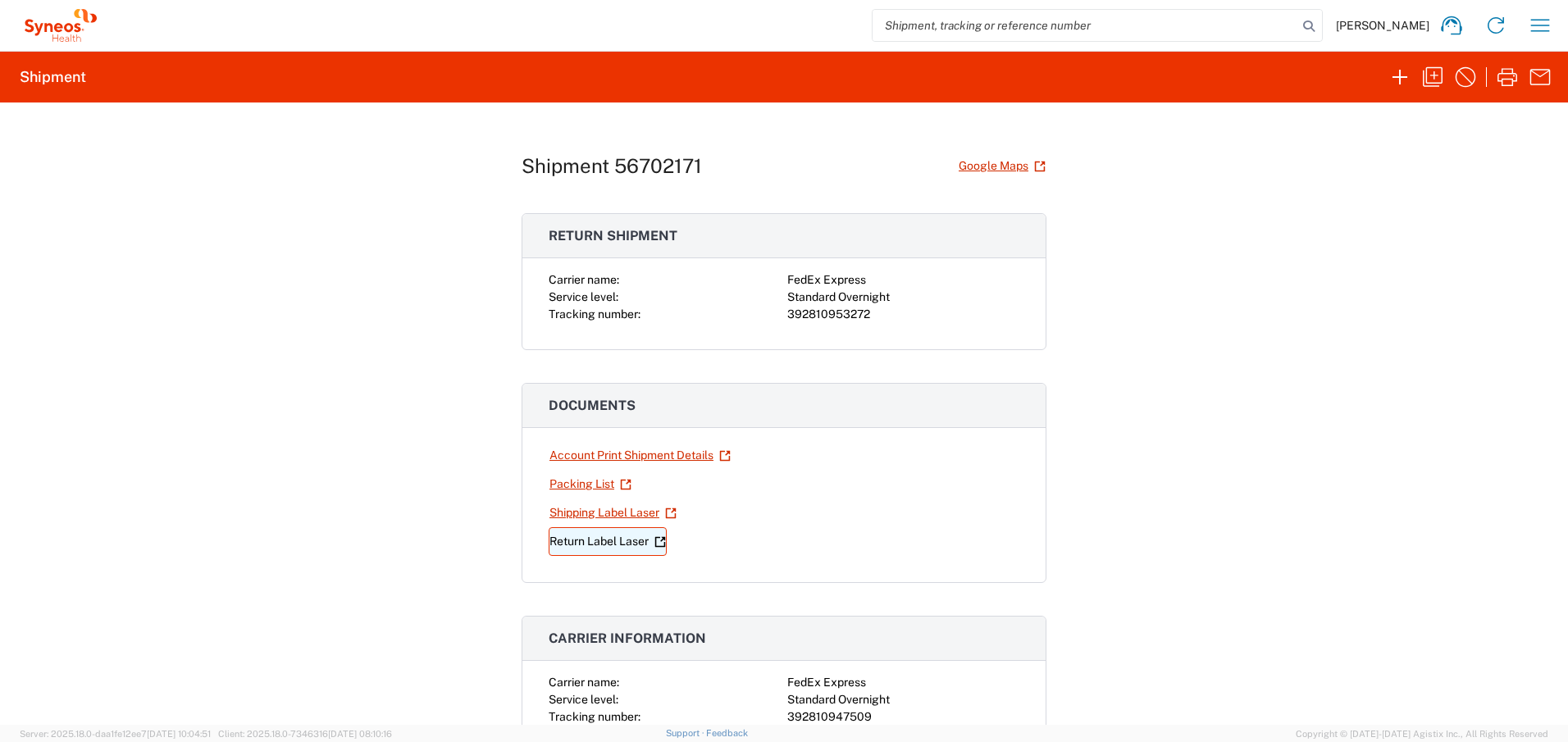
click at [587, 544] on link "Return Label Laser" at bounding box center [607, 541] width 118 height 28
click at [565, 511] on link "Shipping Label Laser" at bounding box center [613, 513] width 129 height 28
click at [1540, 24] on icon "button" at bounding box center [1540, 25] width 19 height 13
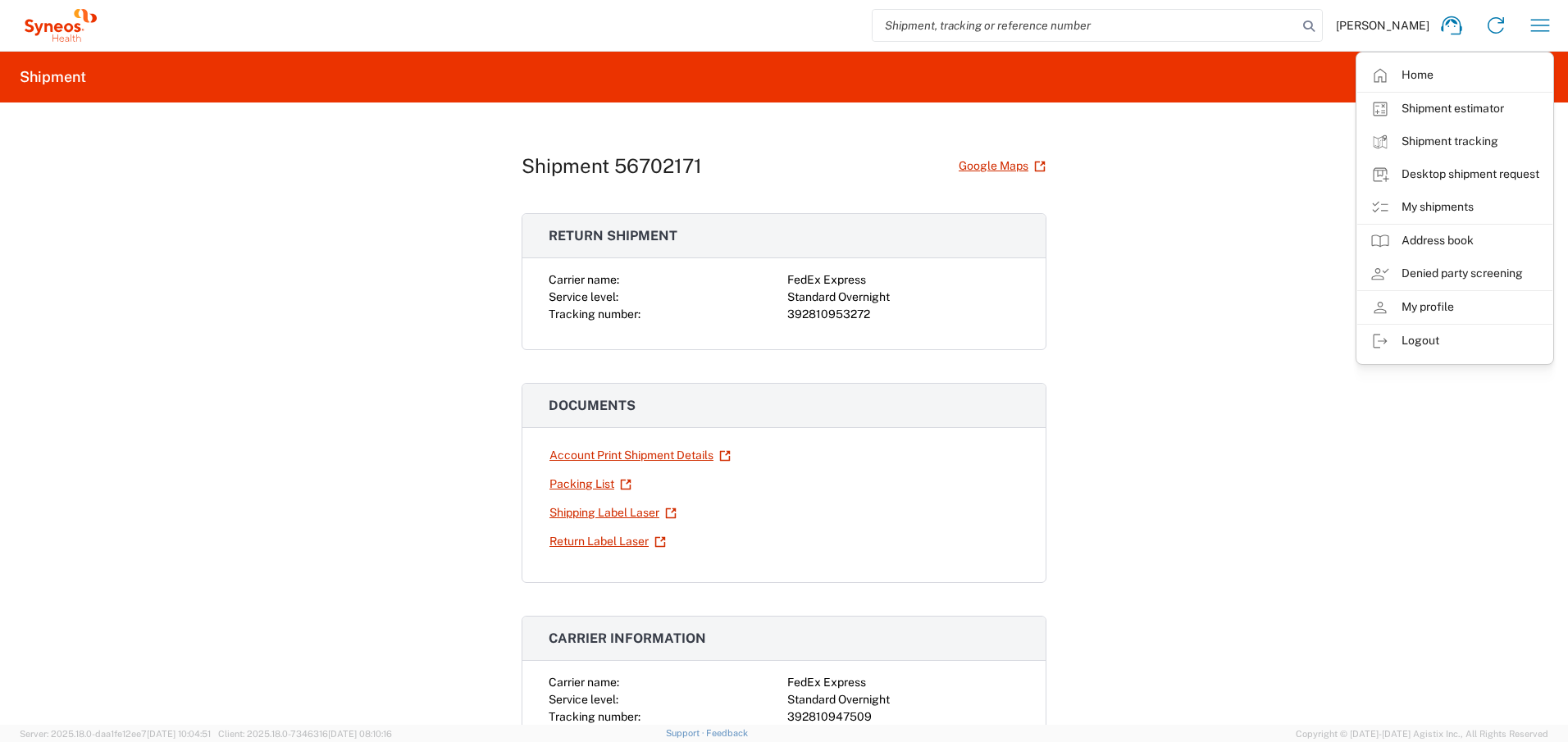
click at [1409, 207] on link "My shipments" at bounding box center [1454, 207] width 195 height 33
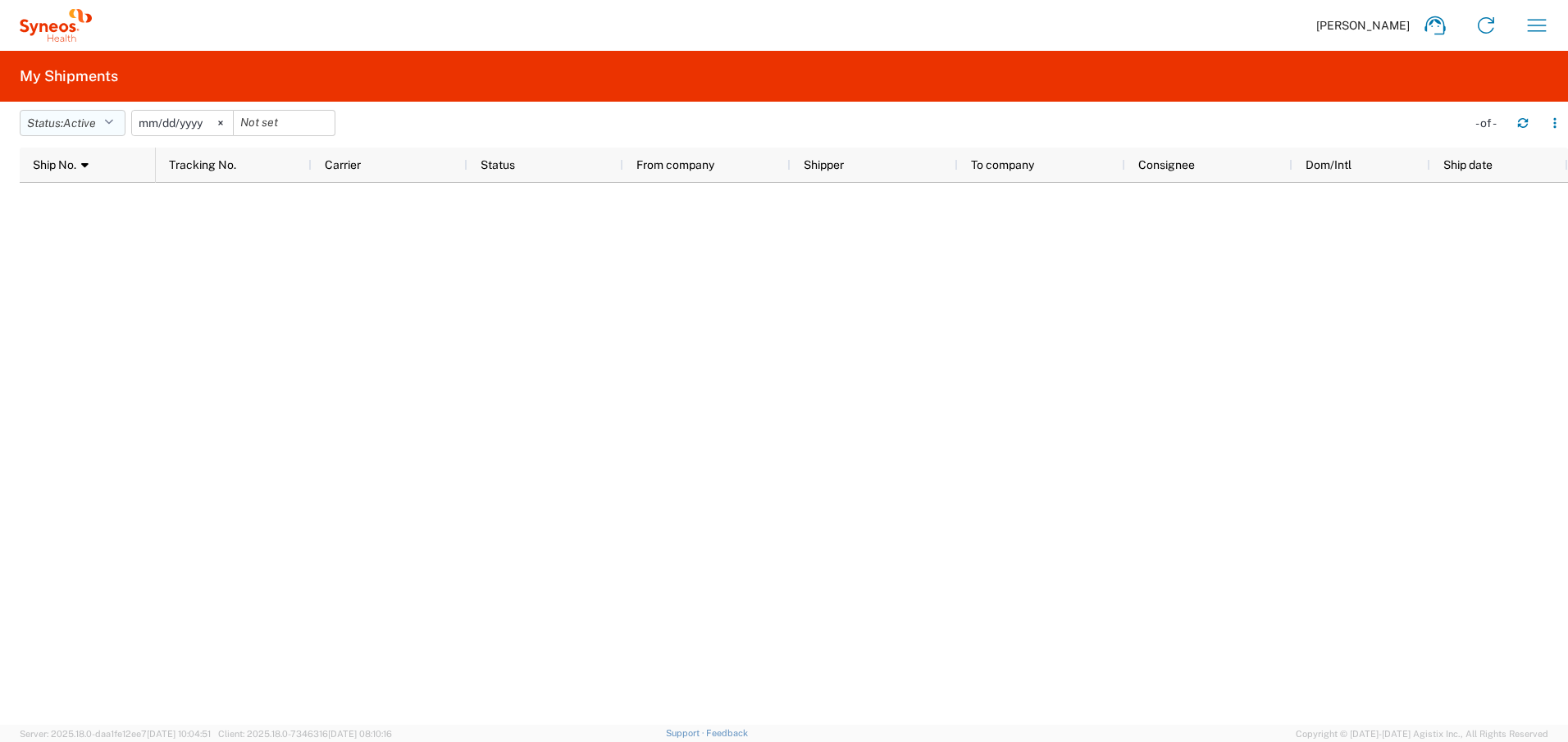
click at [101, 122] on button "Status: Active" at bounding box center [72, 122] width 106 height 26
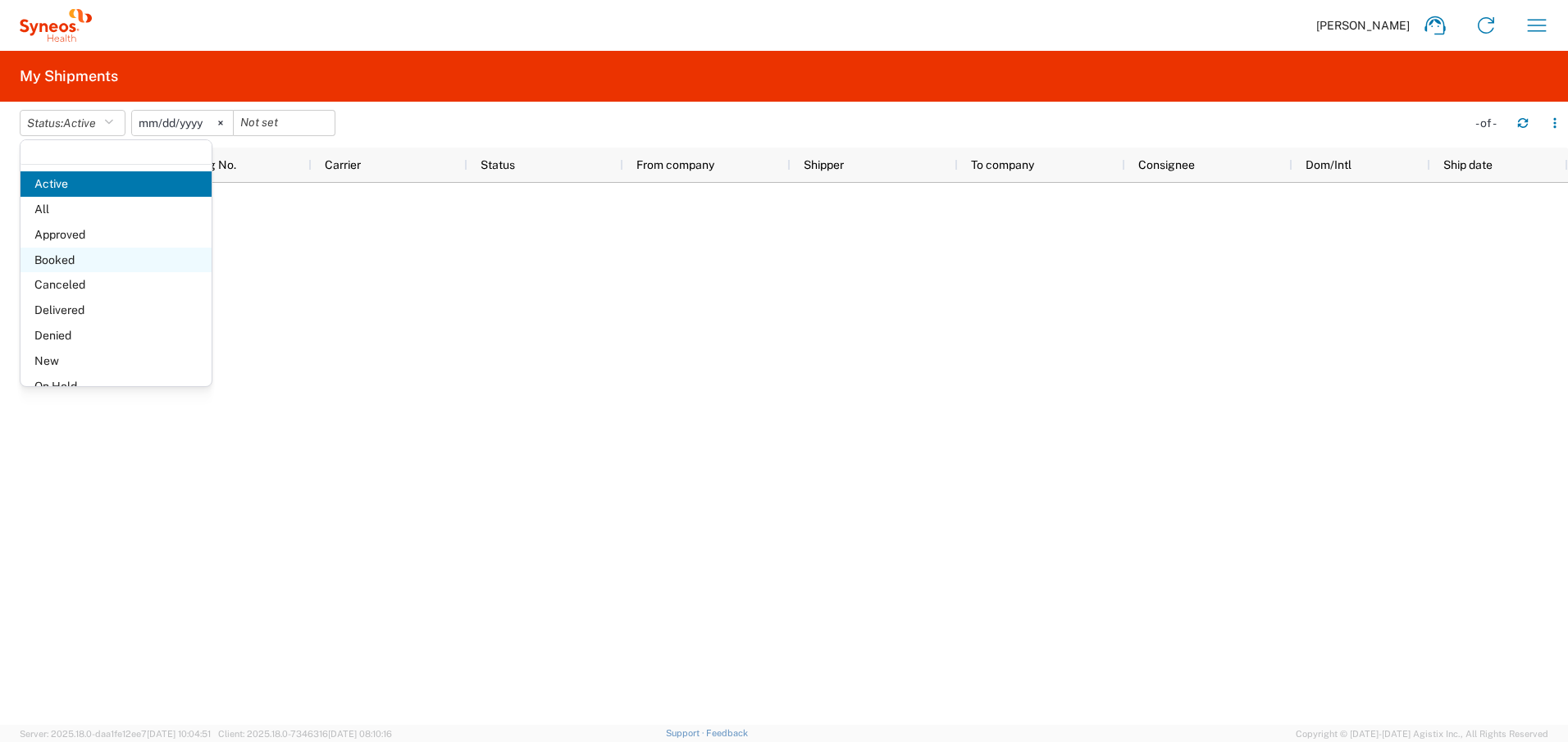
click at [84, 260] on span "Booked" at bounding box center [116, 260] width 191 height 25
